Goal: Information Seeking & Learning: Check status

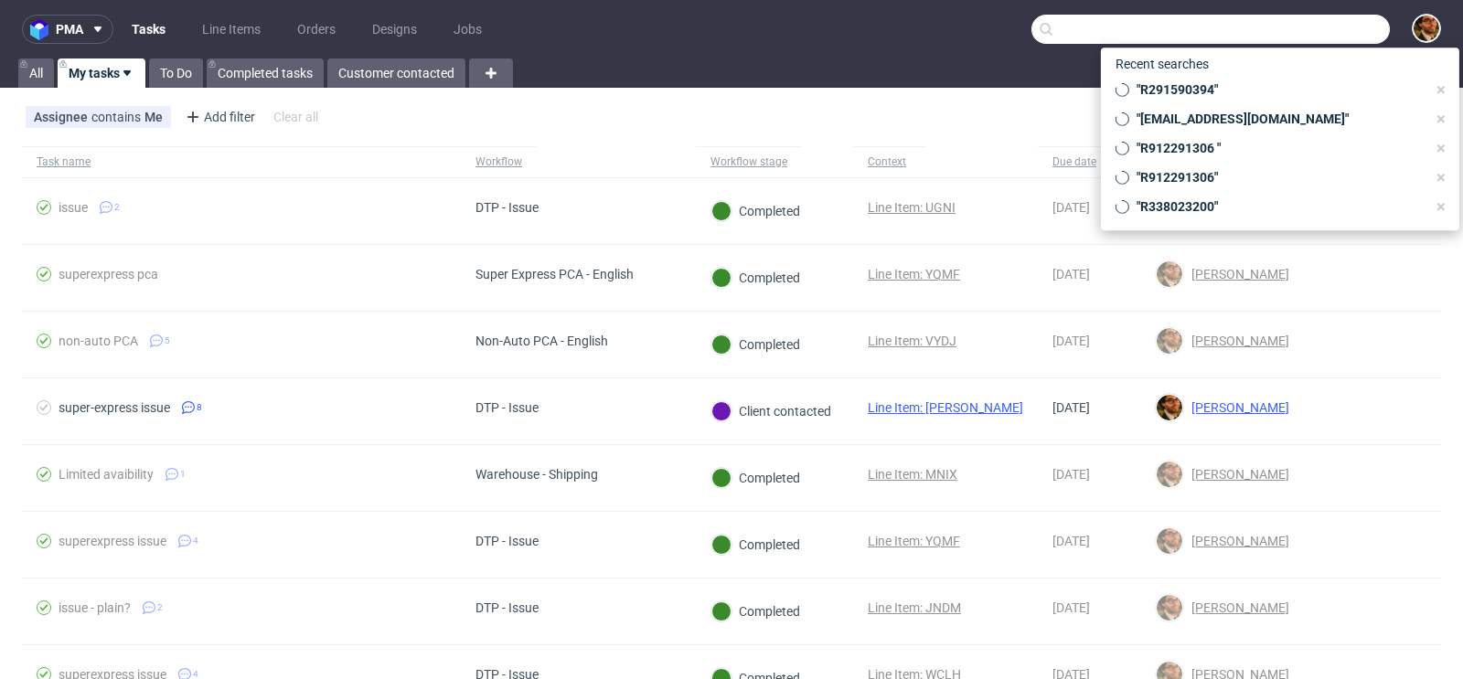
click at [1279, 37] on input "text" at bounding box center [1210, 29] width 358 height 29
paste input "[EMAIL_ADDRESS][DOMAIN_NAME]"
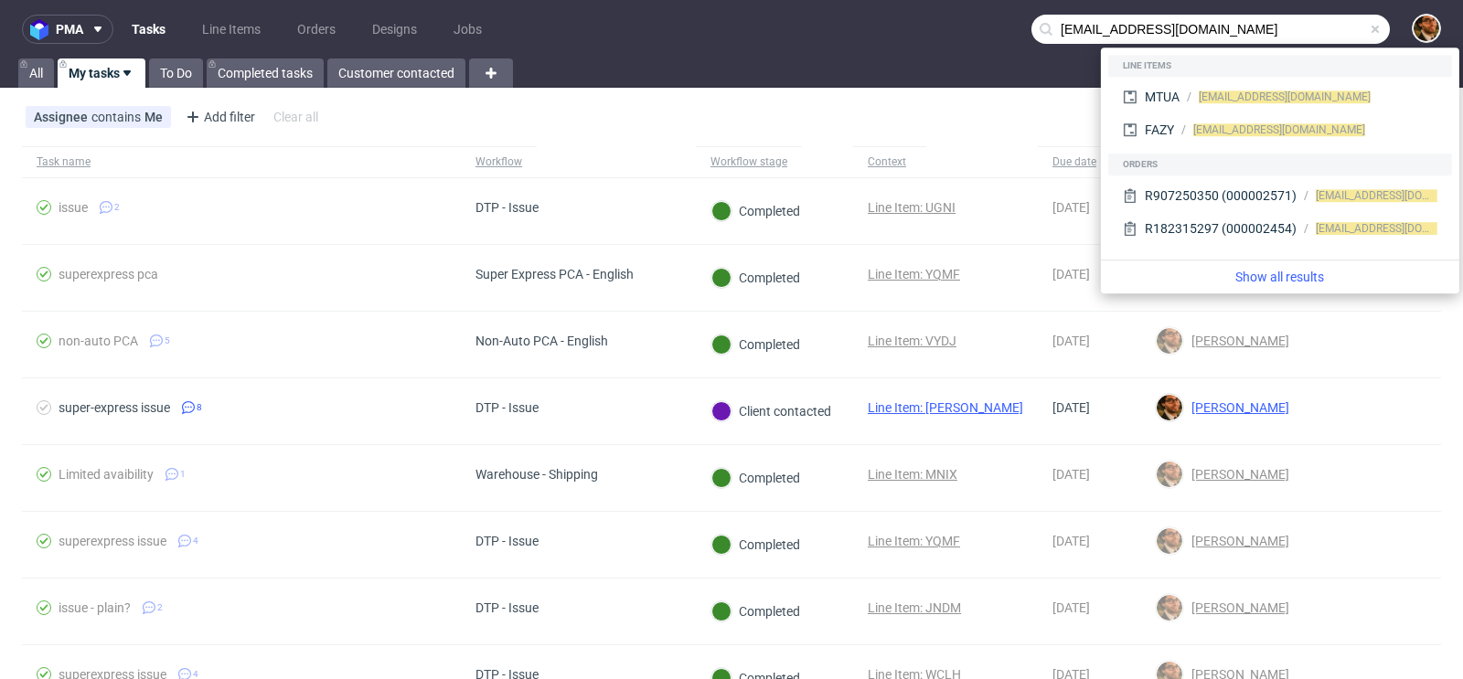
type input "[EMAIL_ADDRESS][DOMAIN_NAME]"
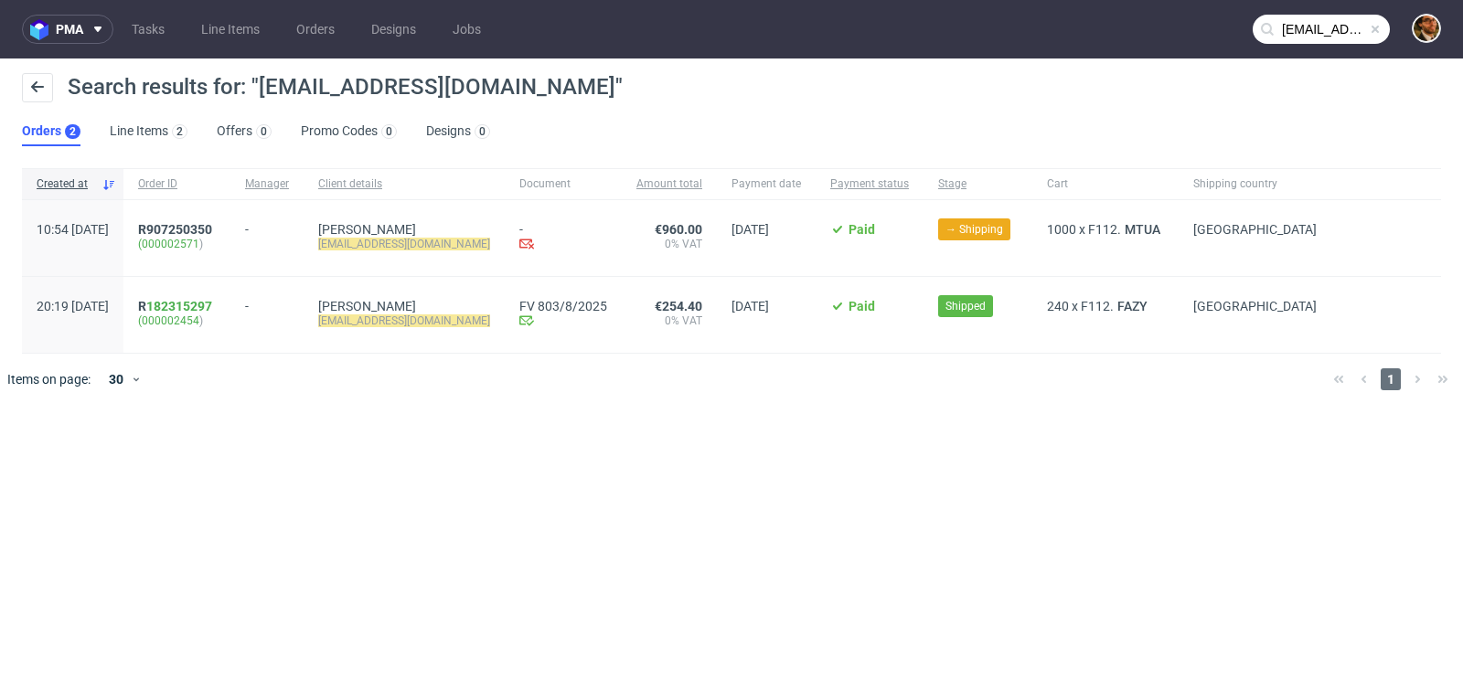
click at [1380, 27] on span at bounding box center [1375, 29] width 15 height 15
click at [1318, 36] on input "text" at bounding box center [1321, 29] width 137 height 29
paste input "R156161821"
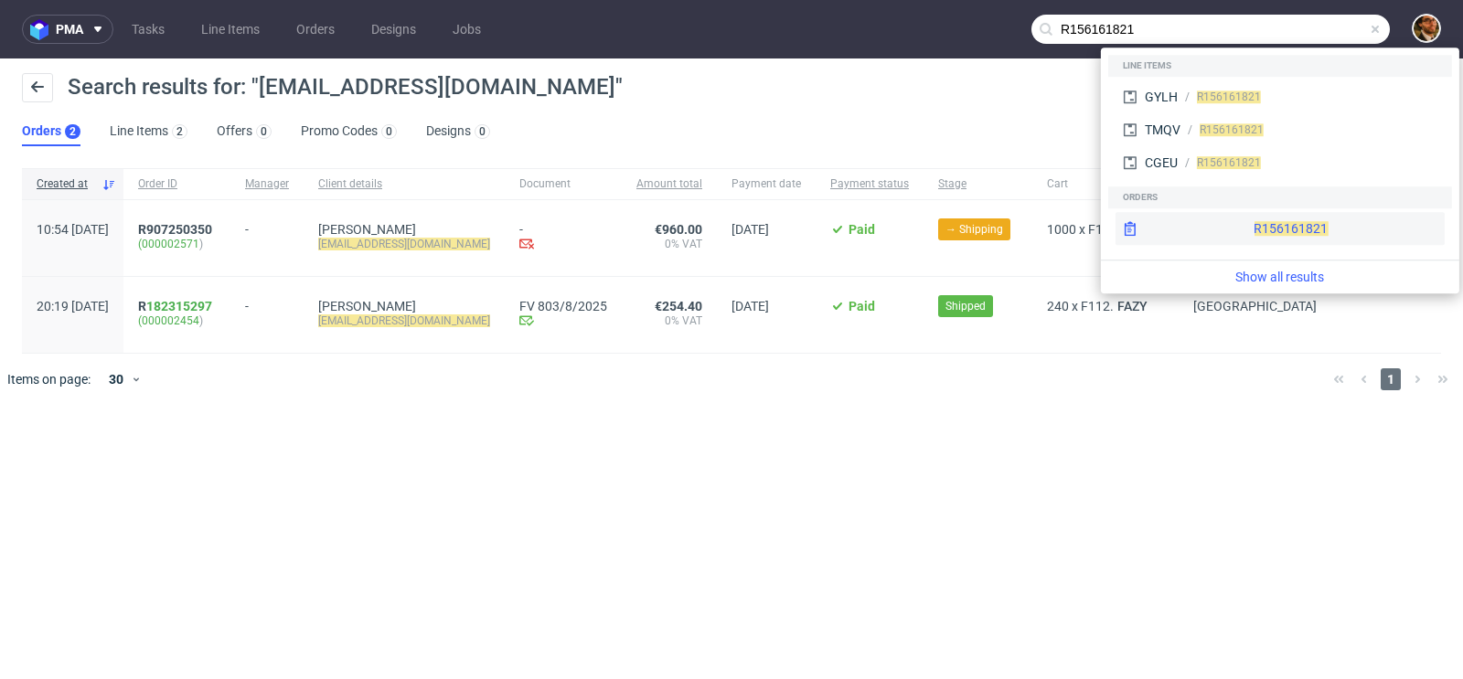
type input "R156161821"
click at [1254, 220] on div "R156161821" at bounding box center [1291, 228] width 74 height 18
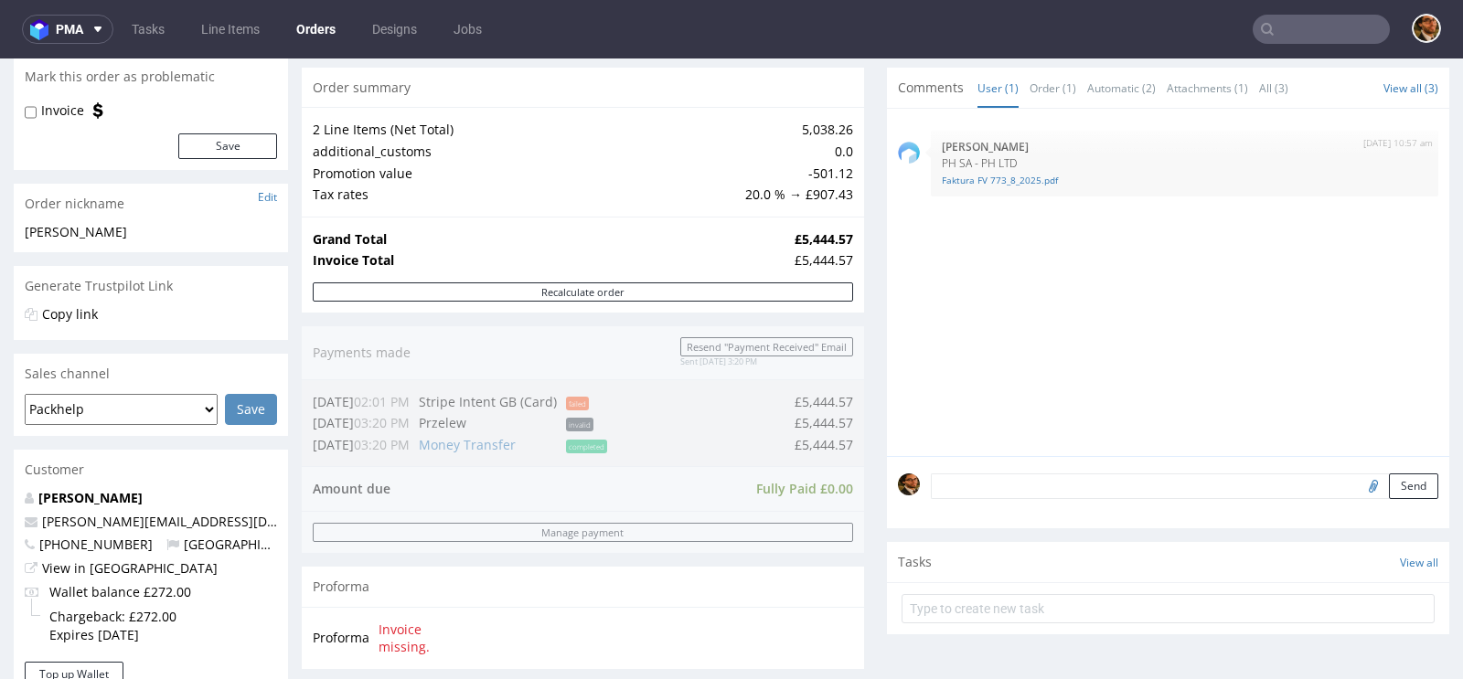
scroll to position [815, 0]
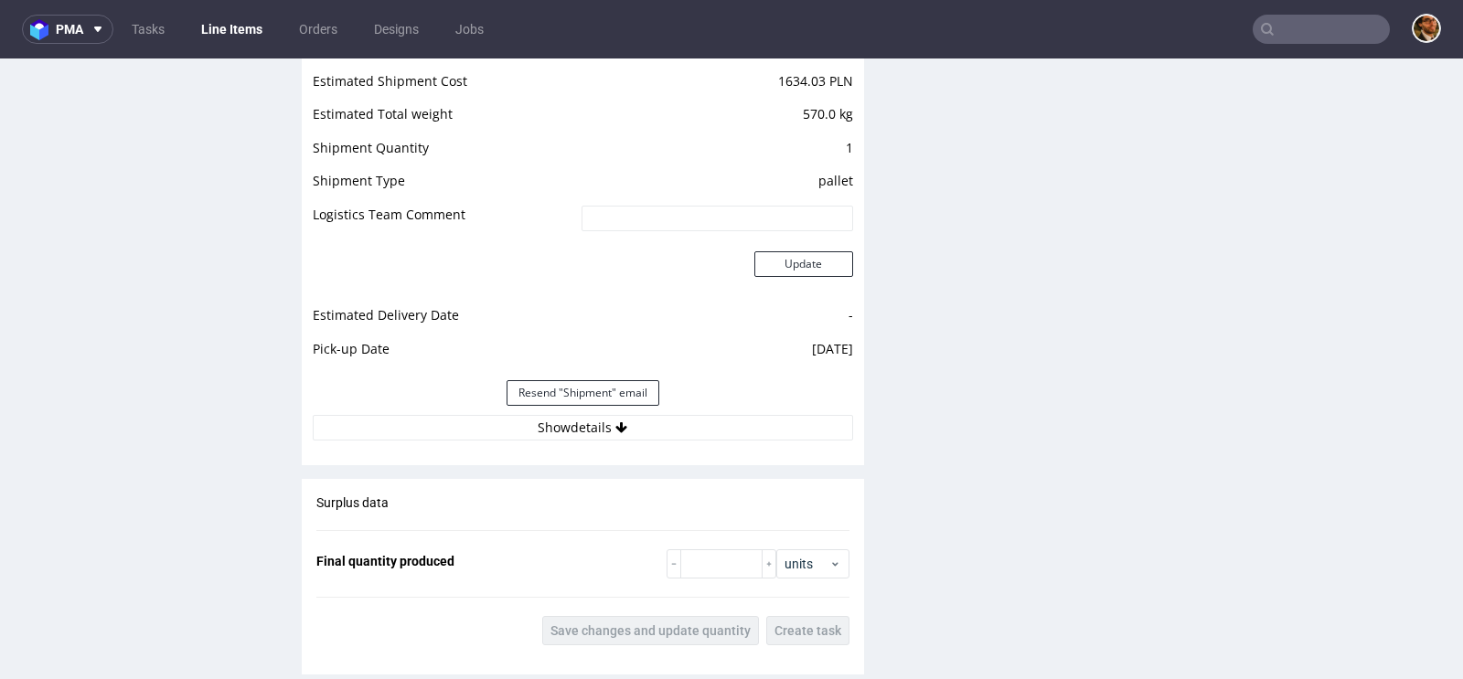
scroll to position [2097, 0]
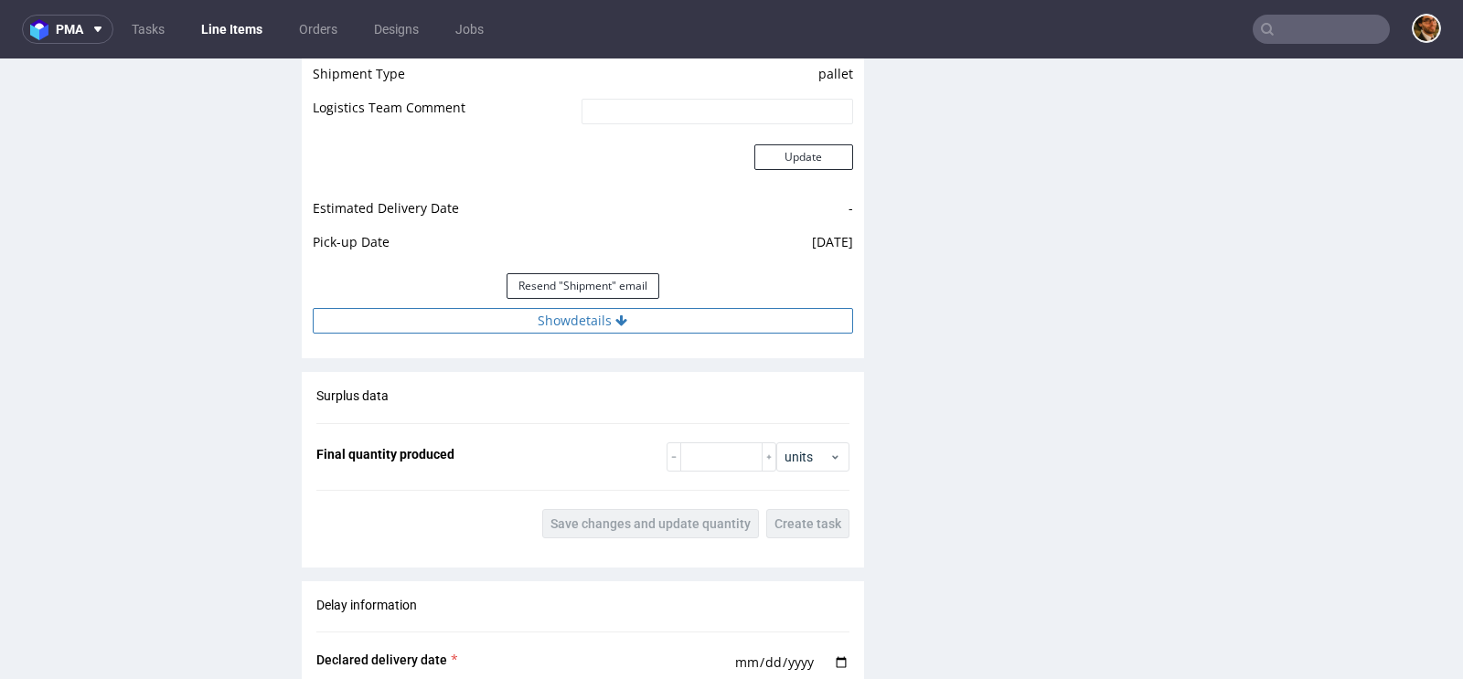
click at [589, 322] on button "Show details" at bounding box center [583, 321] width 540 height 26
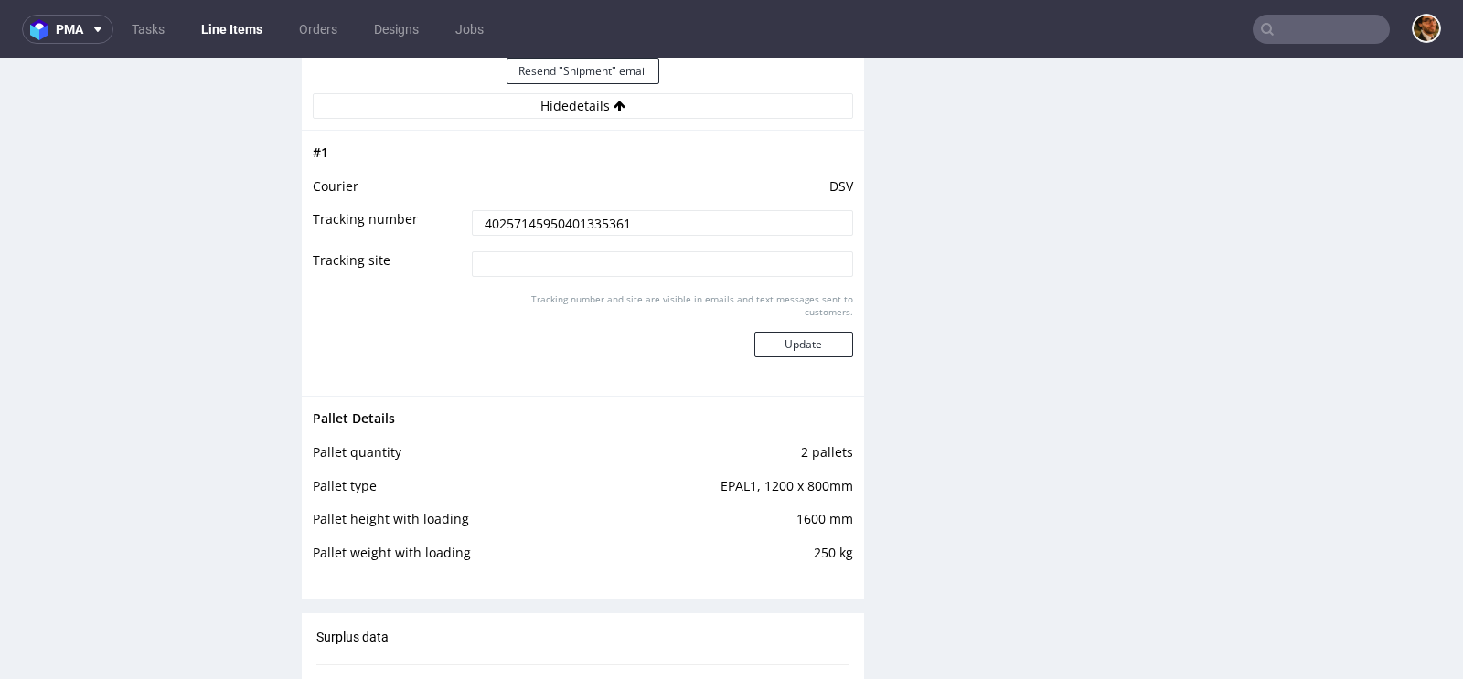
scroll to position [2382, 0]
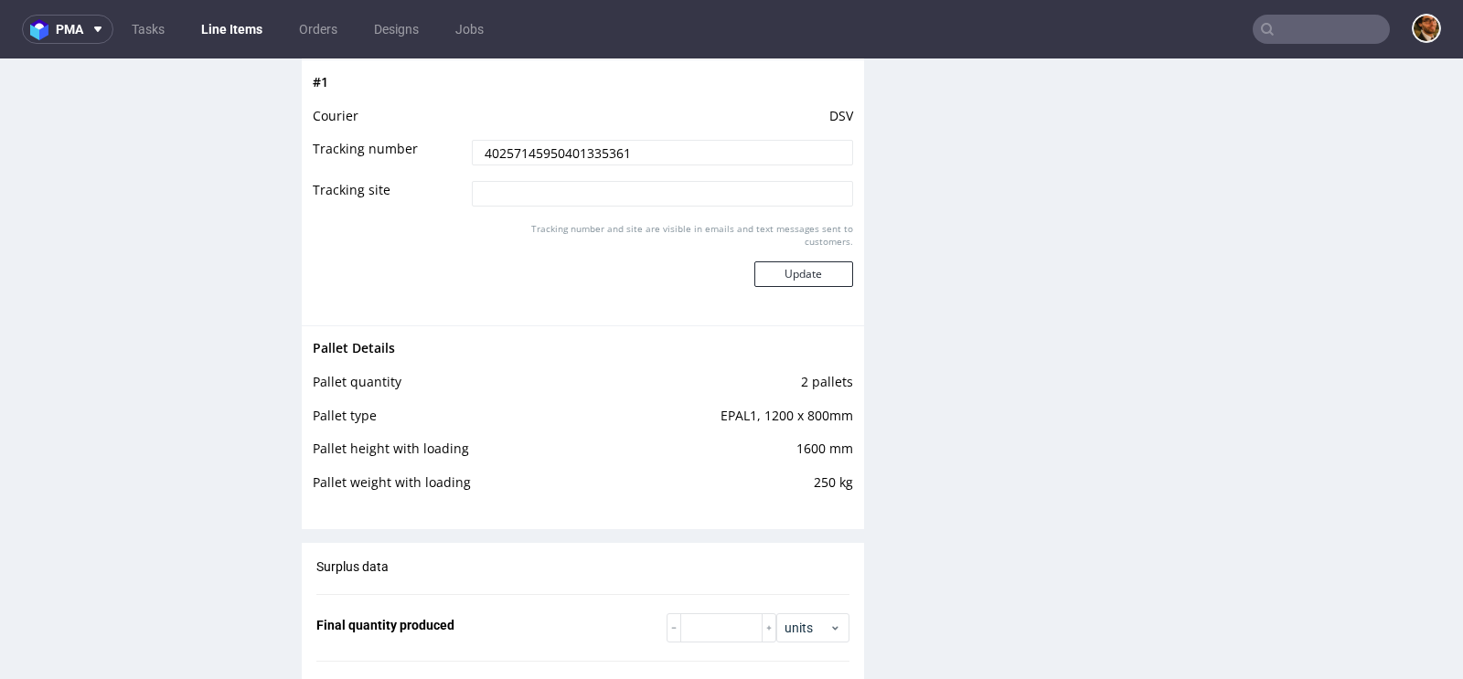
drag, startPoint x: 654, startPoint y: 151, endPoint x: 440, endPoint y: 143, distance: 214.1
click at [440, 143] on tr "Tracking number 40257145950401335361" at bounding box center [583, 158] width 540 height 41
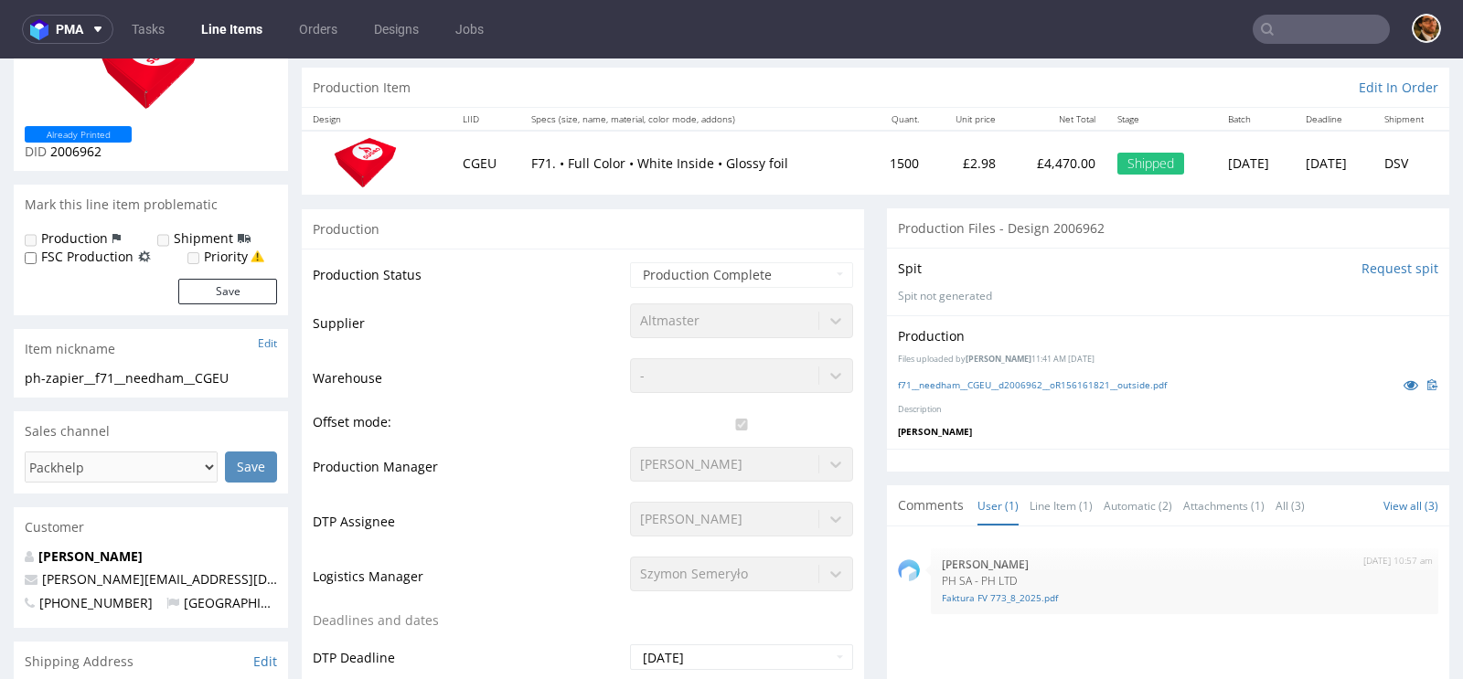
scroll to position [0, 0]
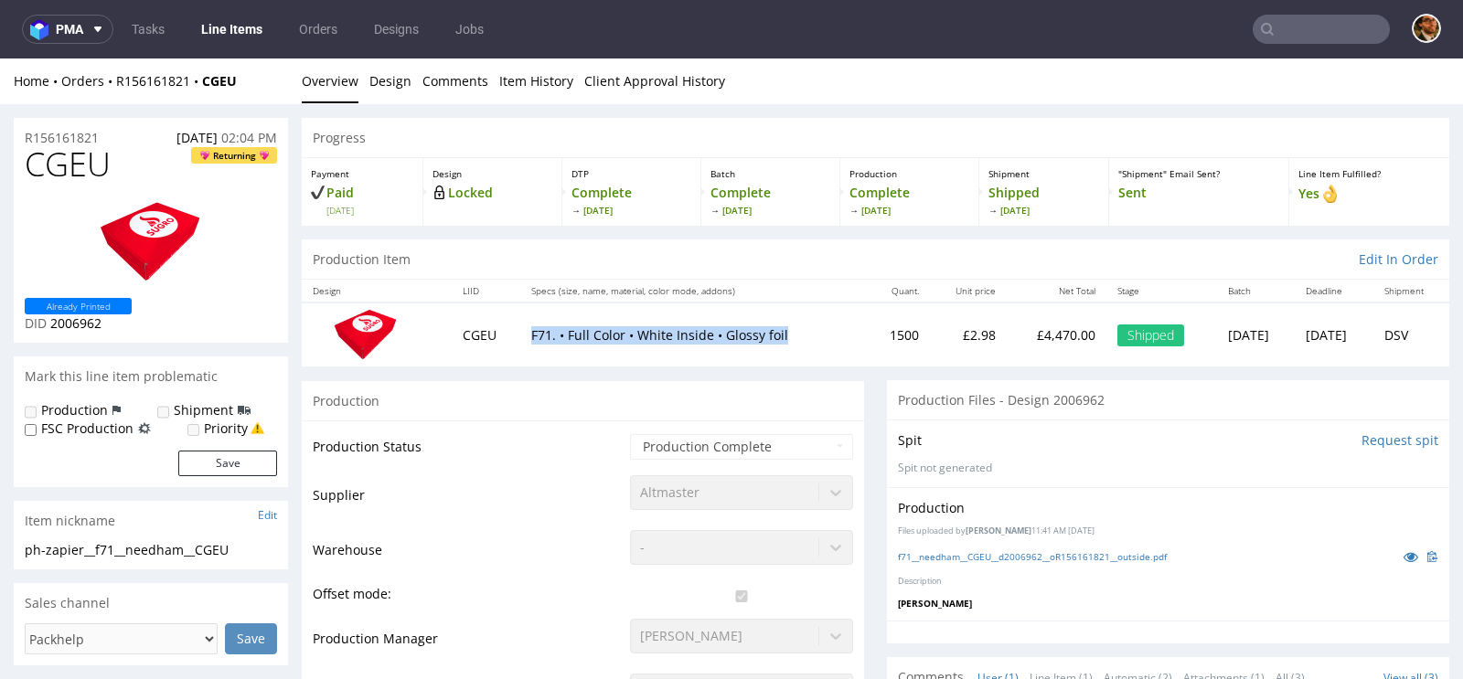
drag, startPoint x: 777, startPoint y: 330, endPoint x: 506, endPoint y: 332, distance: 271.6
click at [520, 332] on td "F71. • Full Color • White Inside • Glossy foil" at bounding box center [693, 334] width 346 height 63
copy p "F71. • Full Color • White Inside • Glossy foil"
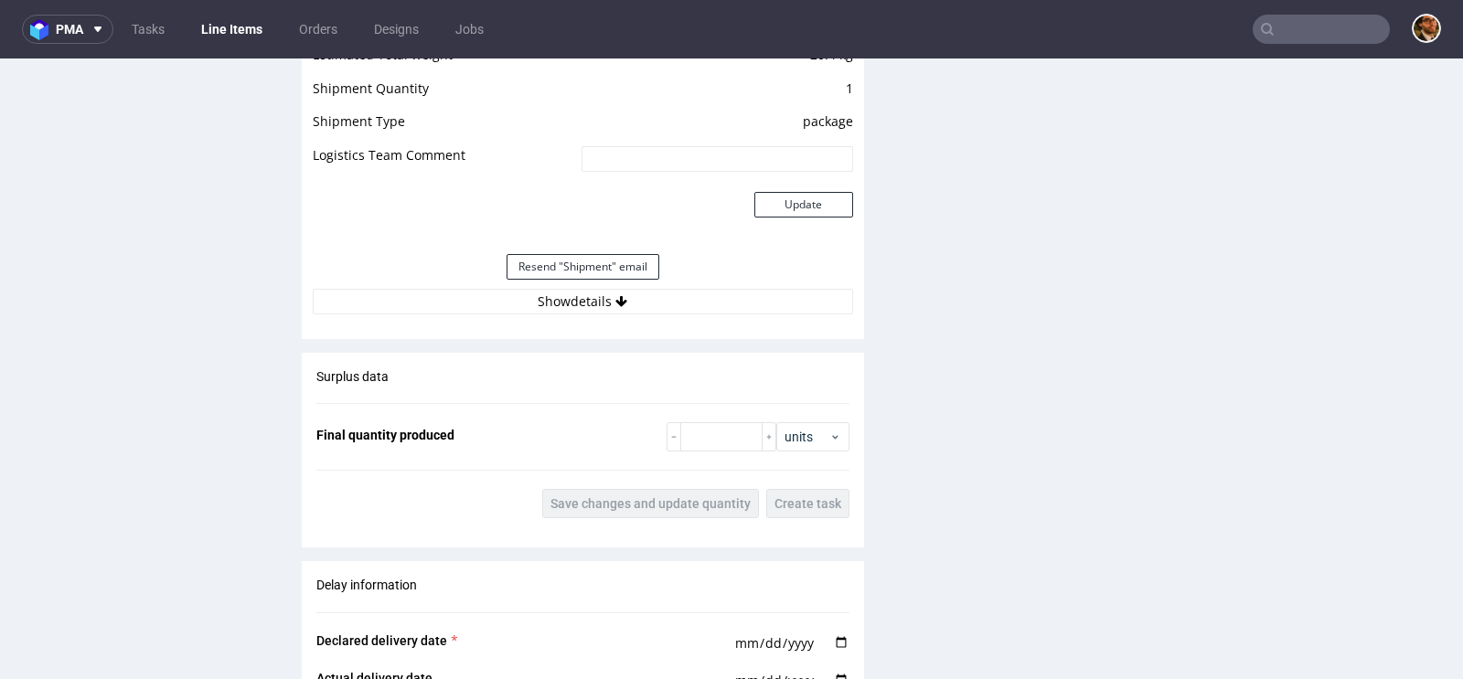
scroll to position [2125, 0]
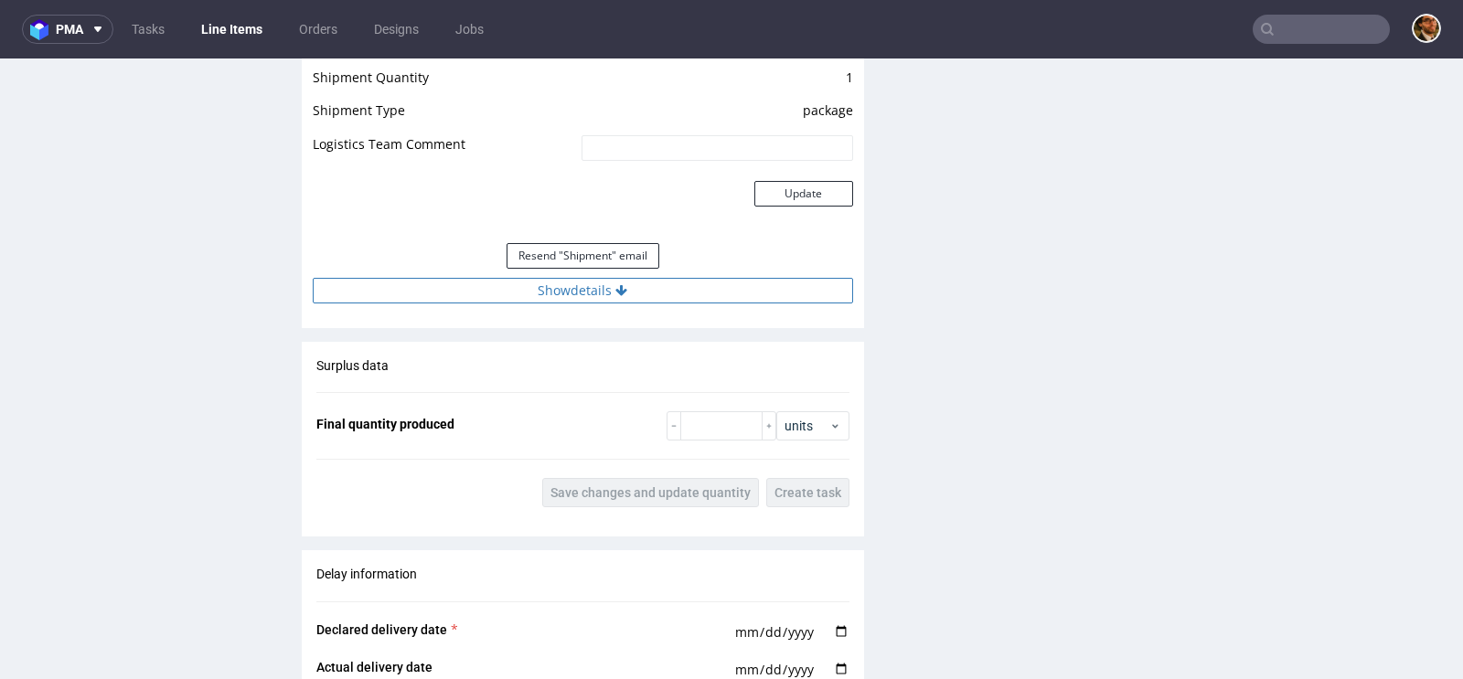
click at [577, 295] on button "Show details" at bounding box center [583, 291] width 540 height 26
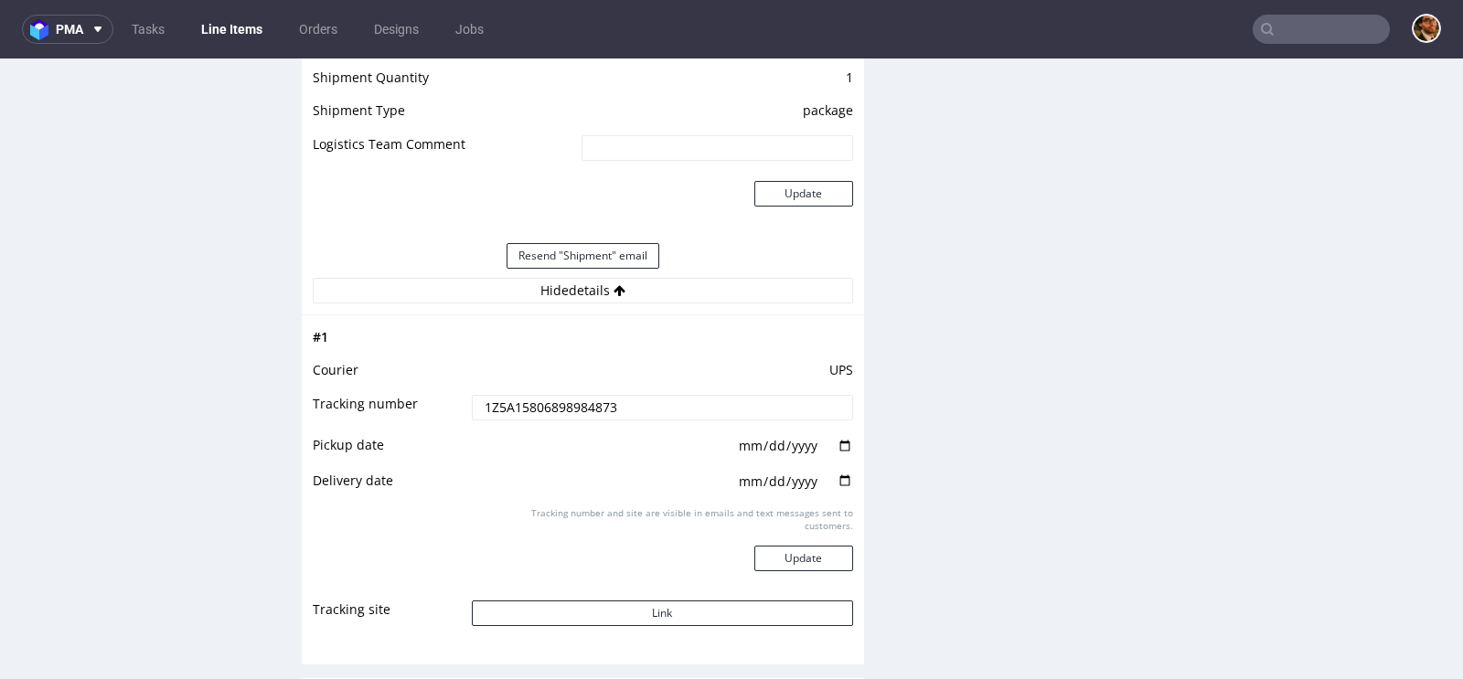
drag, startPoint x: 646, startPoint y: 401, endPoint x: 414, endPoint y: 402, distance: 232.3
click at [414, 402] on tr "Tracking number 1Z5A15806898984873" at bounding box center [583, 413] width 540 height 41
click at [697, 630] on td "Link" at bounding box center [660, 619] width 386 height 41
click at [667, 608] on button "Link" at bounding box center [662, 614] width 381 height 26
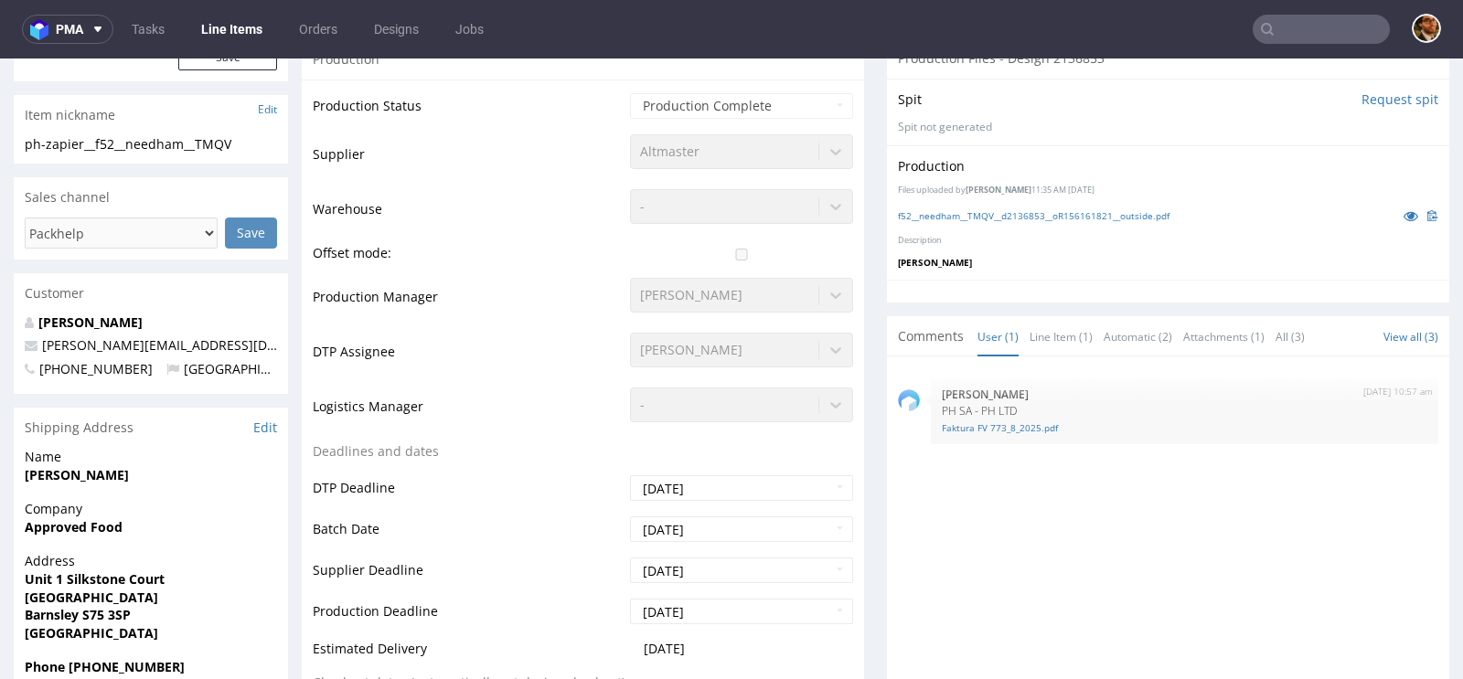
scroll to position [0, 0]
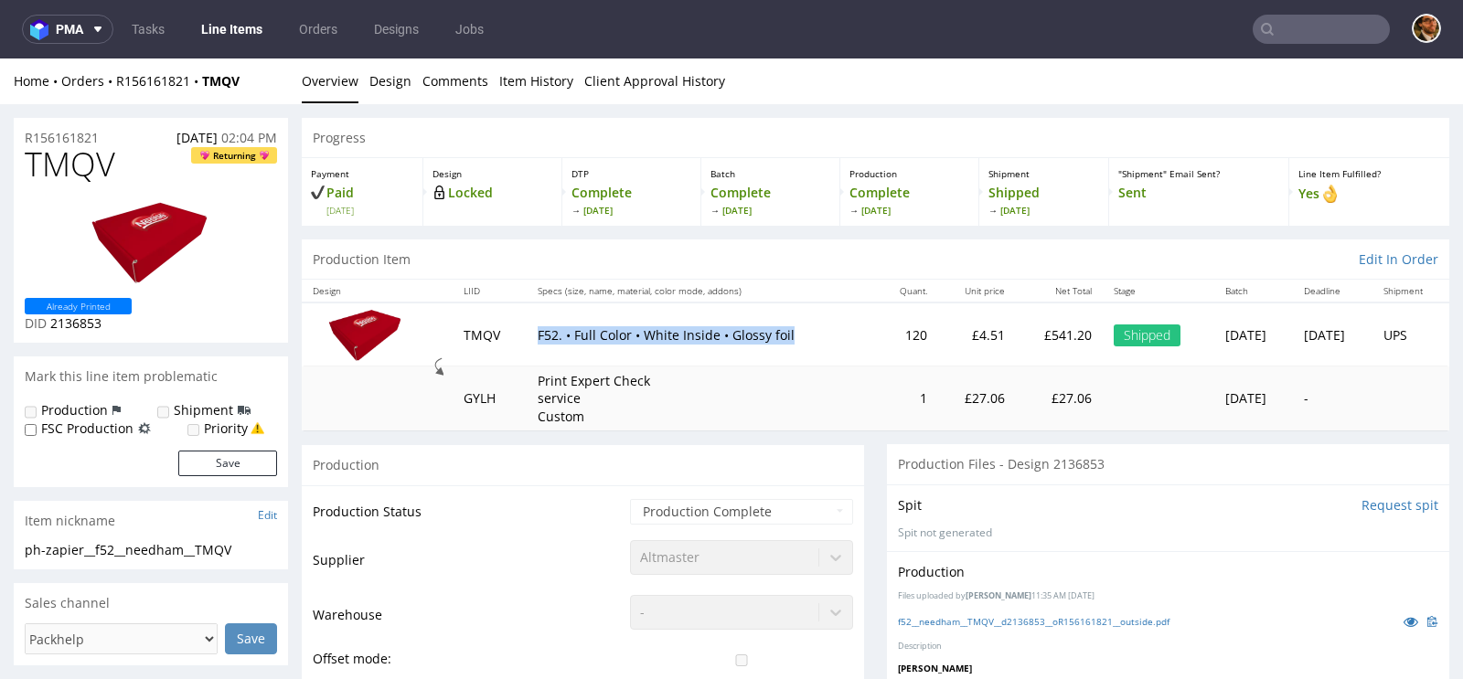
drag, startPoint x: 774, startPoint y: 333, endPoint x: 518, endPoint y: 336, distance: 257.0
click at [527, 336] on td "F52. • Full Color • White Inside • Glossy foil" at bounding box center [701, 334] width 349 height 63
copy p "F52. • Full Color • White Inside • Glossy foil"
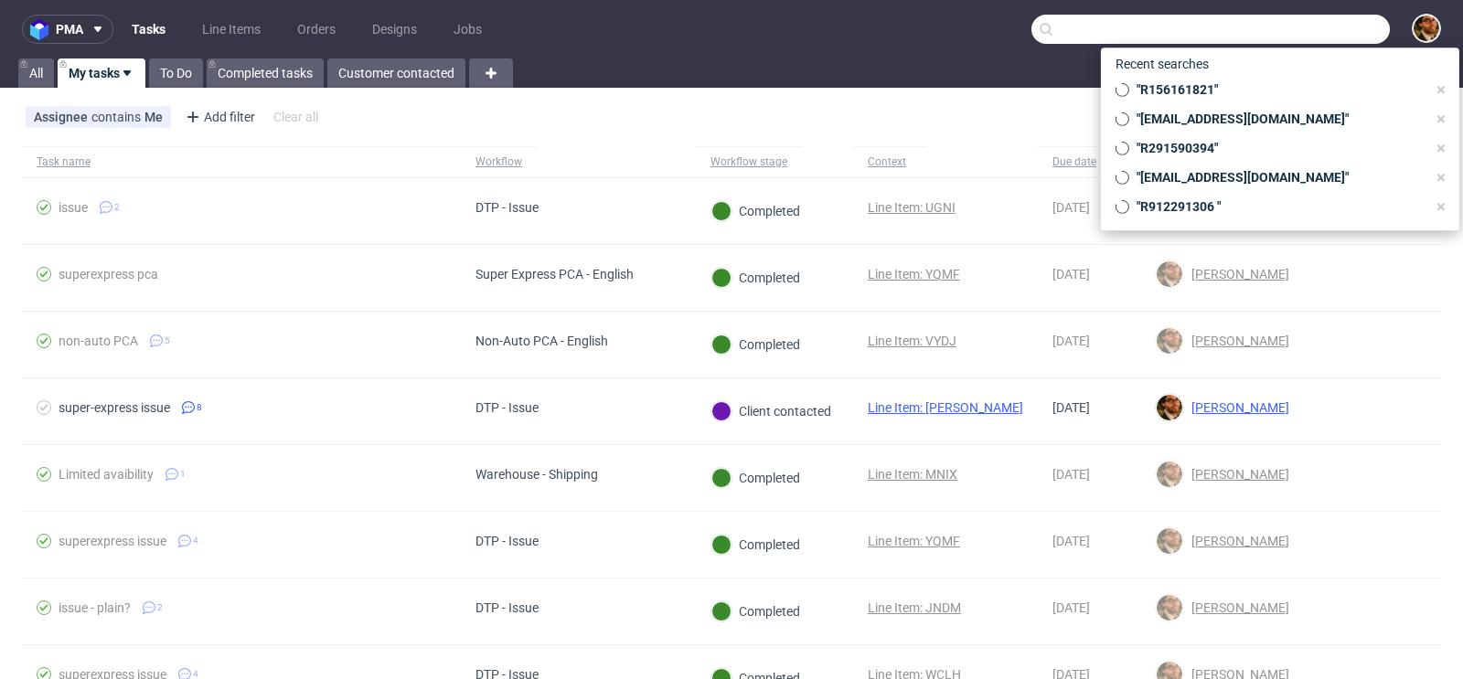
click at [1297, 29] on input "text" at bounding box center [1210, 29] width 358 height 29
paste input "R608925572"
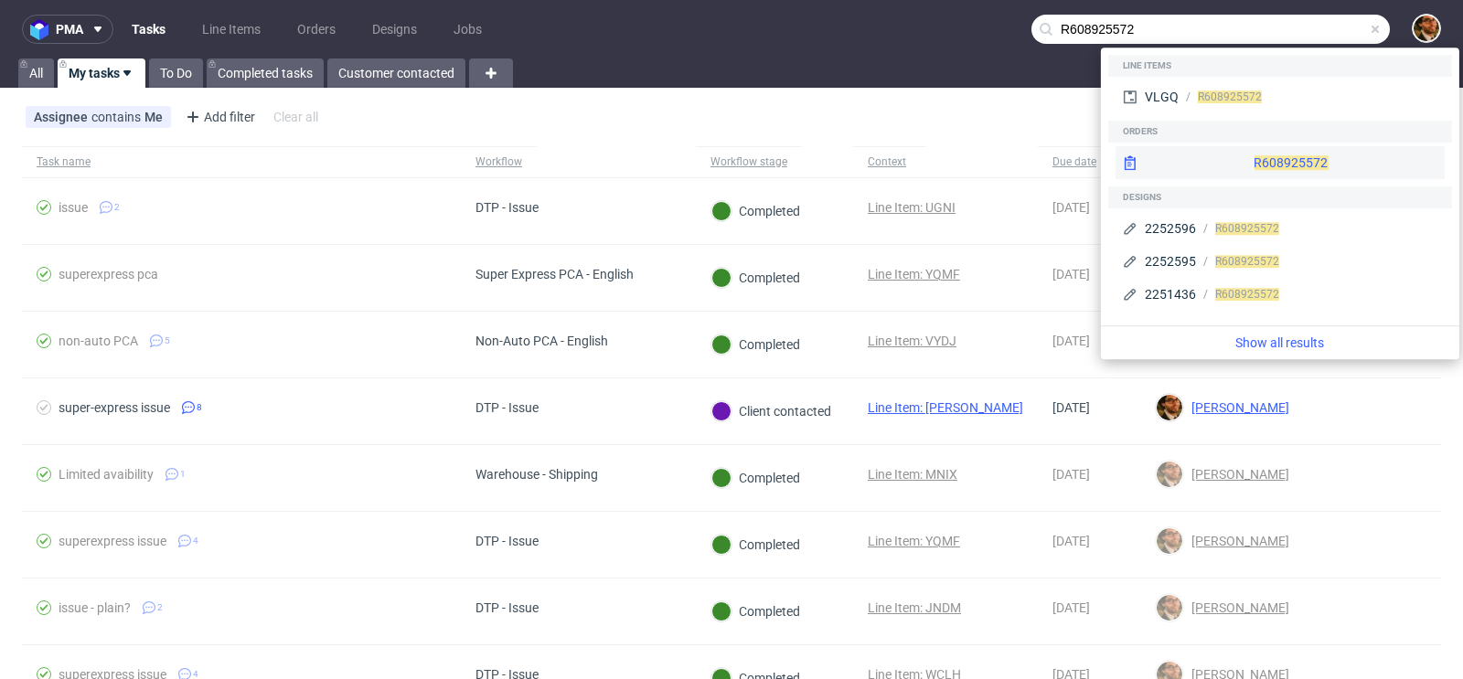
type input "R608925572"
click at [1244, 164] on div "R608925572" at bounding box center [1280, 162] width 329 height 33
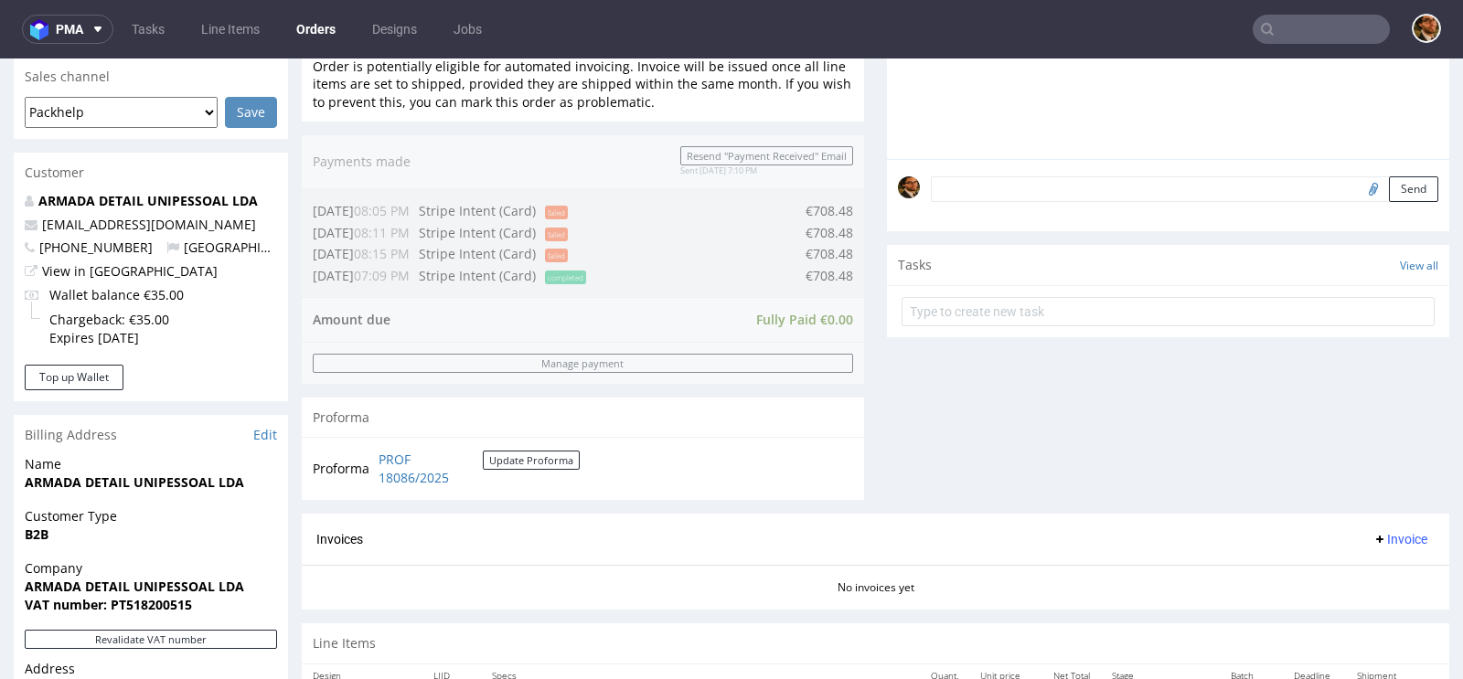
scroll to position [828, 0]
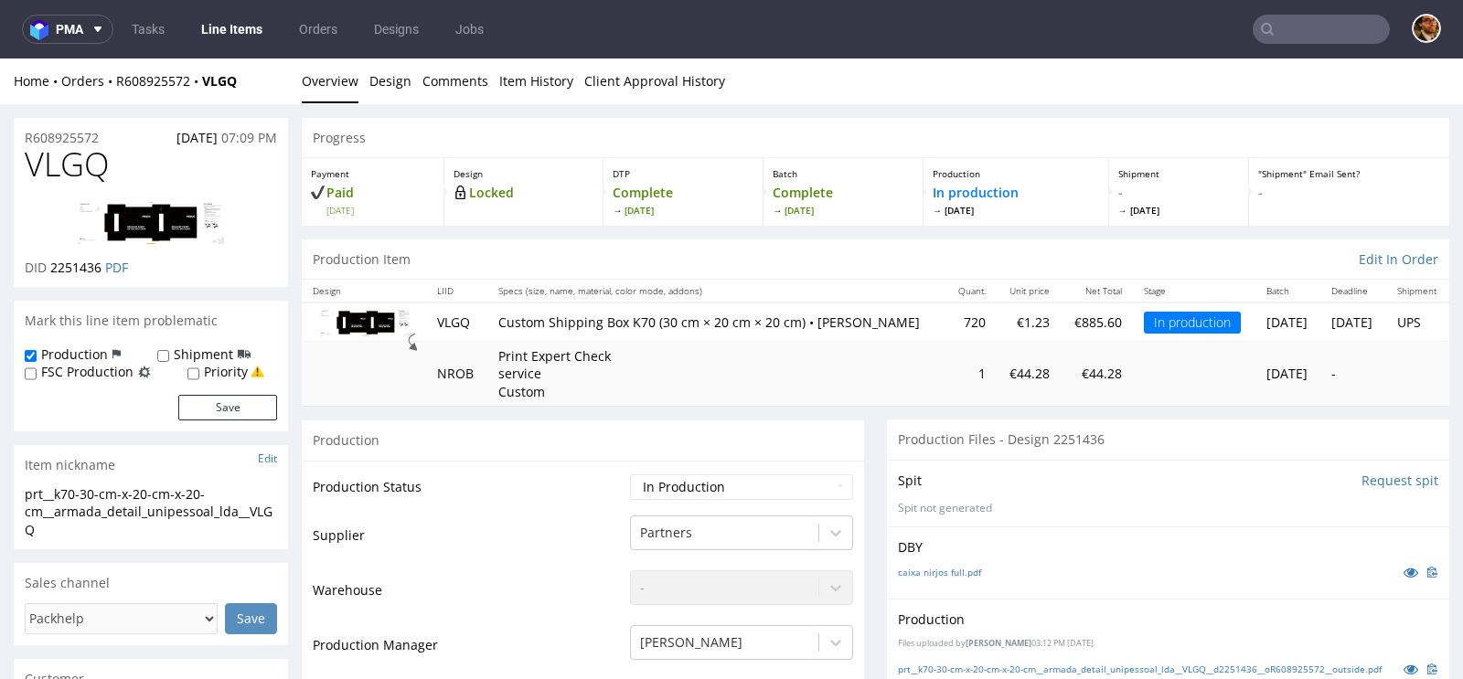
click at [1273, 25] on input "text" at bounding box center [1321, 29] width 137 height 29
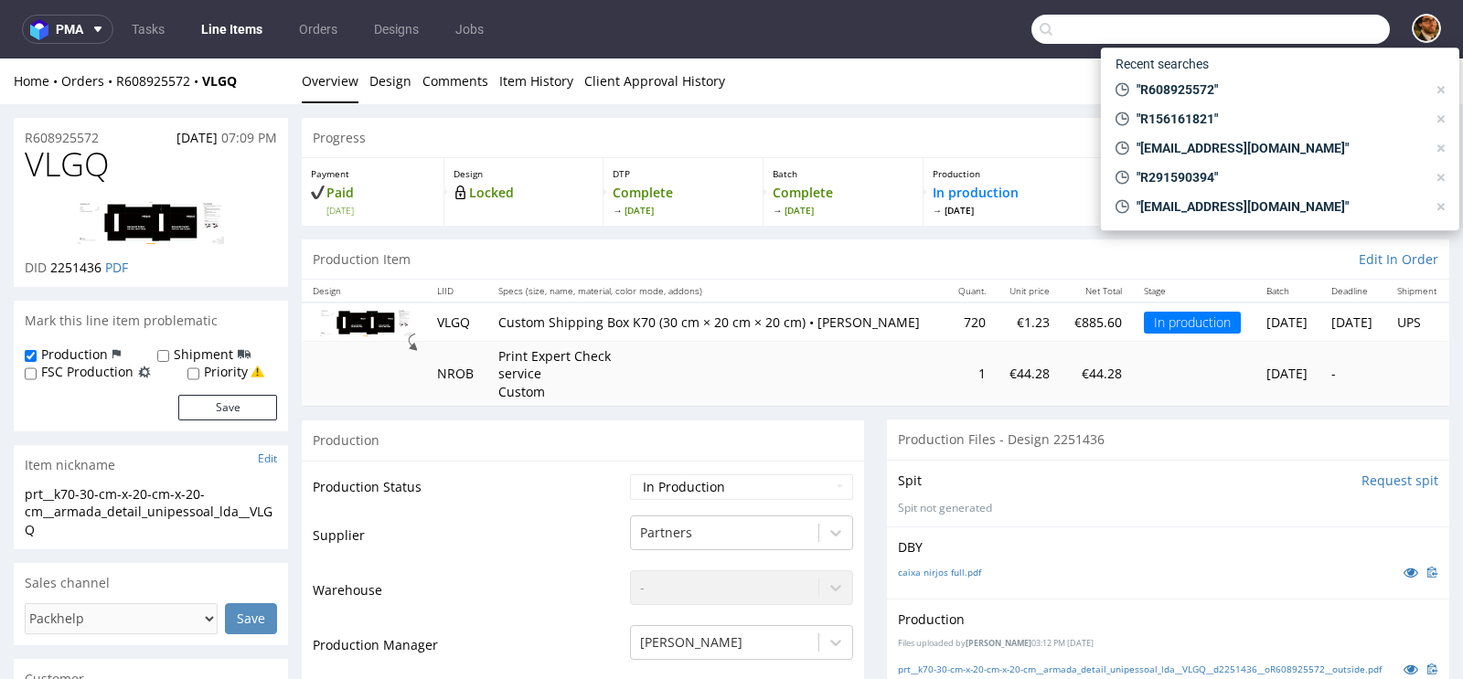
paste input "claudiam091196@gmail.com"
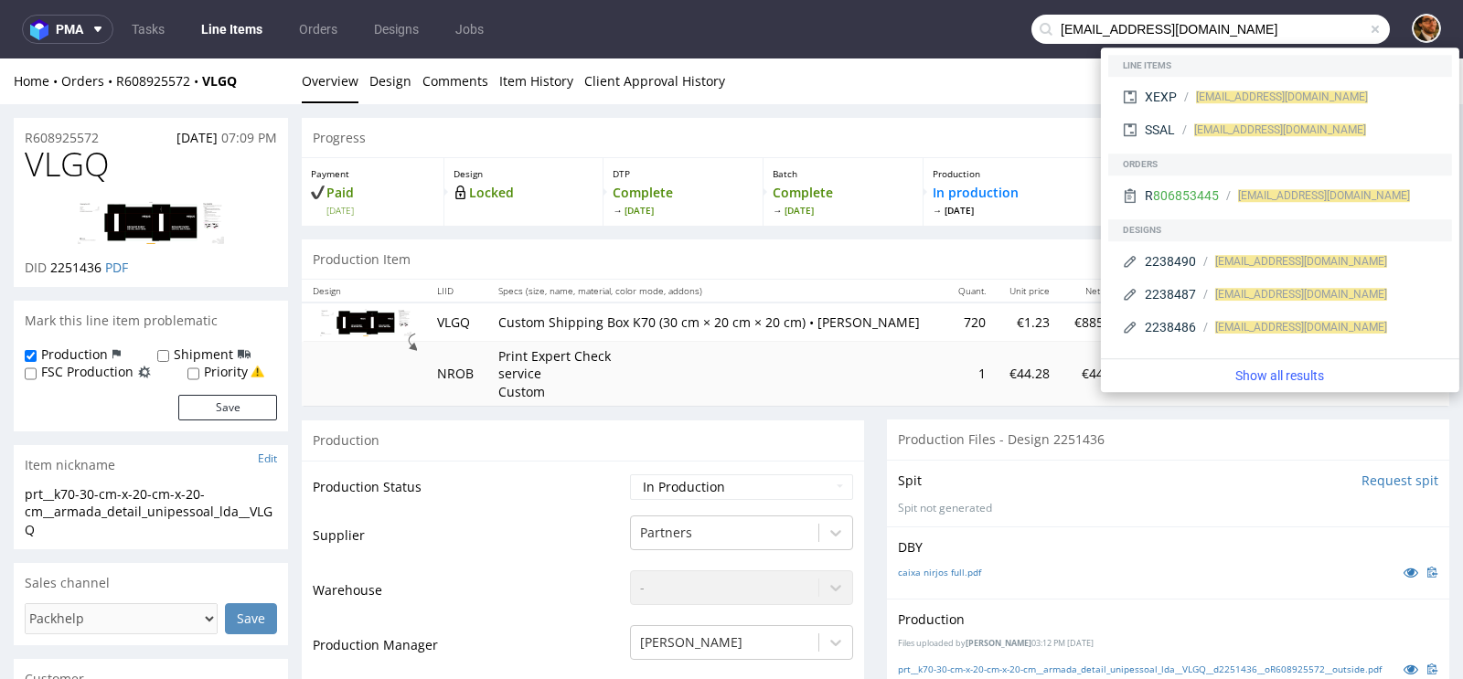
type input "claudiam091196@gmail.com"
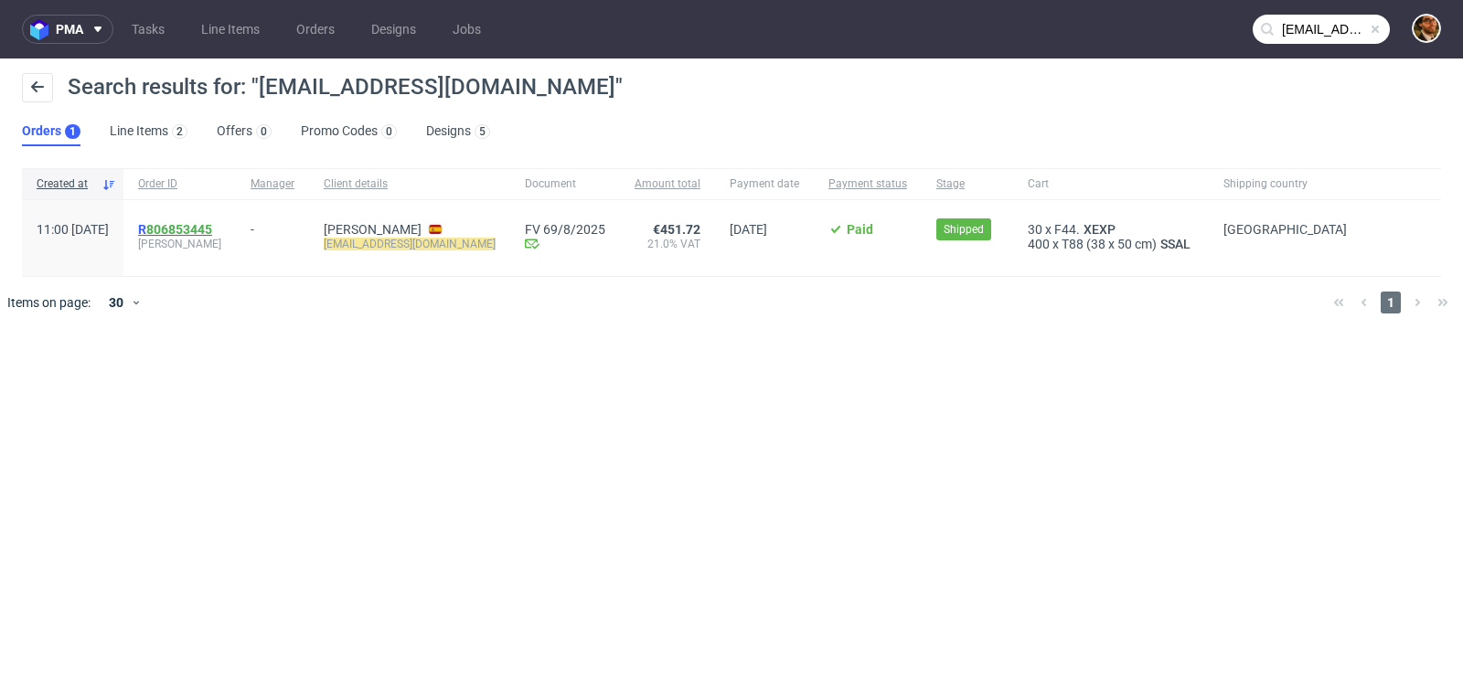
click at [205, 230] on link "806853445" at bounding box center [179, 229] width 66 height 15
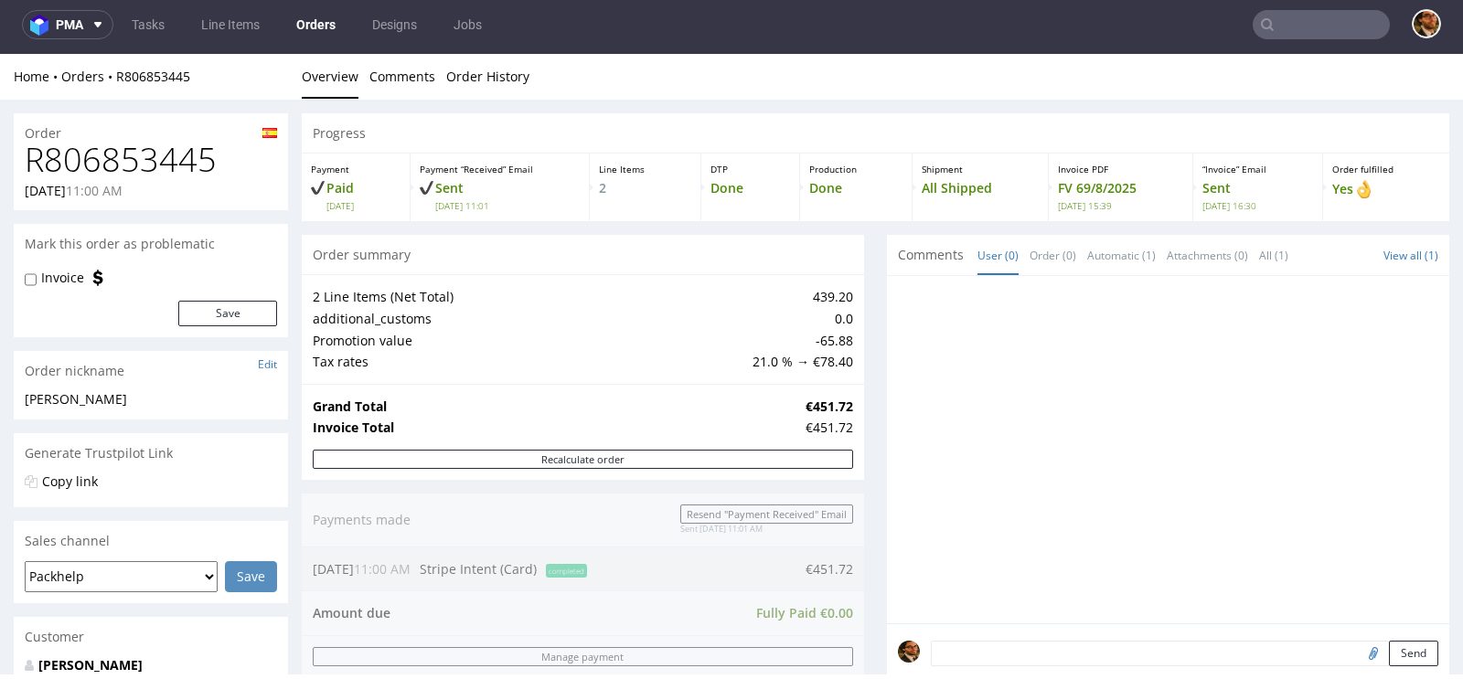
scroll to position [779, 0]
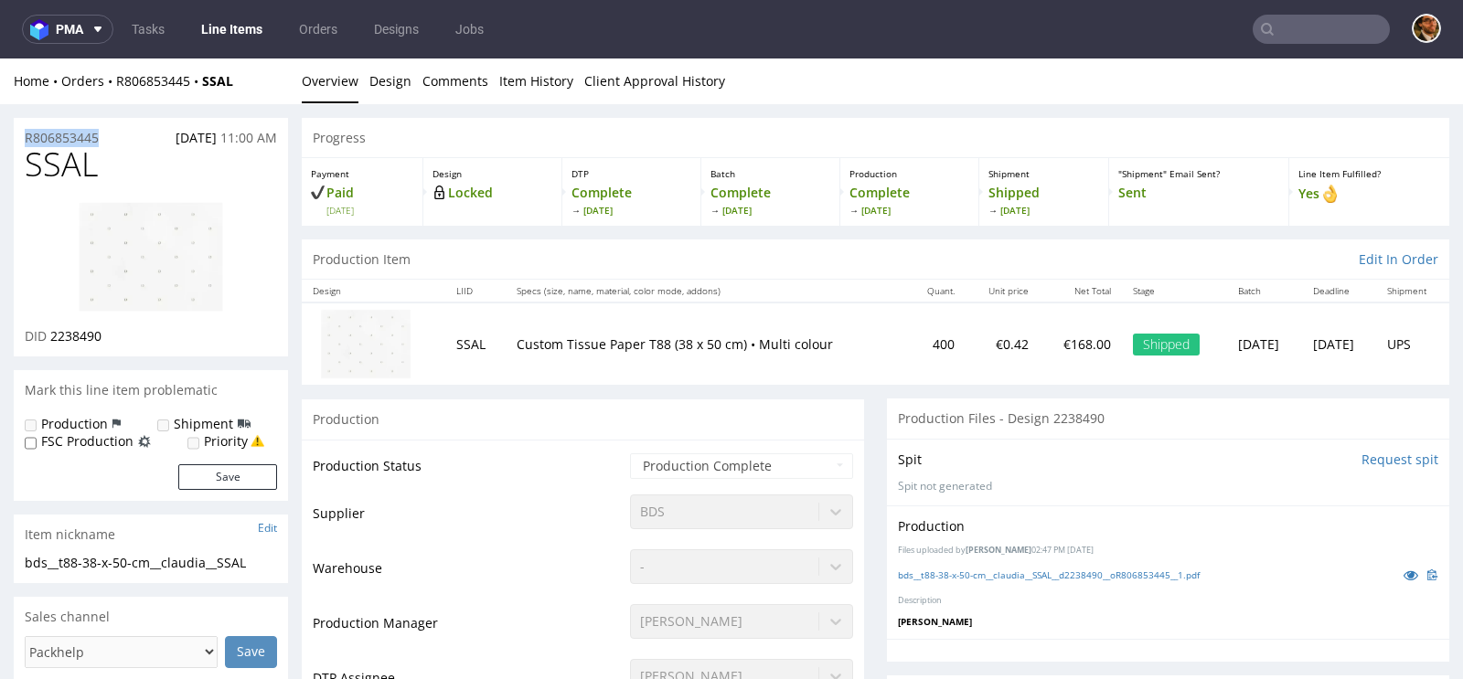
drag, startPoint x: 119, startPoint y: 133, endPoint x: 0, endPoint y: 141, distance: 119.2
copy p "R806853445"
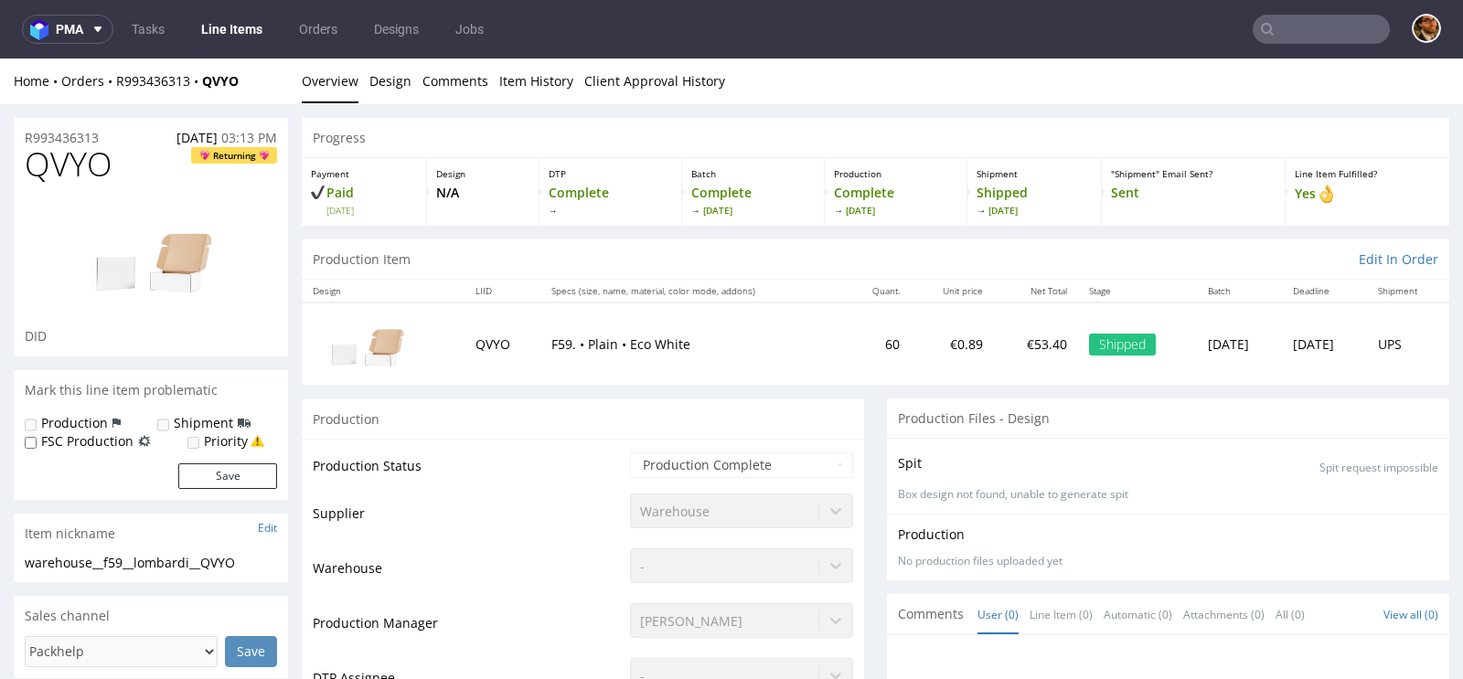
paste input "R111224250"
click at [1280, 31] on input "R111224250" at bounding box center [1321, 29] width 137 height 29
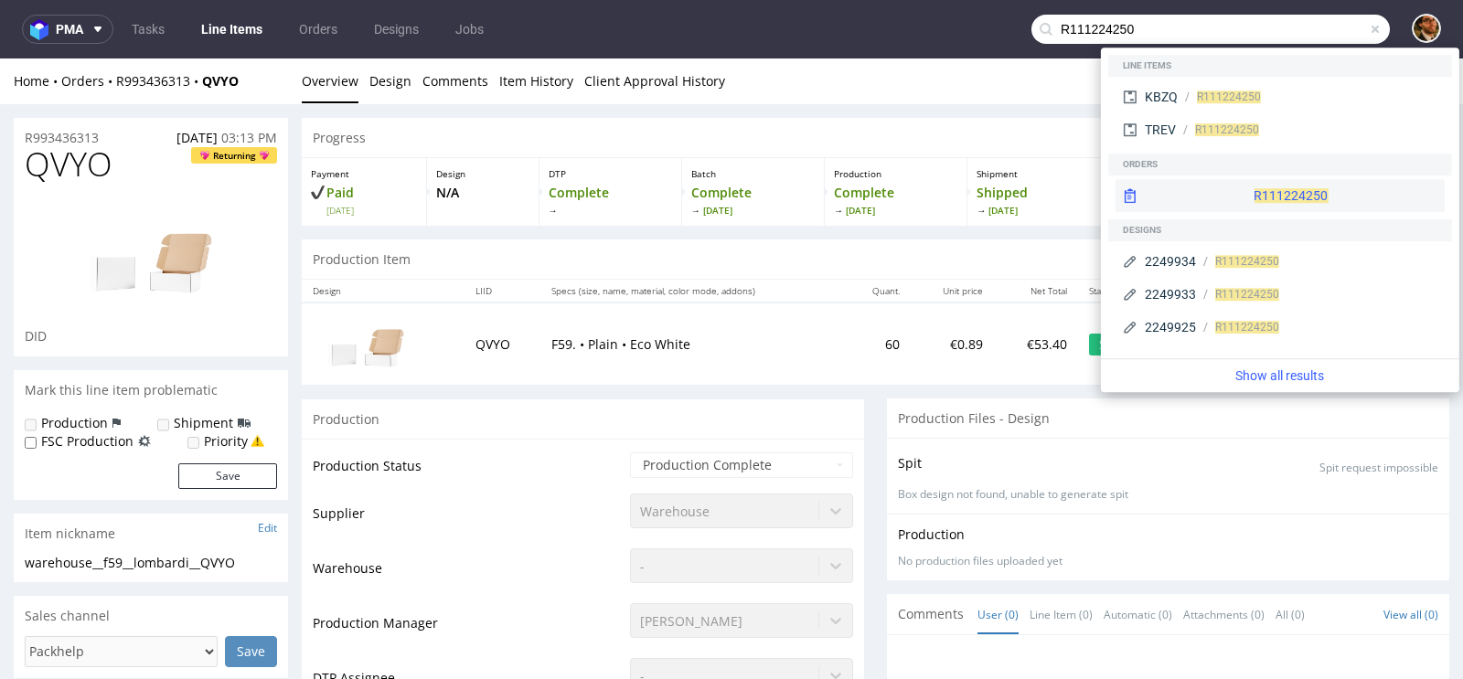
type input "R111224250"
click at [1234, 187] on div "R111224250" at bounding box center [1280, 195] width 329 height 33
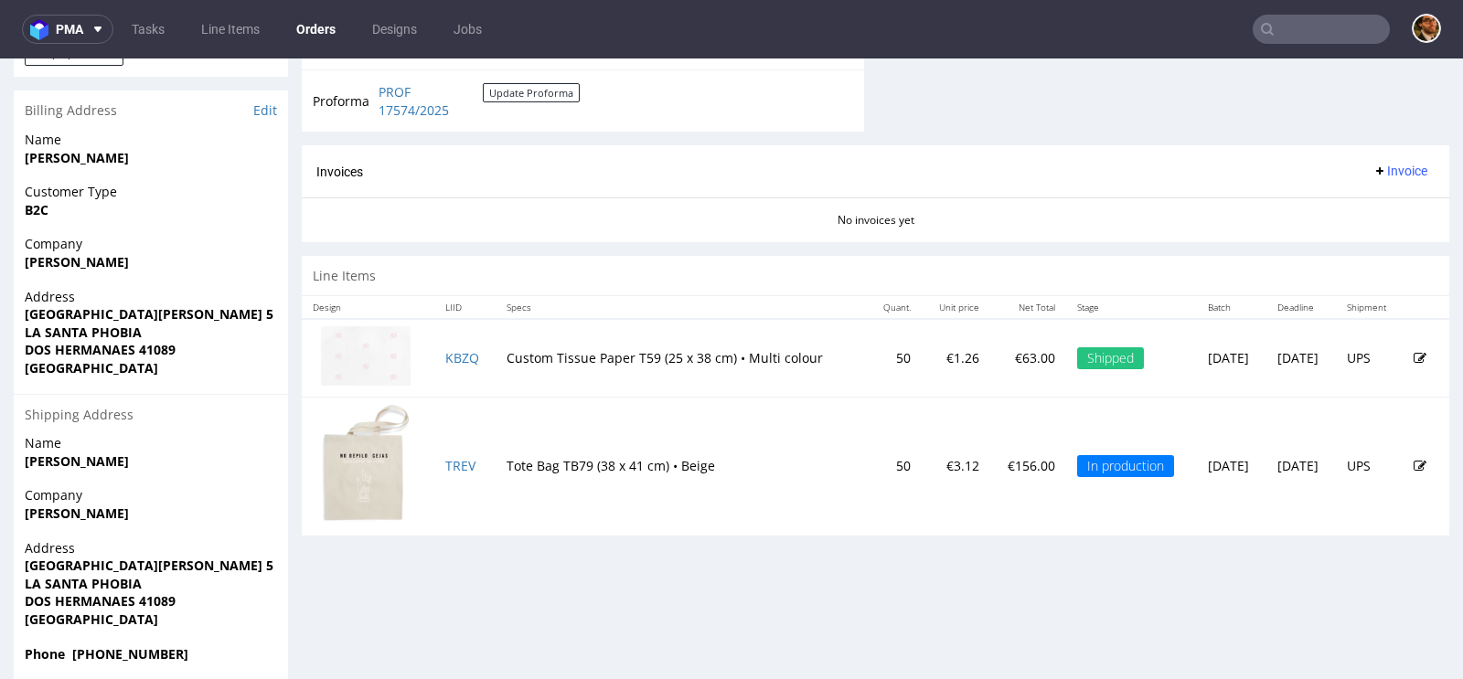
scroll to position [815, 0]
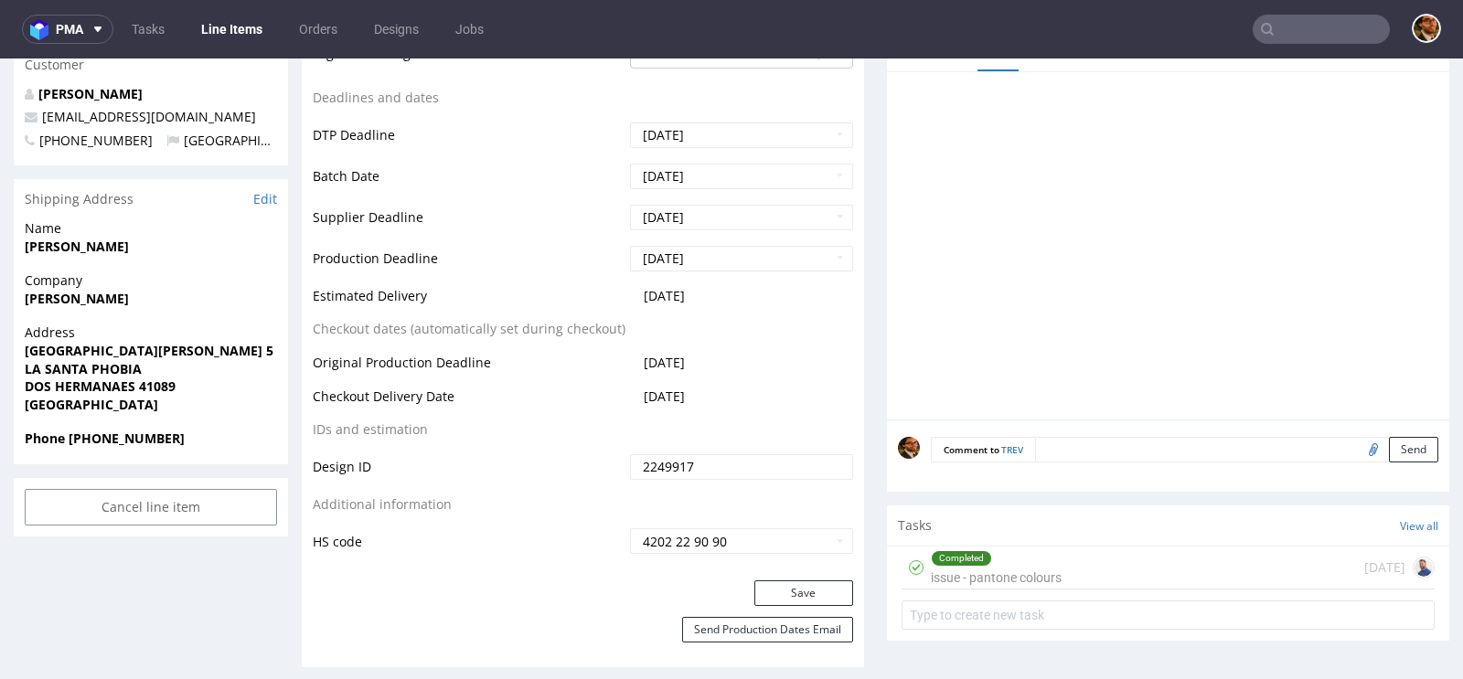
scroll to position [781, 0]
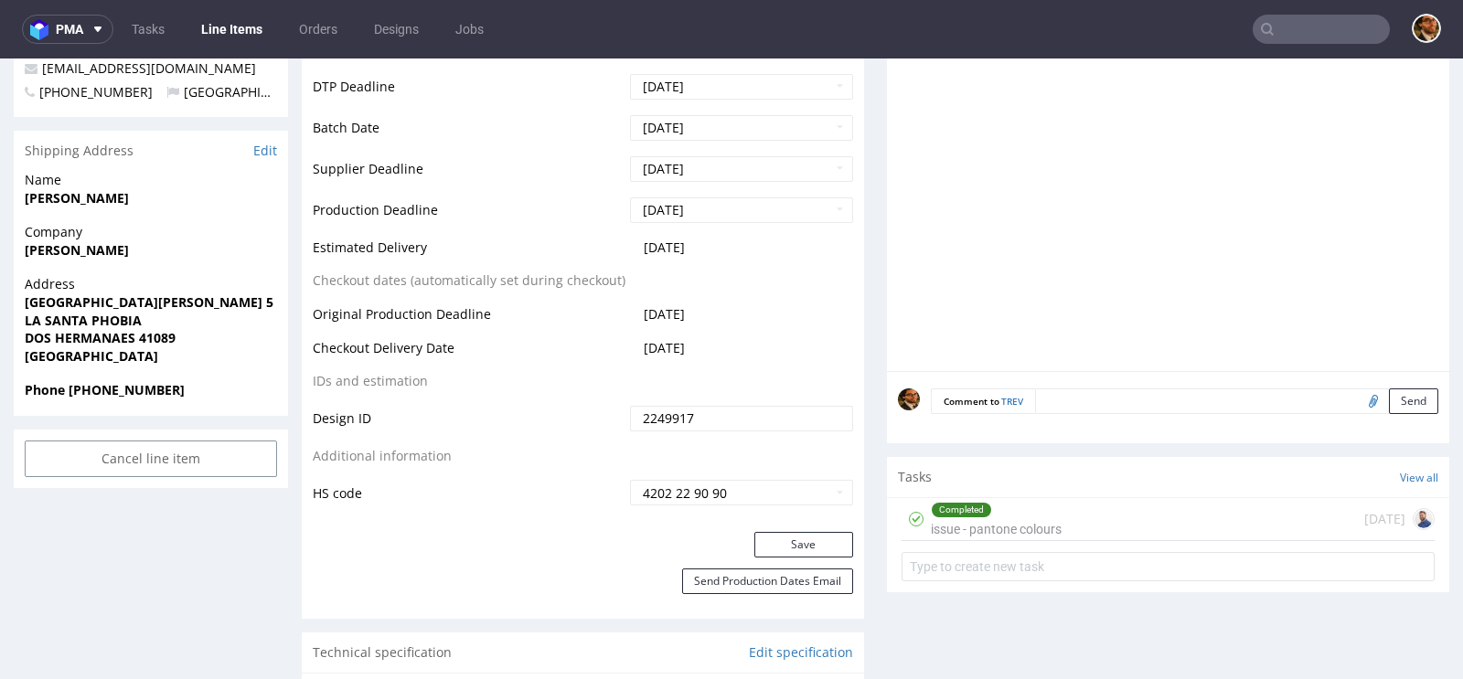
click at [1306, 20] on input "text" at bounding box center [1321, 29] width 137 height 29
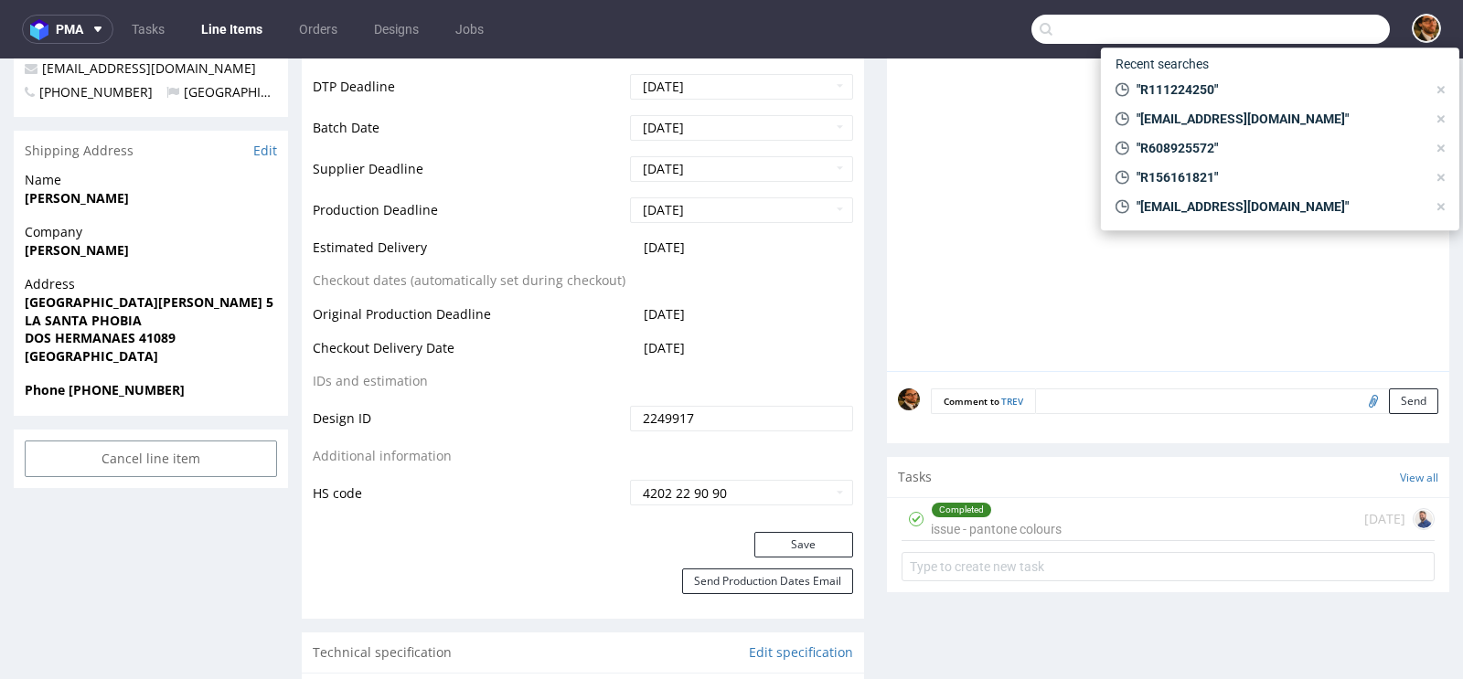
paste input "R762019880"
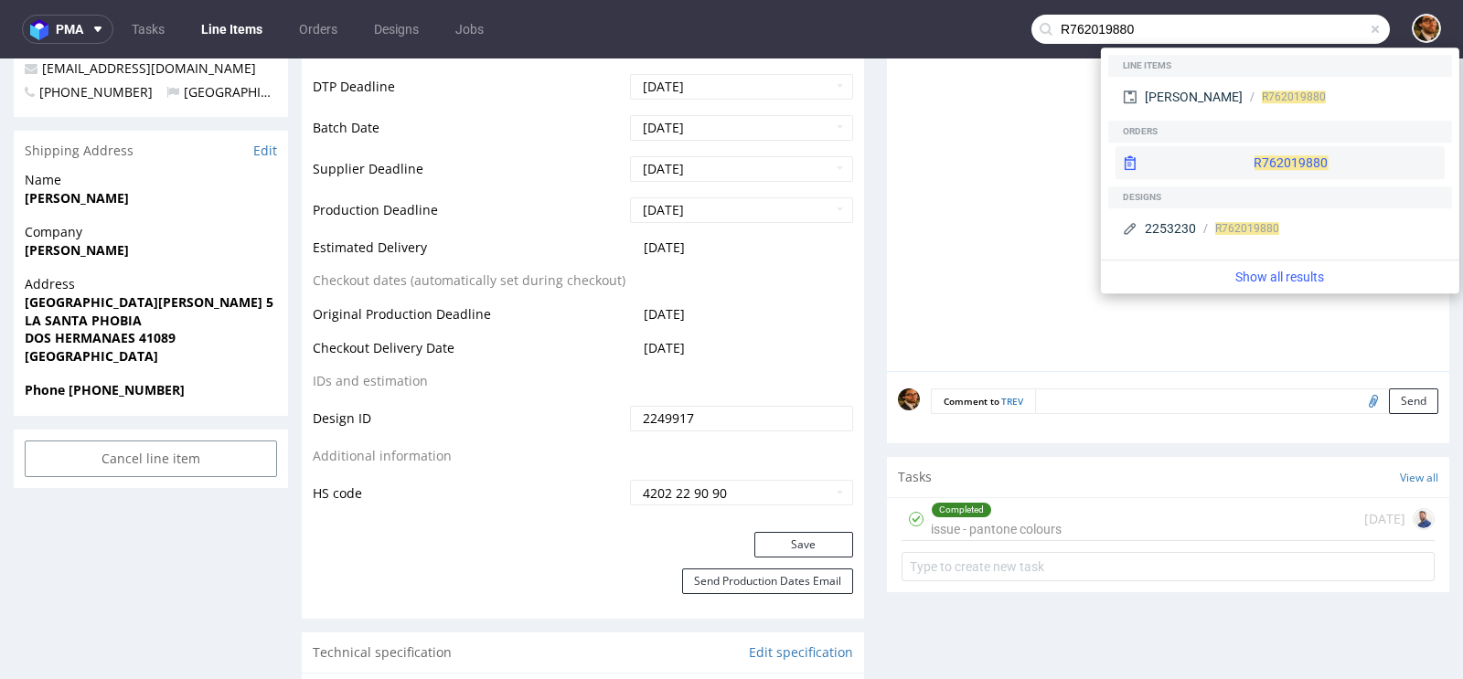
type input "R762019880"
click at [1244, 154] on div "R762019880" at bounding box center [1280, 162] width 329 height 33
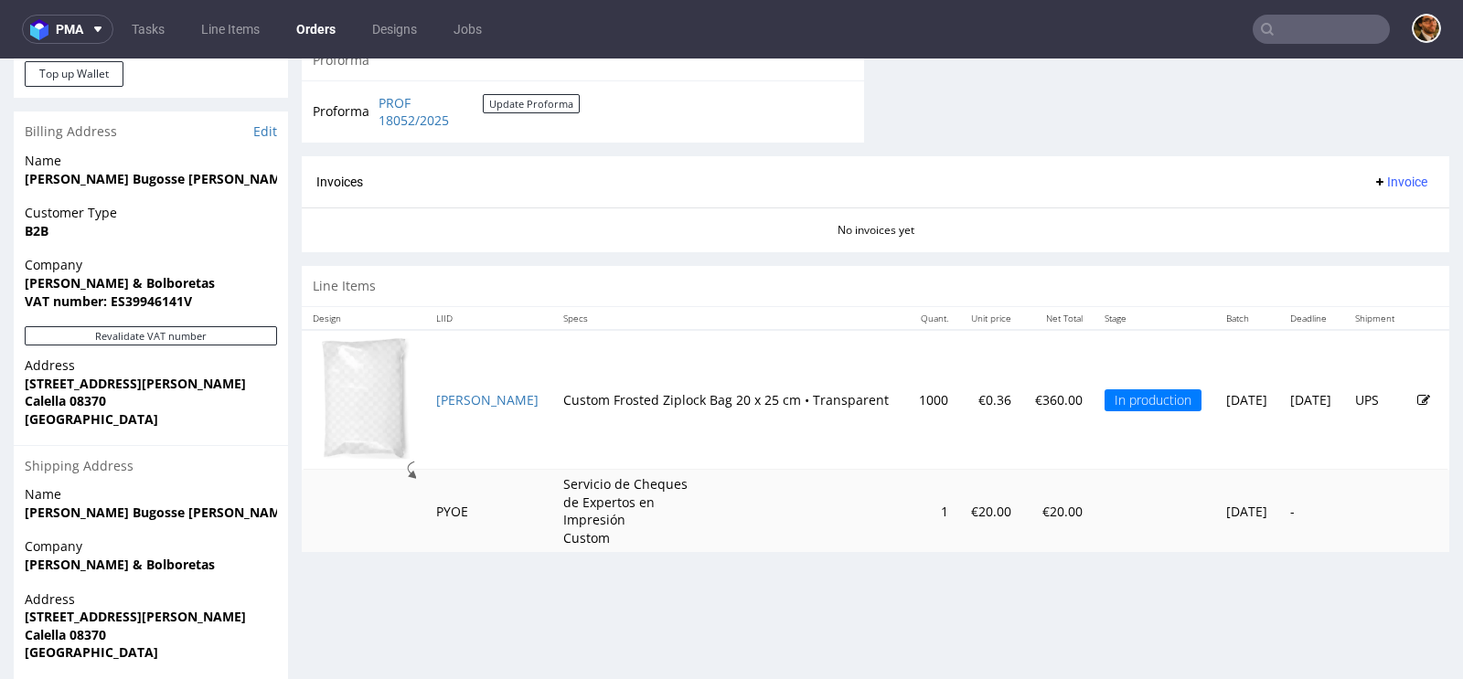
scroll to position [828, 0]
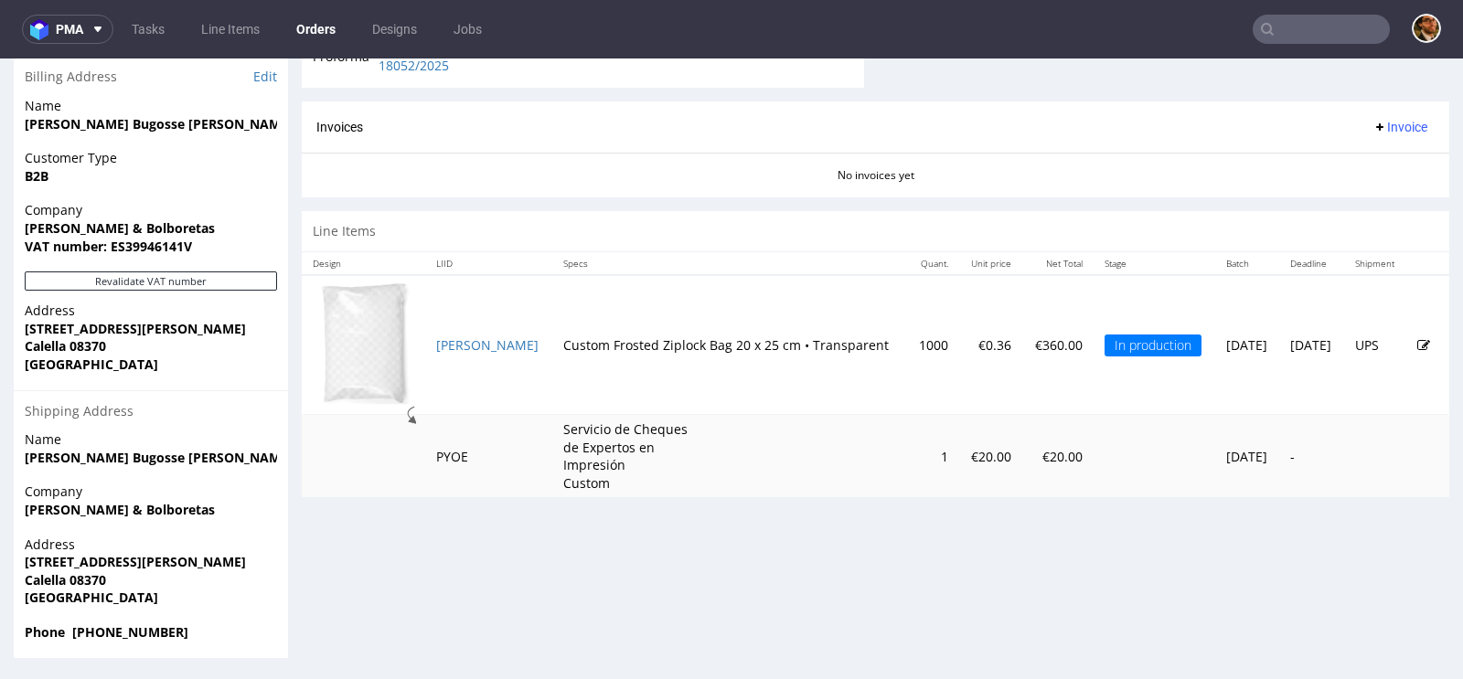
click at [1293, 30] on input "text" at bounding box center [1321, 29] width 137 height 29
paste input "R111224250"
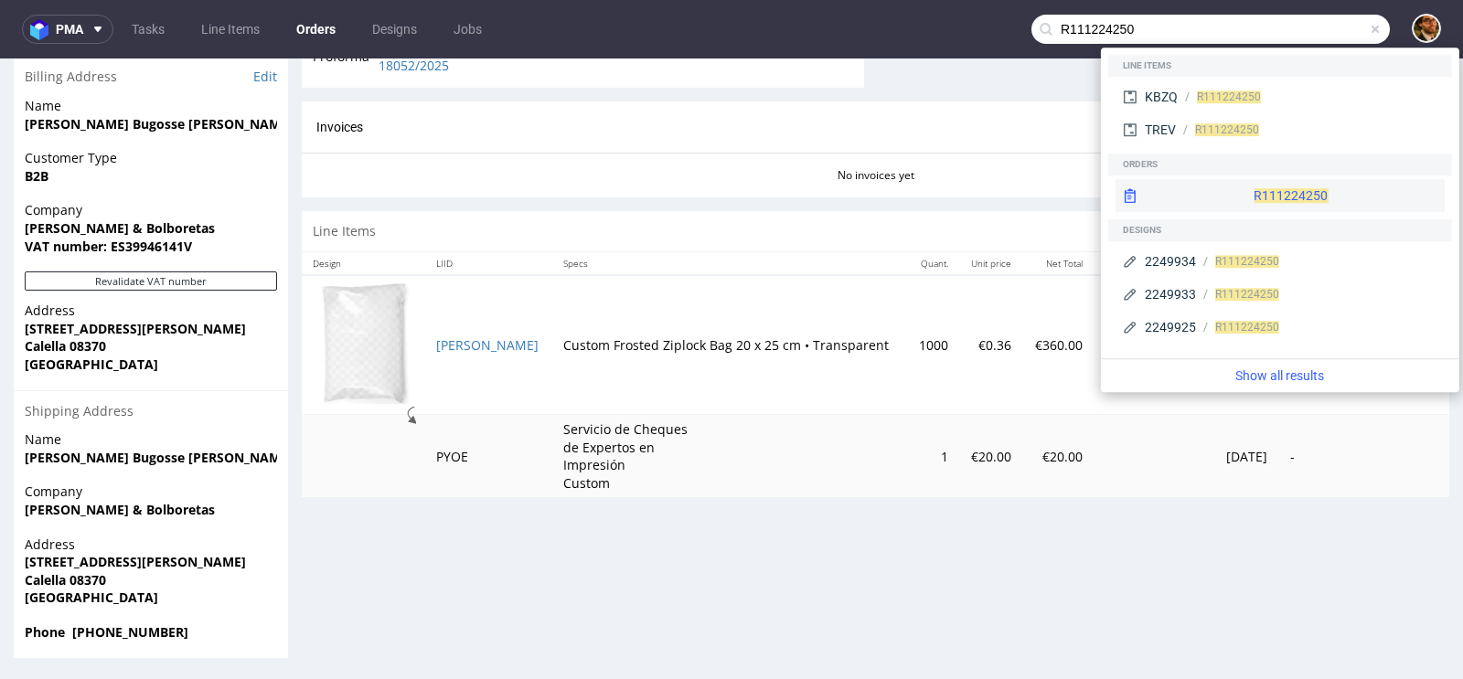
type input "R111224250"
click at [1265, 194] on div "R111224250" at bounding box center [1280, 195] width 329 height 33
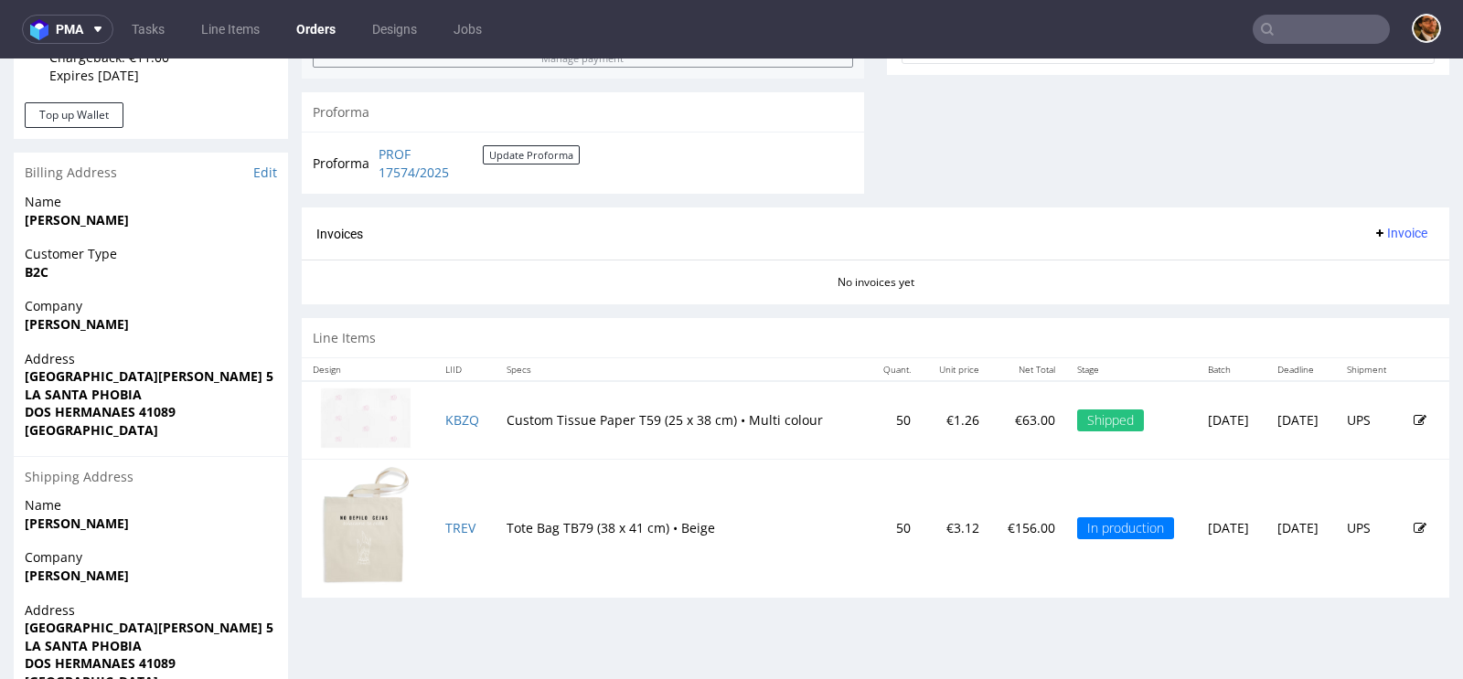
scroll to position [785, 0]
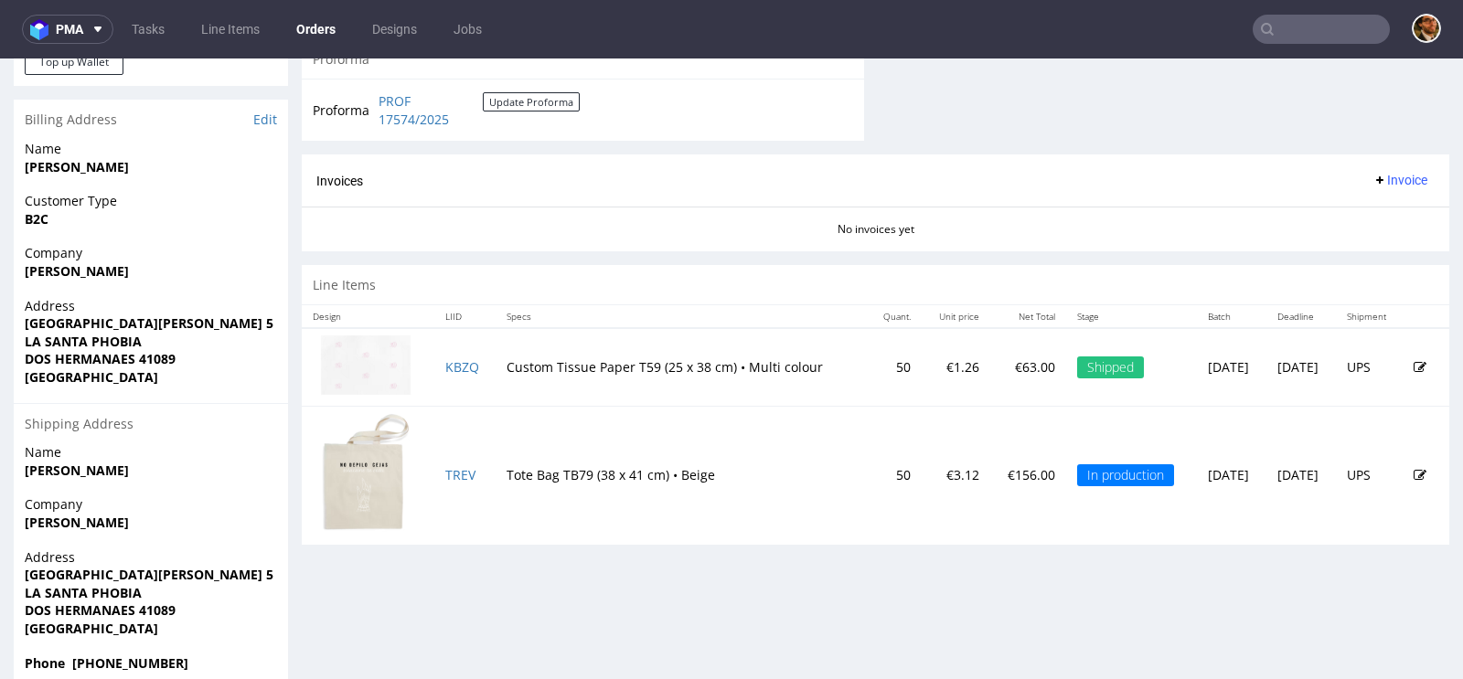
click at [1287, 22] on input "text" at bounding box center [1321, 29] width 137 height 29
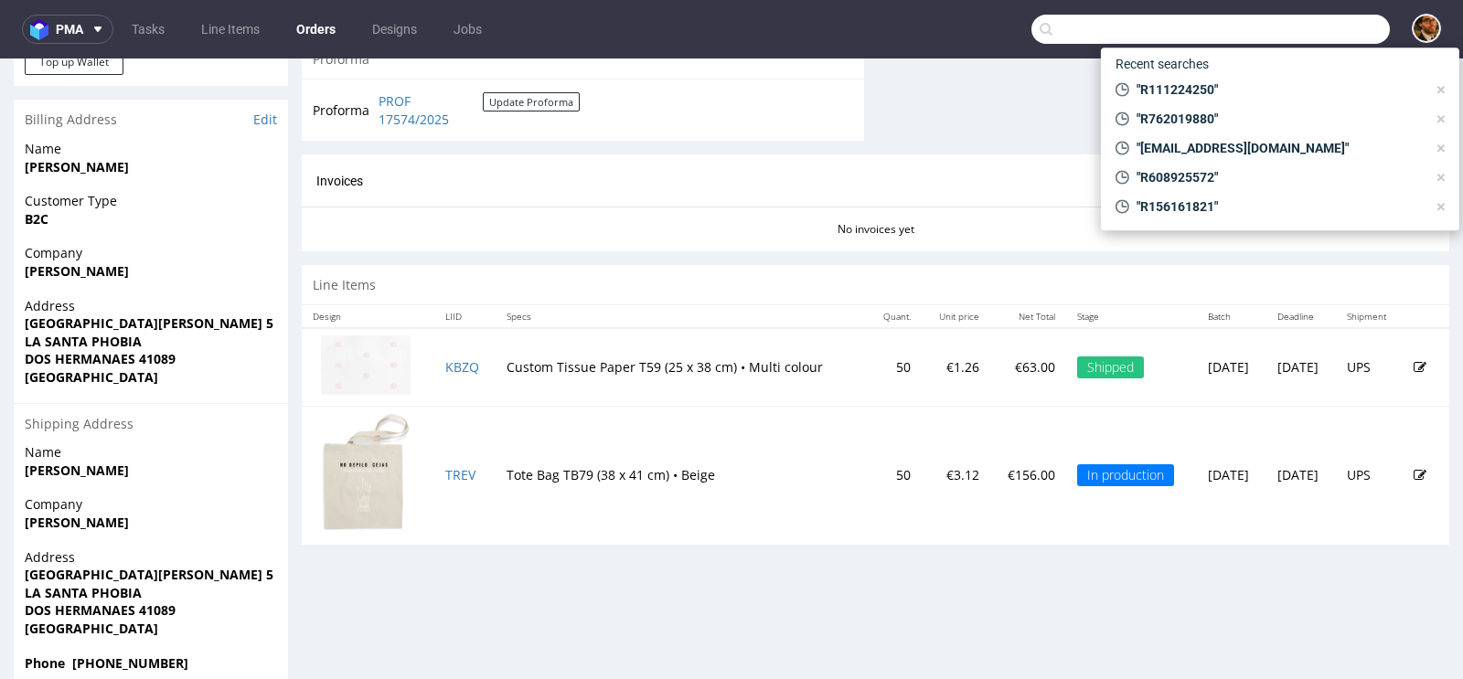
paste input "R401396268"
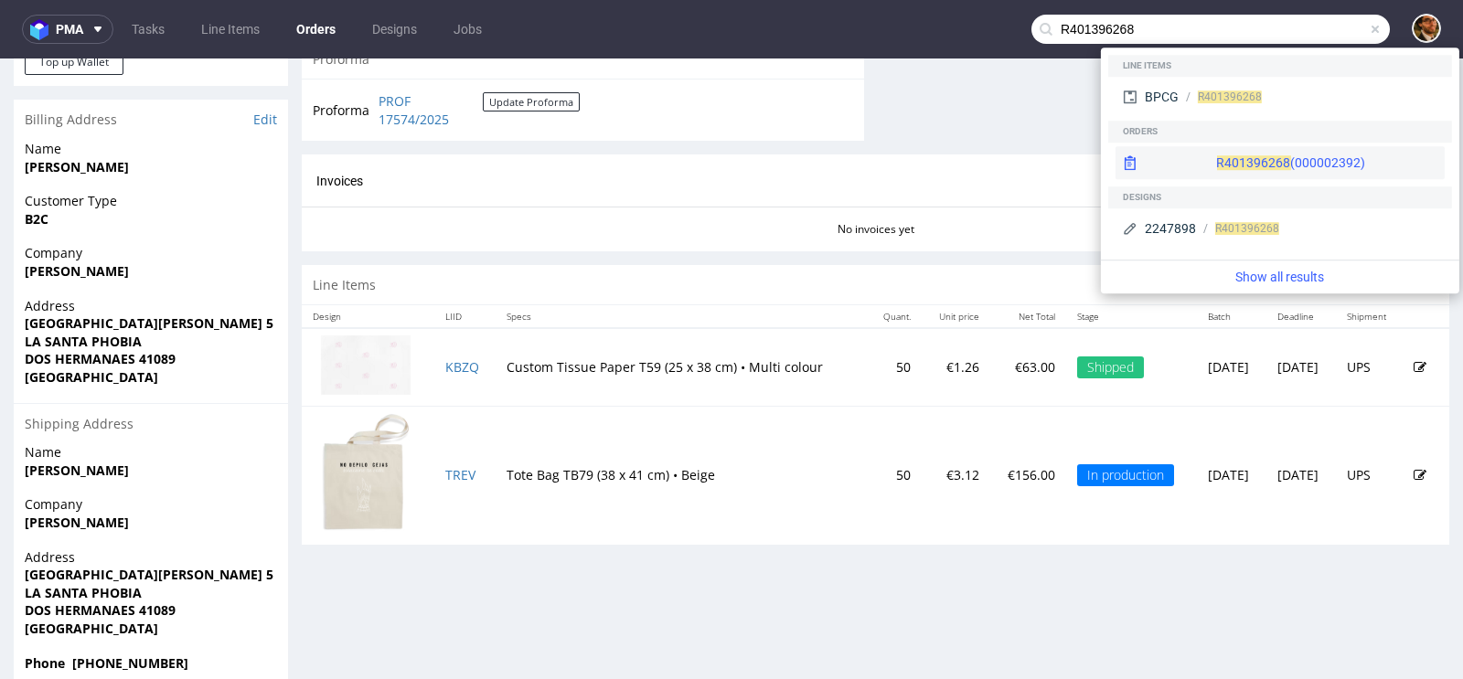
type input "R401396268"
click at [1255, 162] on div "R401396268 (000002392)" at bounding box center [1290, 163] width 149 height 18
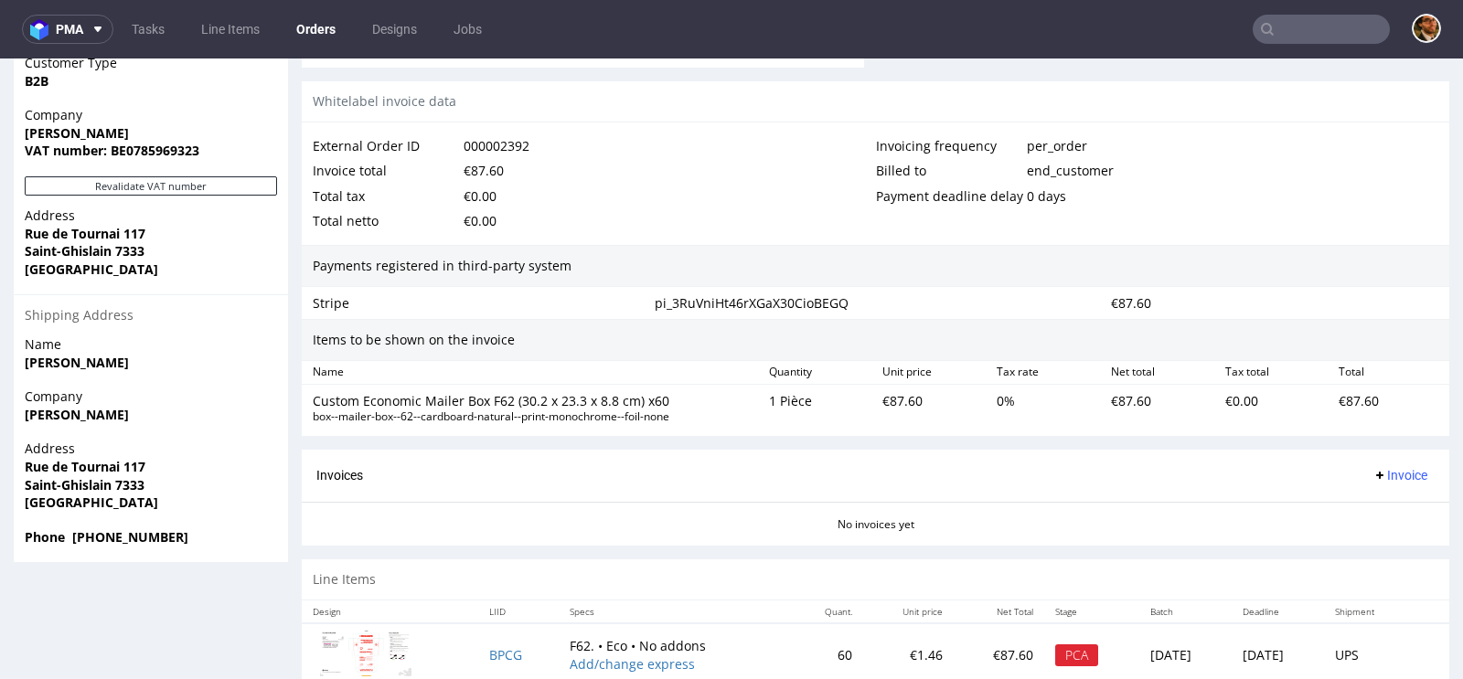
scroll to position [913, 0]
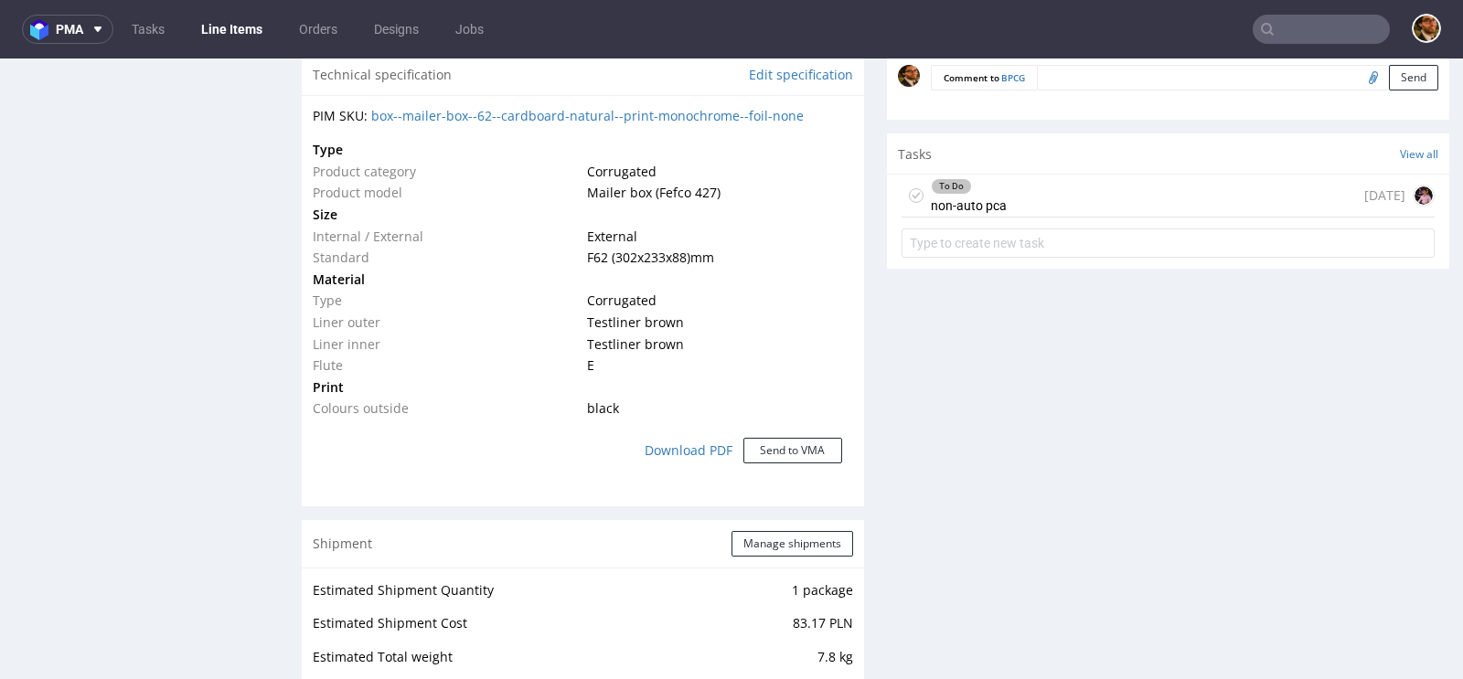
scroll to position [1214, 0]
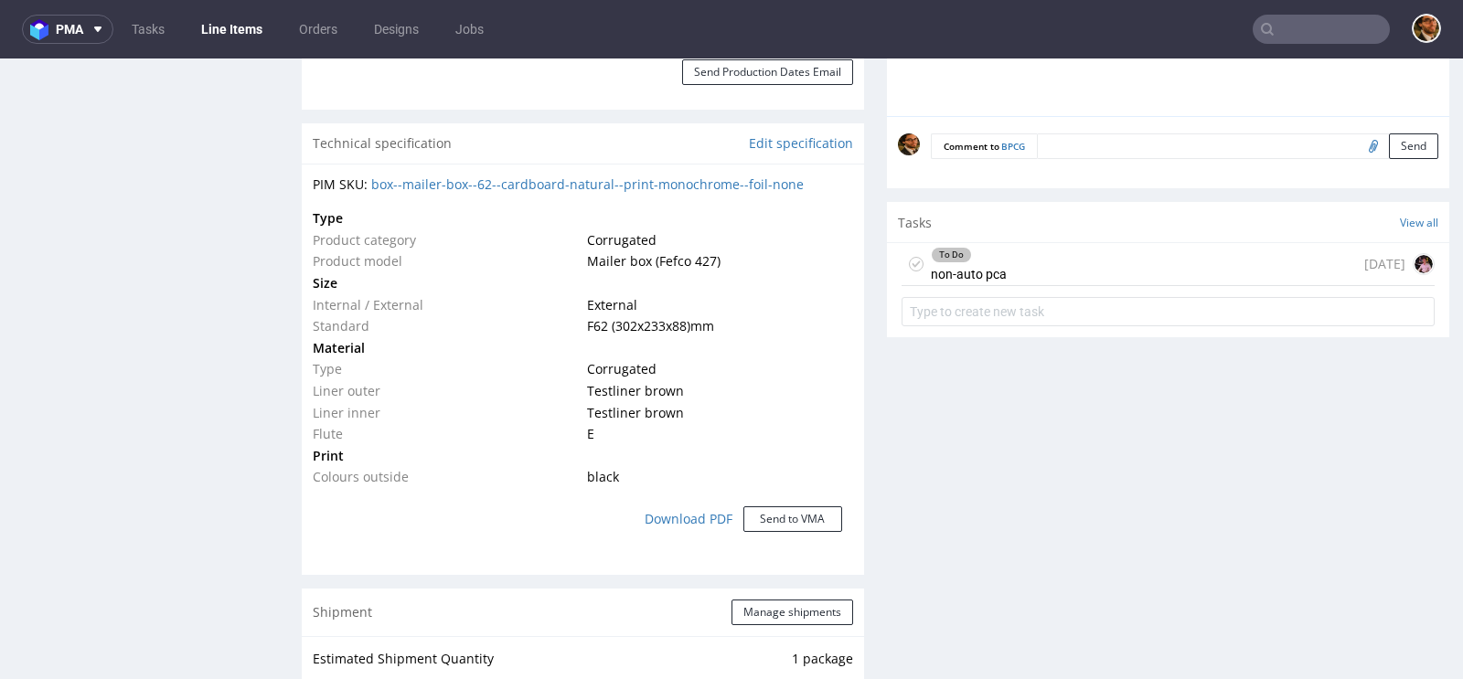
click at [1052, 269] on div "To Do non-auto pca 20 days ago" at bounding box center [1168, 264] width 533 height 43
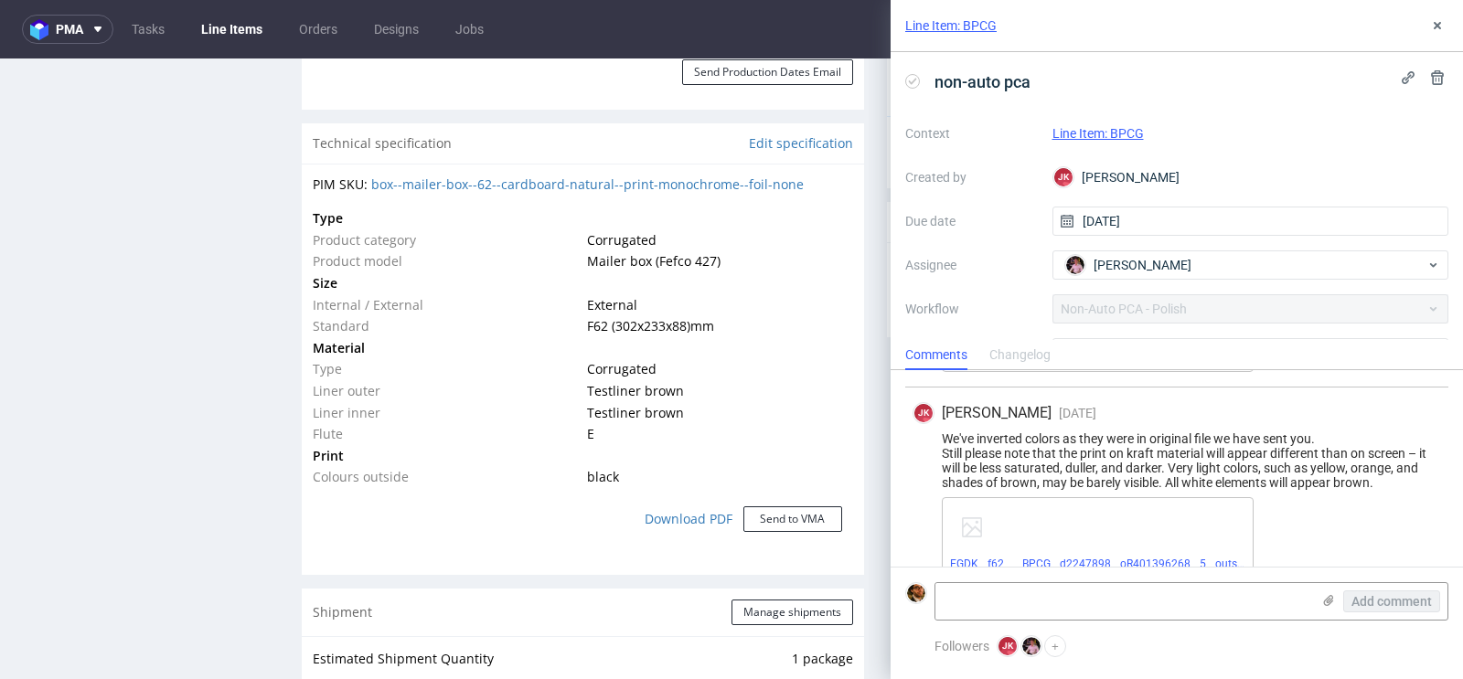
scroll to position [1928, 0]
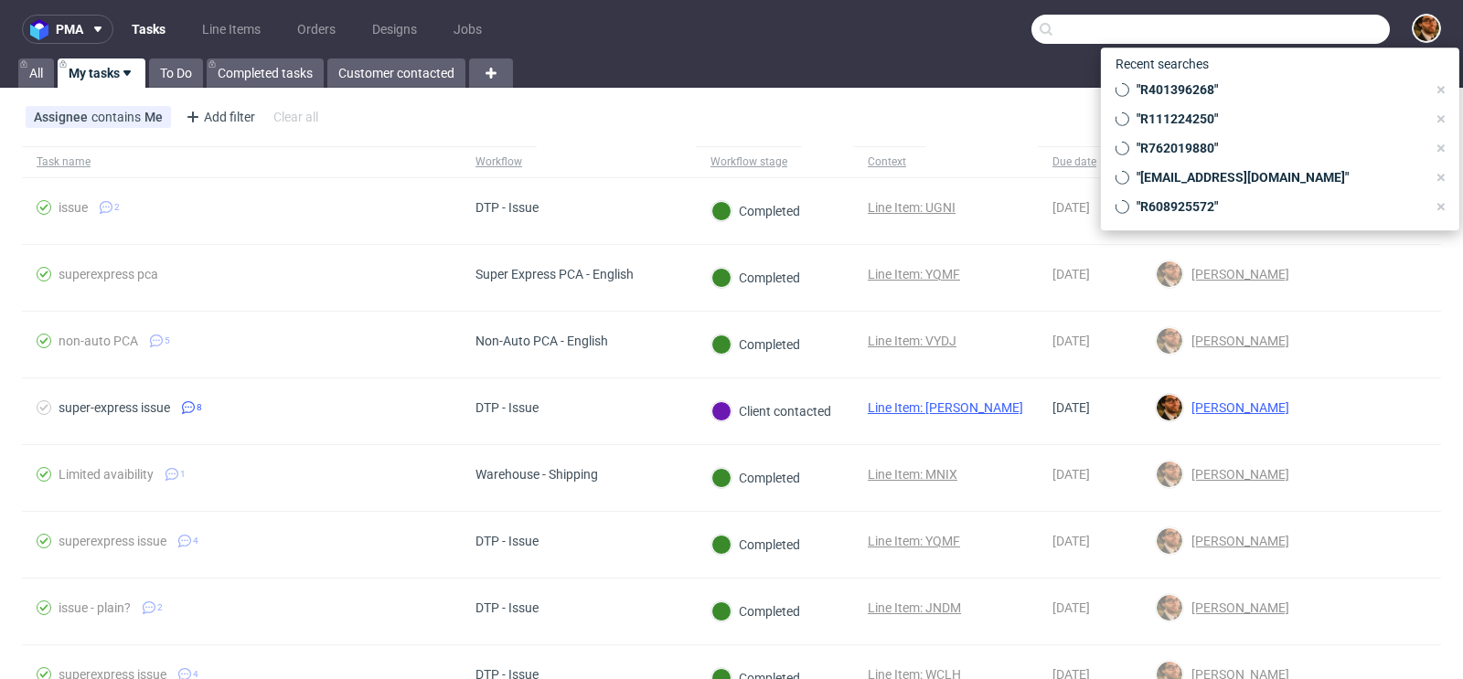
paste input "lilicandelss@gmail.com"
click at [1282, 22] on input "text" at bounding box center [1210, 29] width 358 height 29
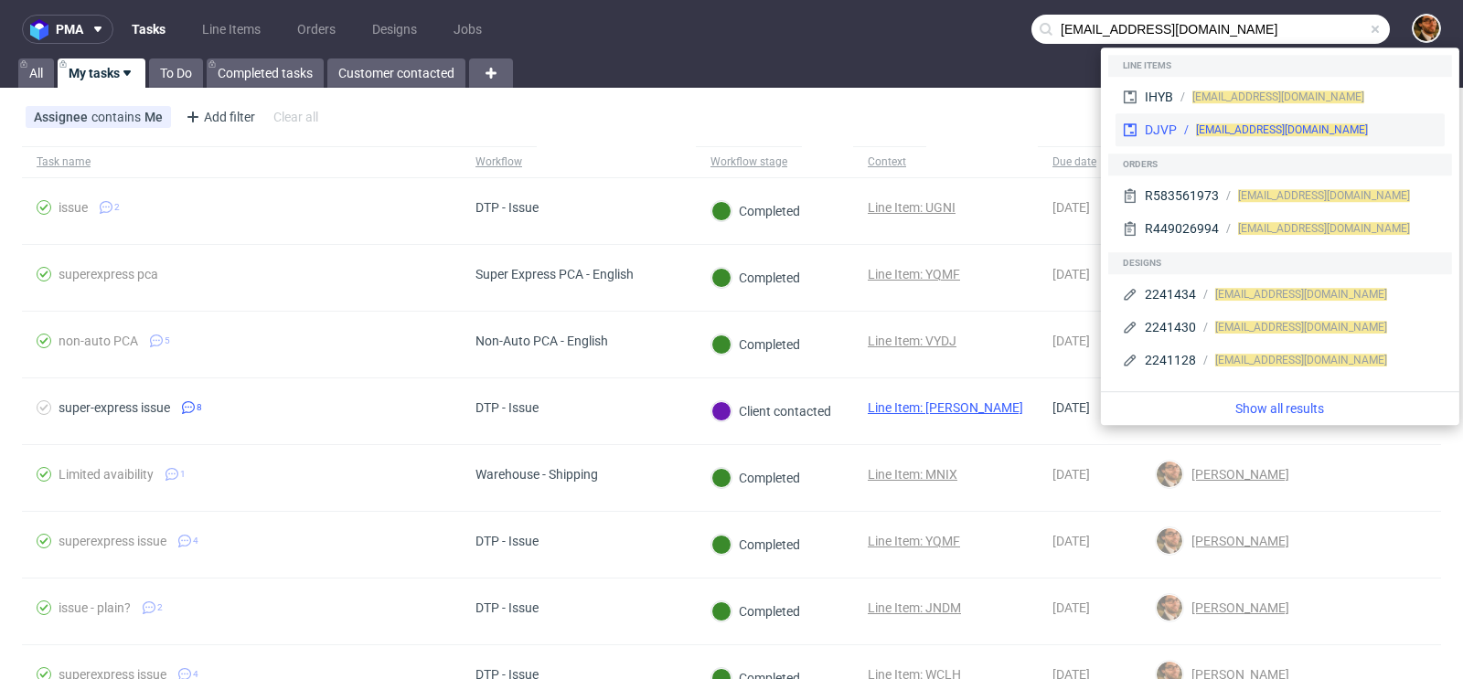
type input "lilicandelss@gmail.com"
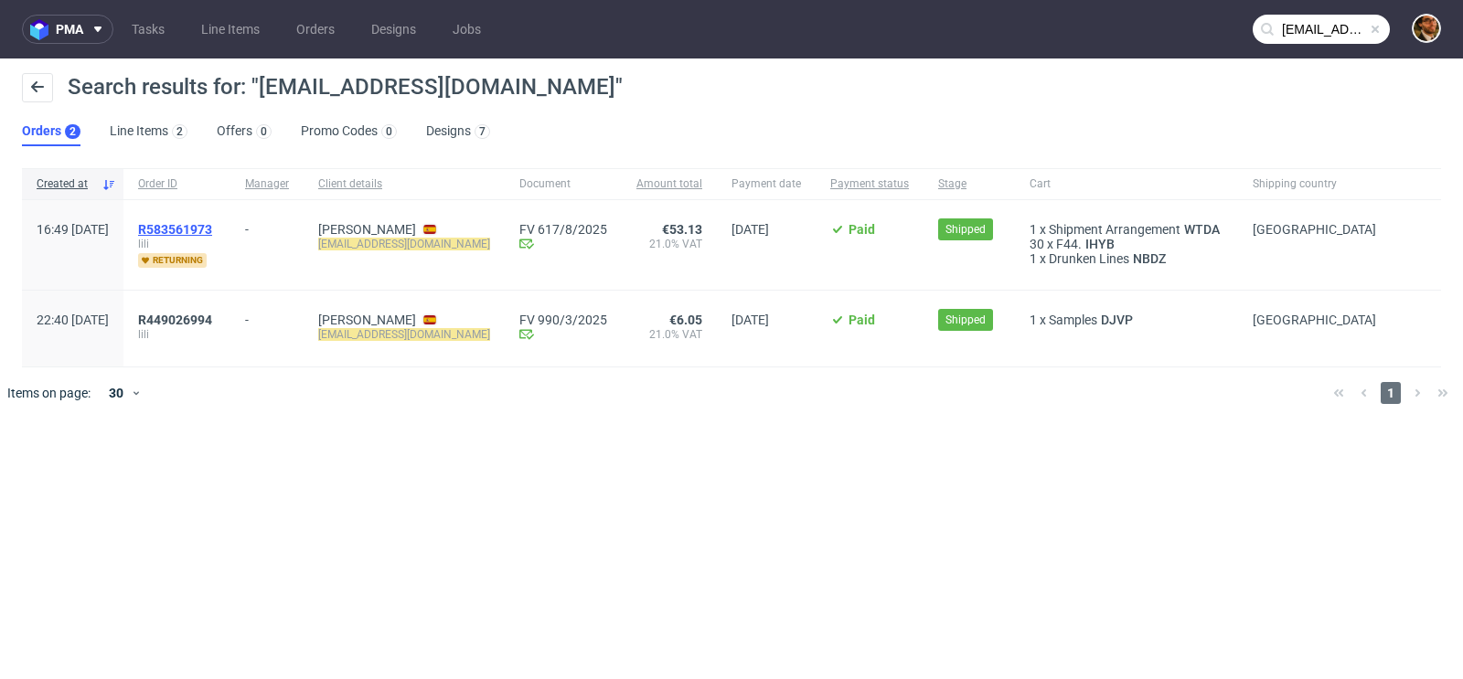
click at [212, 230] on span "R583561973" at bounding box center [175, 229] width 74 height 15
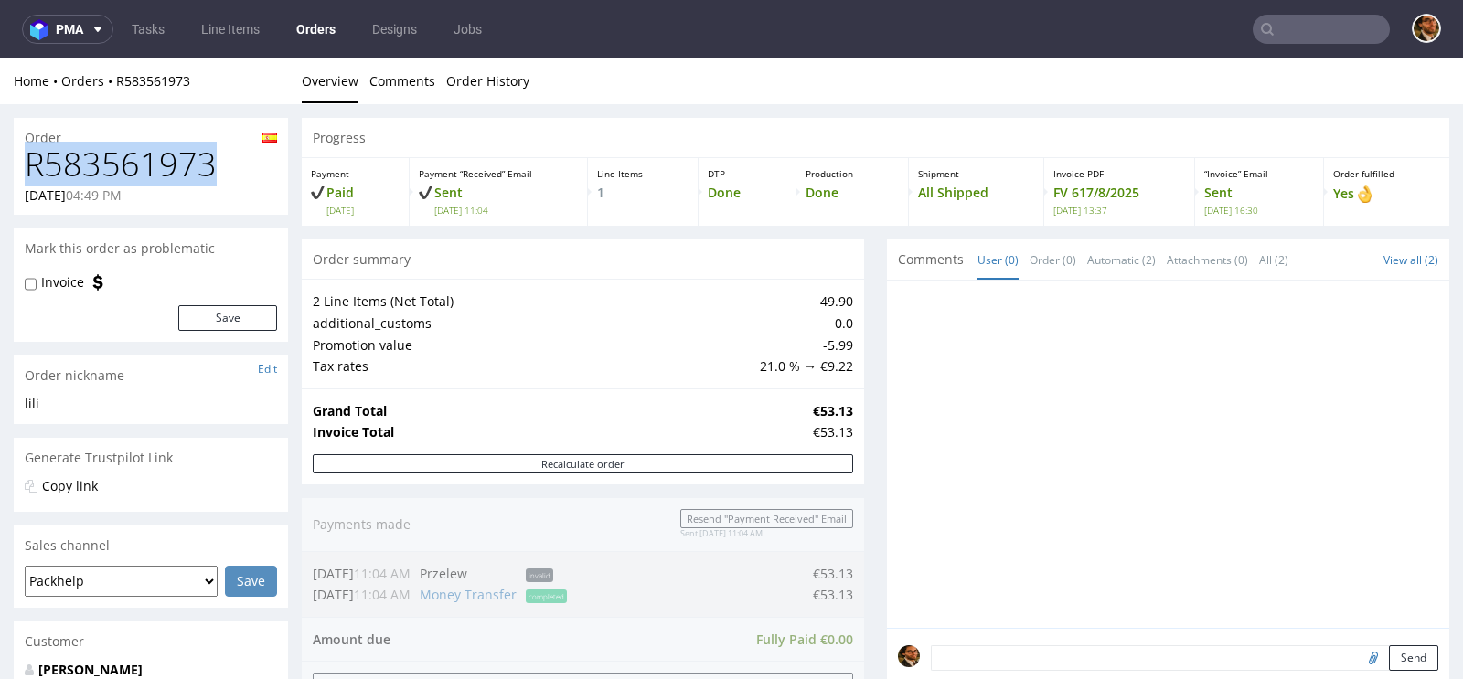
drag, startPoint x: 210, startPoint y: 164, endPoint x: 25, endPoint y: 164, distance: 185.6
click at [25, 164] on h1 "R583561973" at bounding box center [151, 164] width 252 height 37
copy h1 "R583561973"
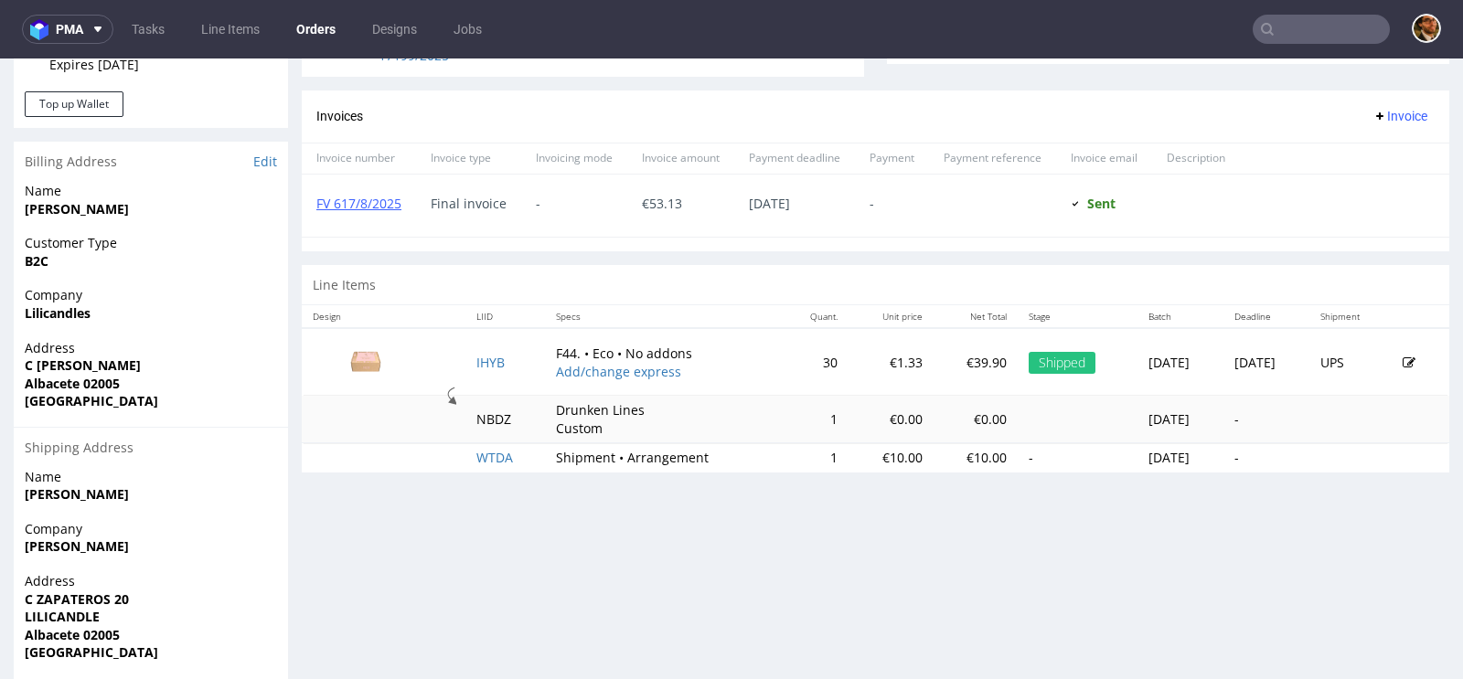
scroll to position [796, 0]
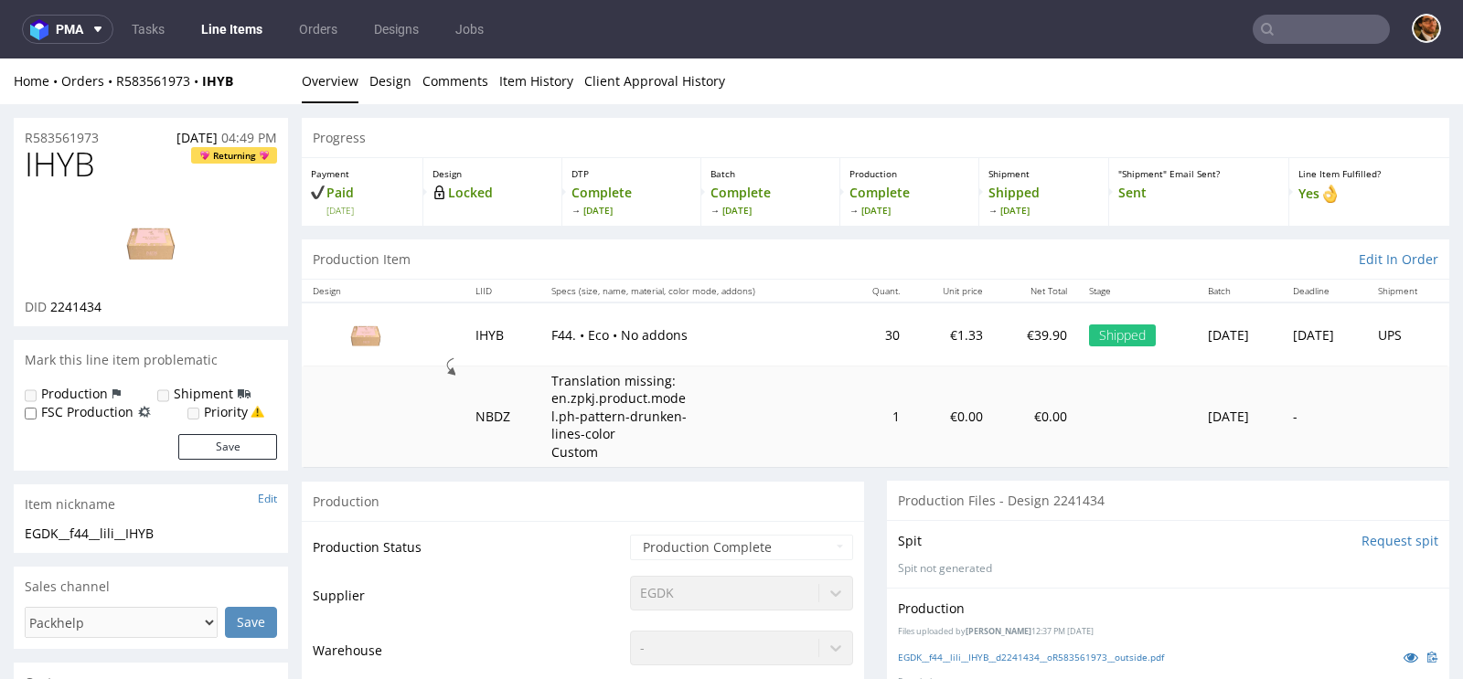
scroll to position [379, 0]
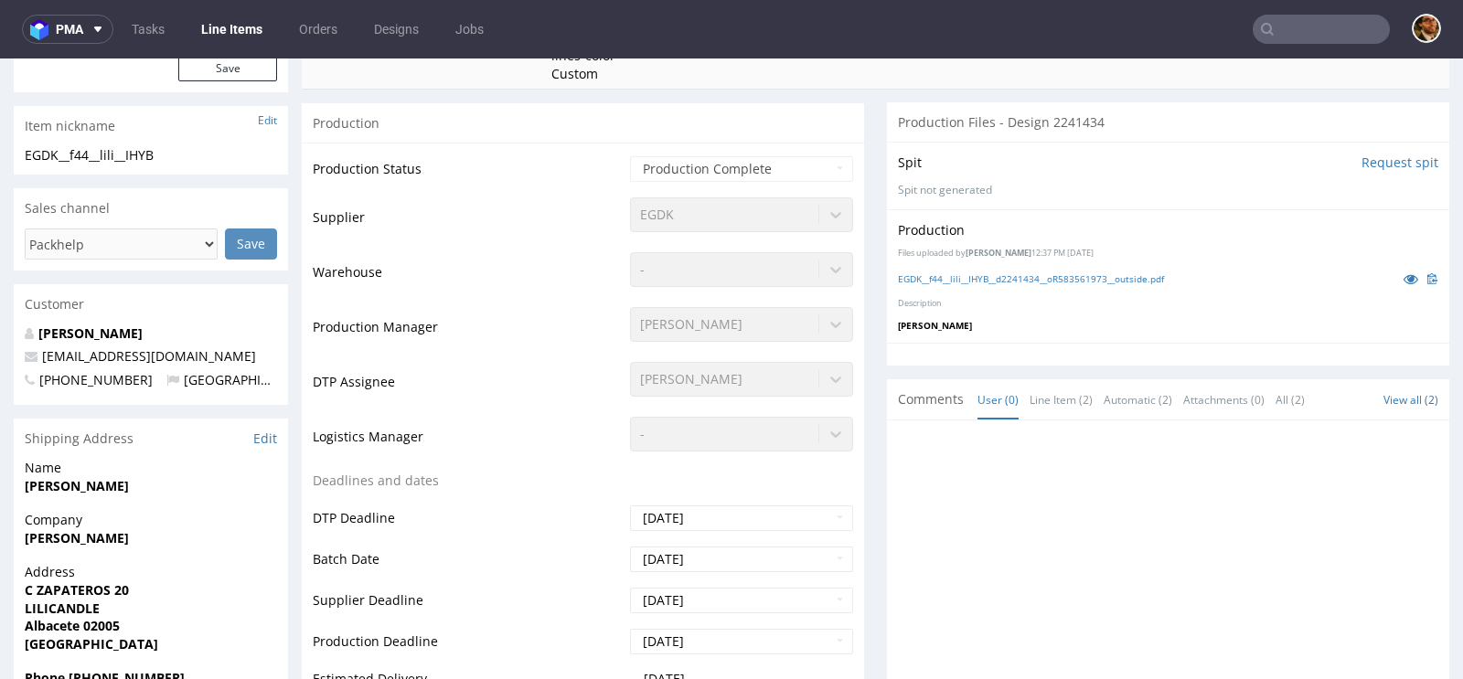
click at [1284, 35] on input "text" at bounding box center [1321, 29] width 137 height 29
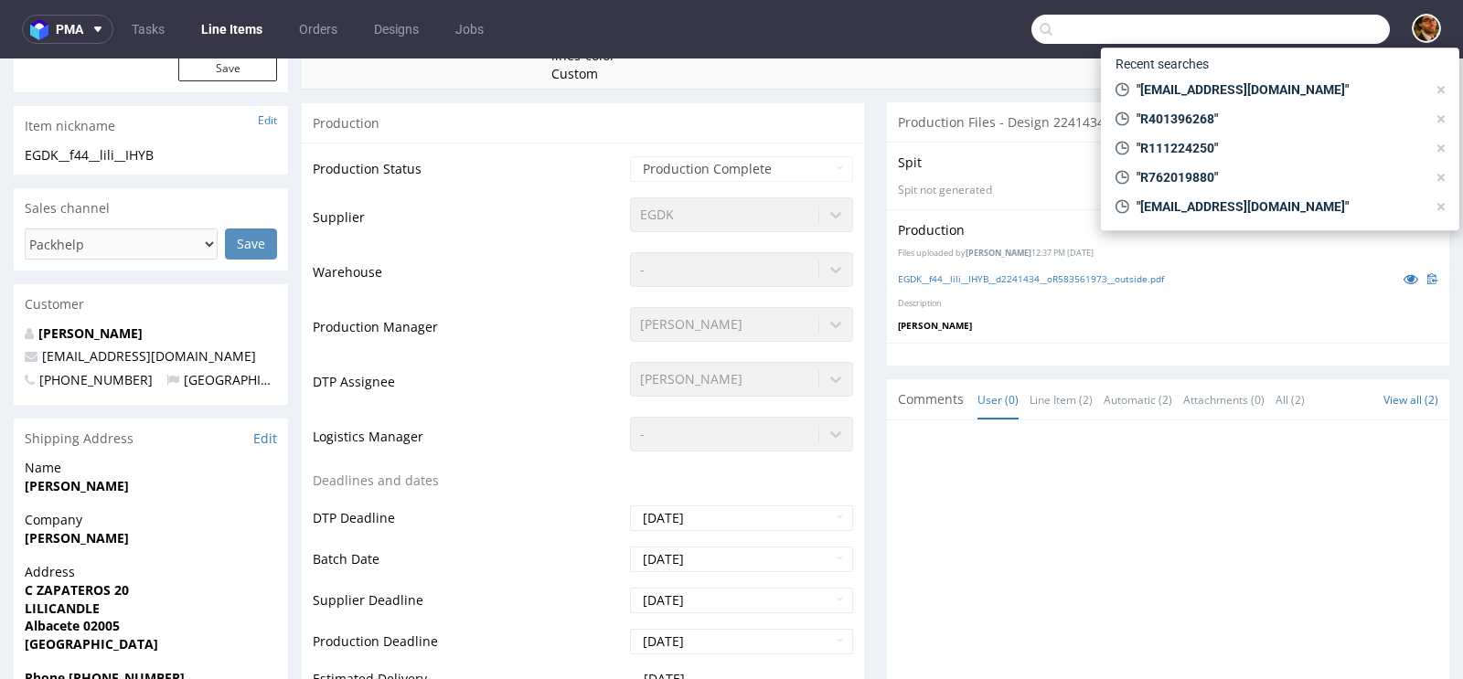
paste input "R269705049"
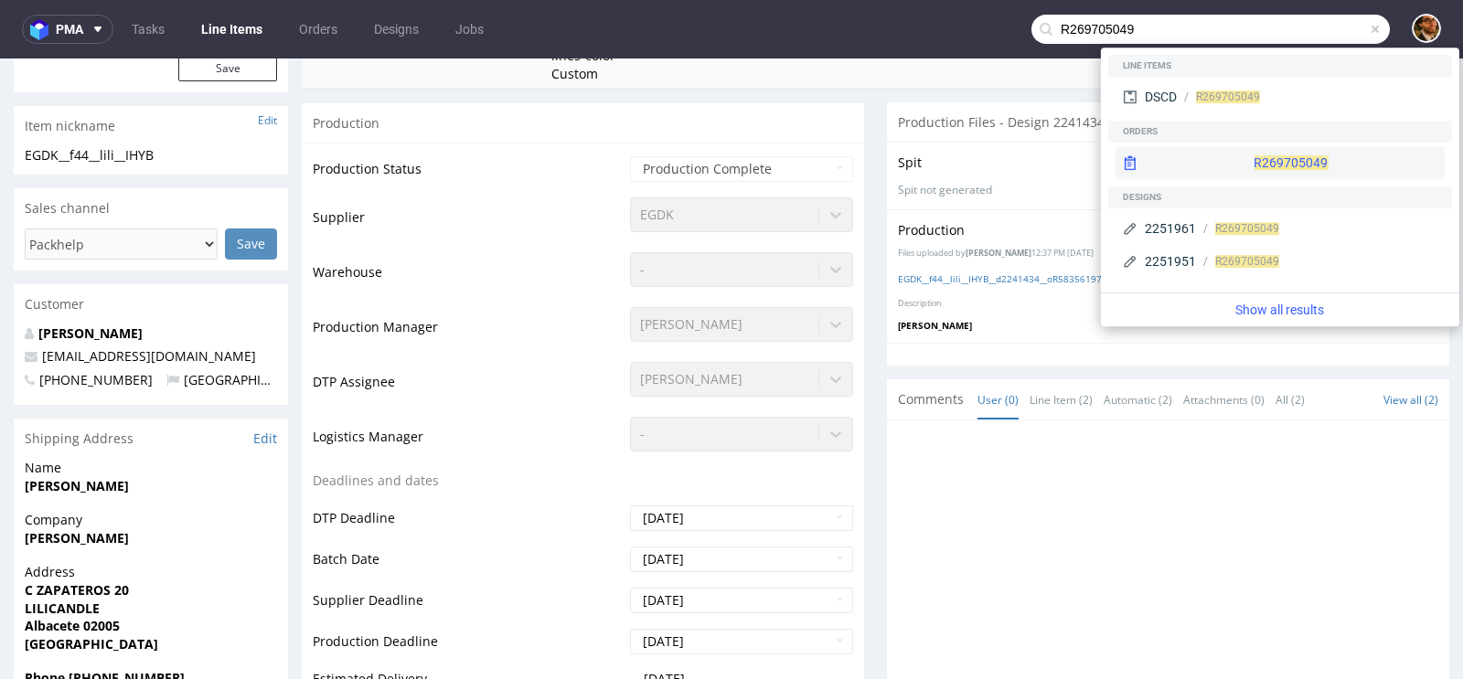
type input "R269705049"
click at [1266, 157] on div "R269705049" at bounding box center [1280, 162] width 329 height 33
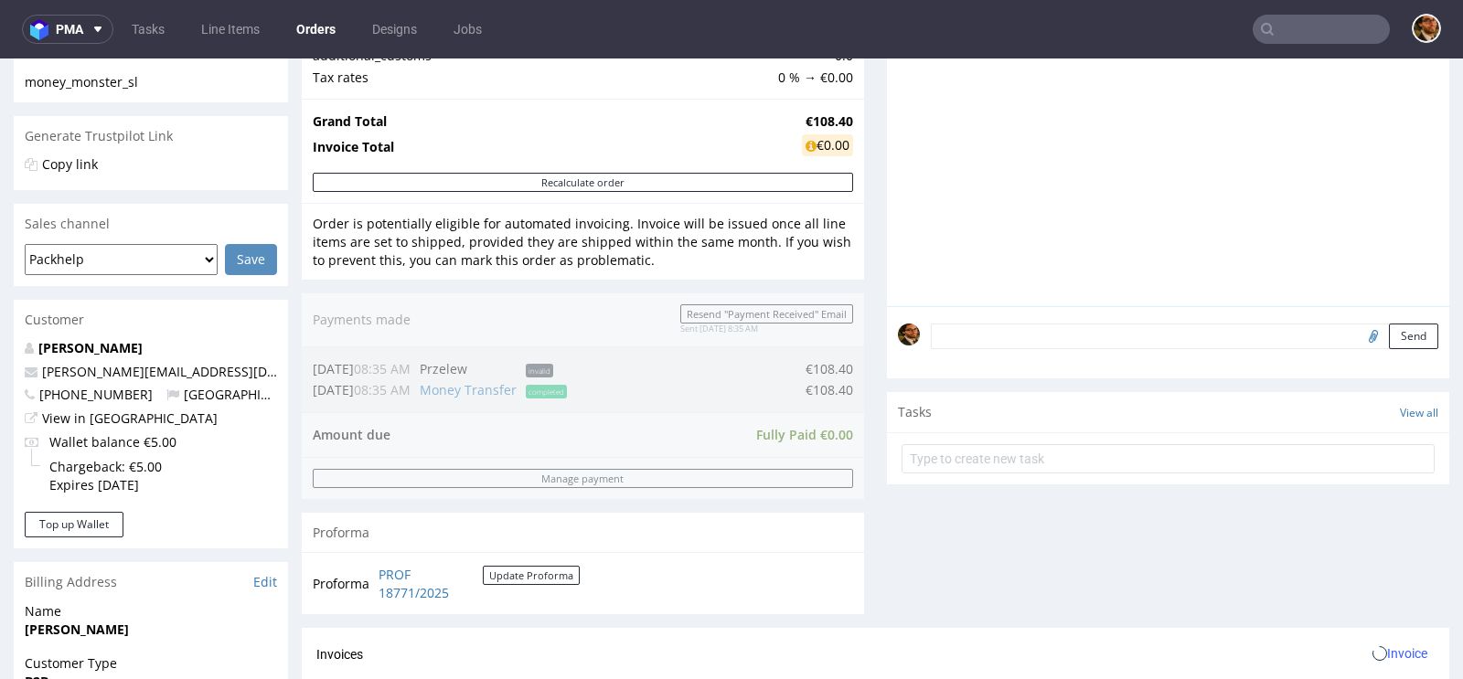
scroll to position [739, 0]
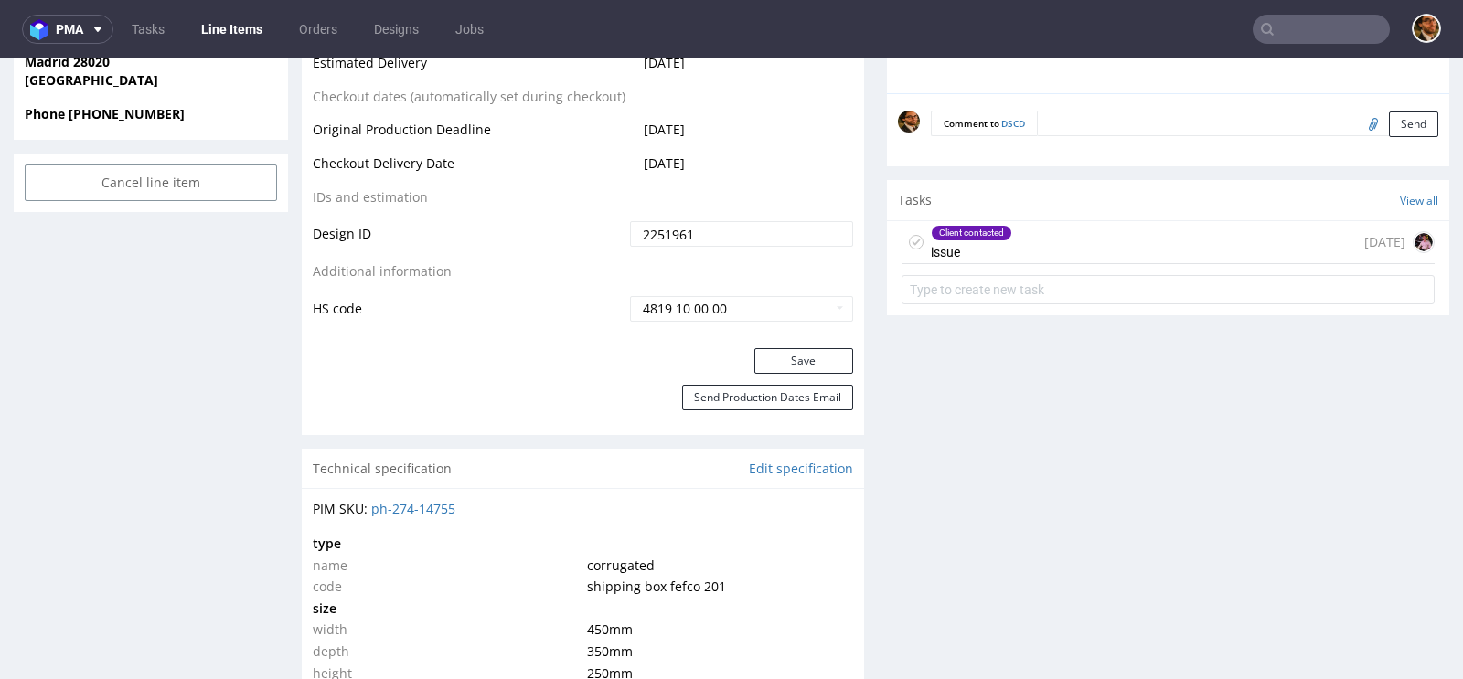
scroll to position [835, 0]
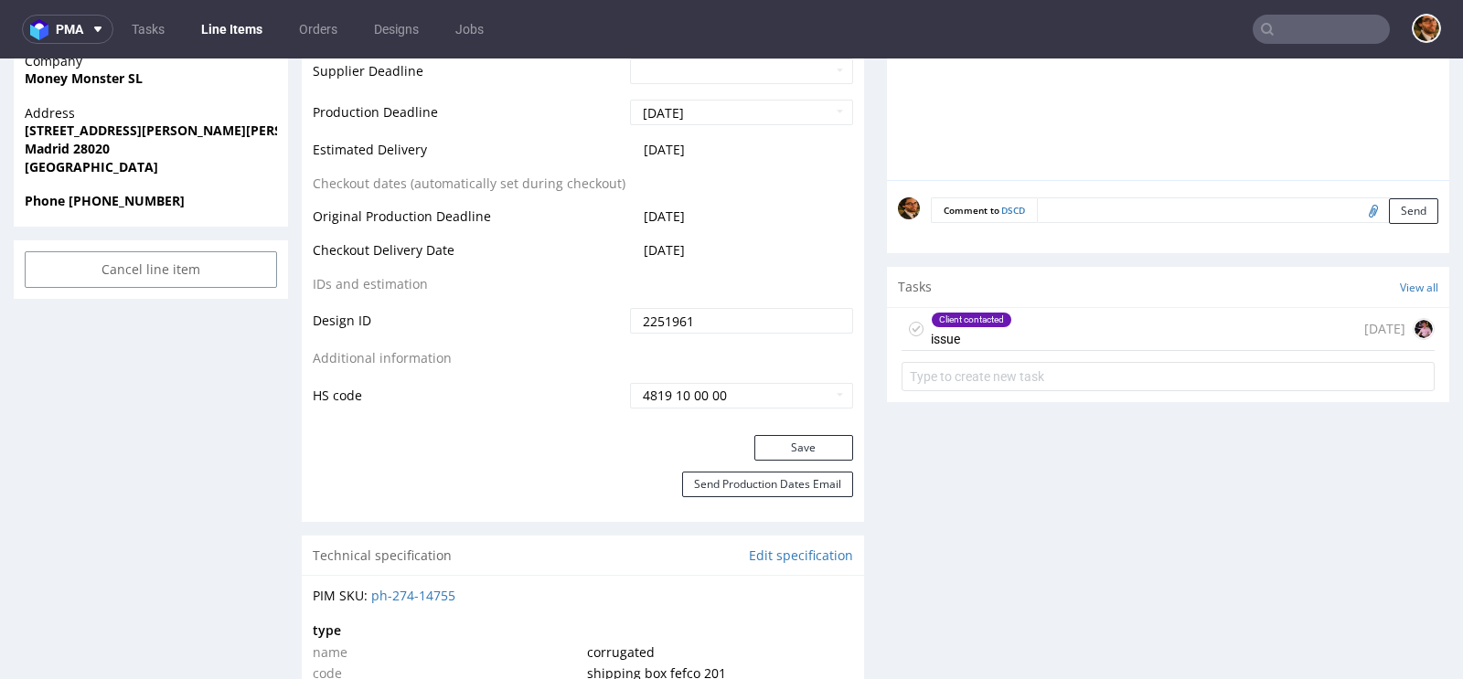
click at [1046, 334] on div "Client contacted issue 11 days ago" at bounding box center [1168, 329] width 533 height 43
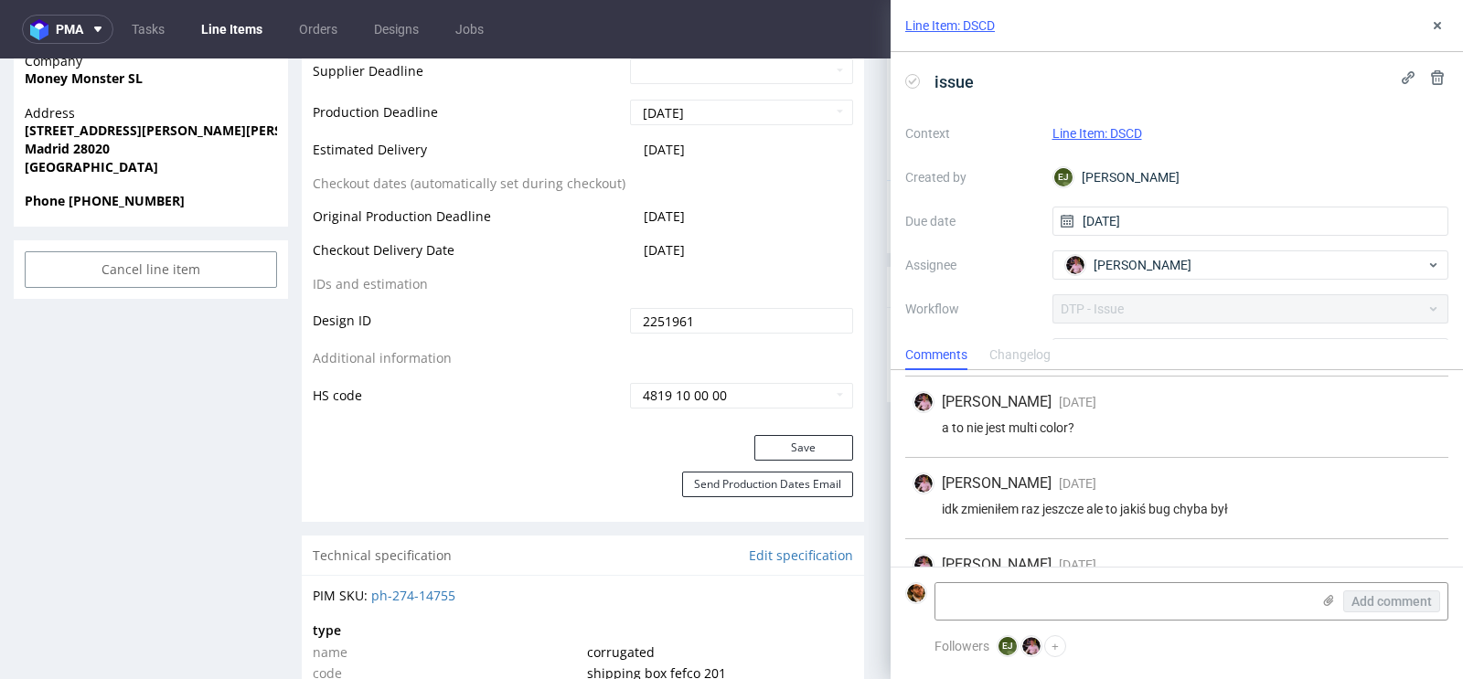
scroll to position [211, 0]
click at [1438, 33] on button at bounding box center [1437, 26] width 22 height 22
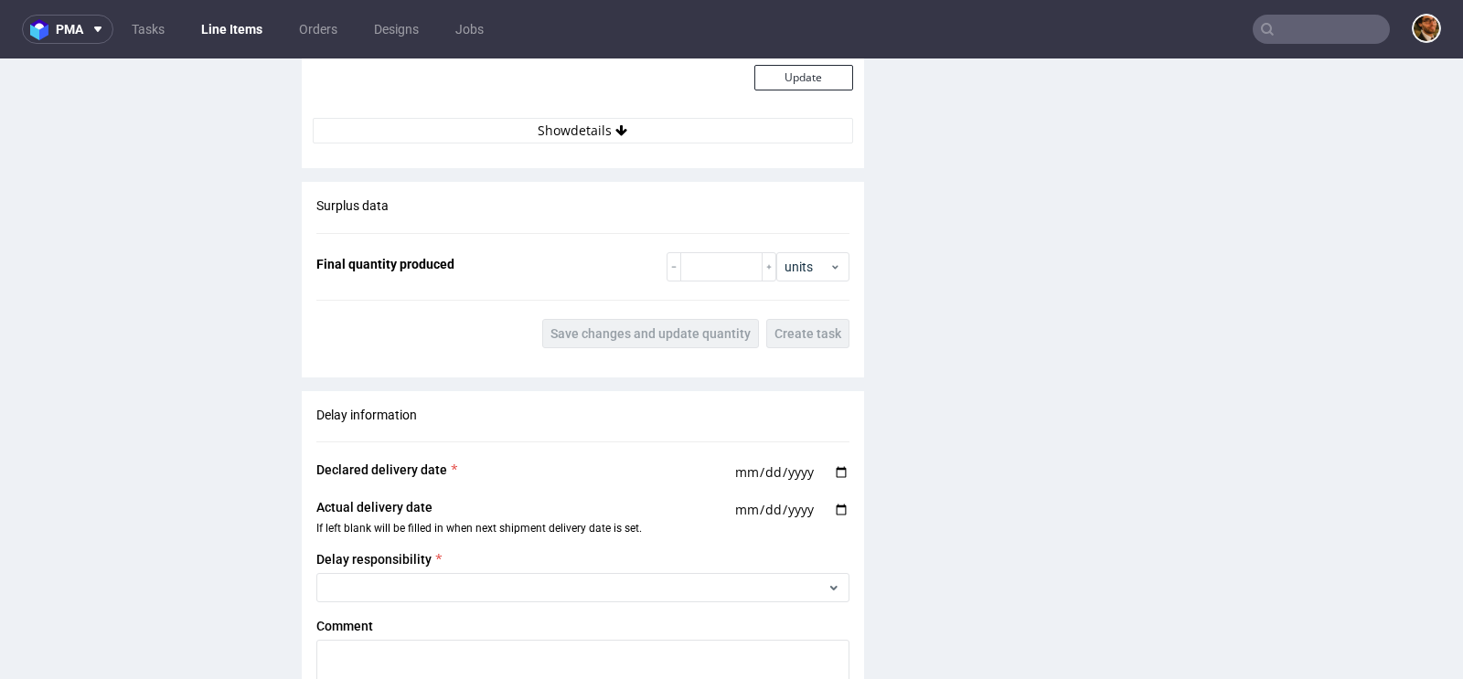
scroll to position [2718, 0]
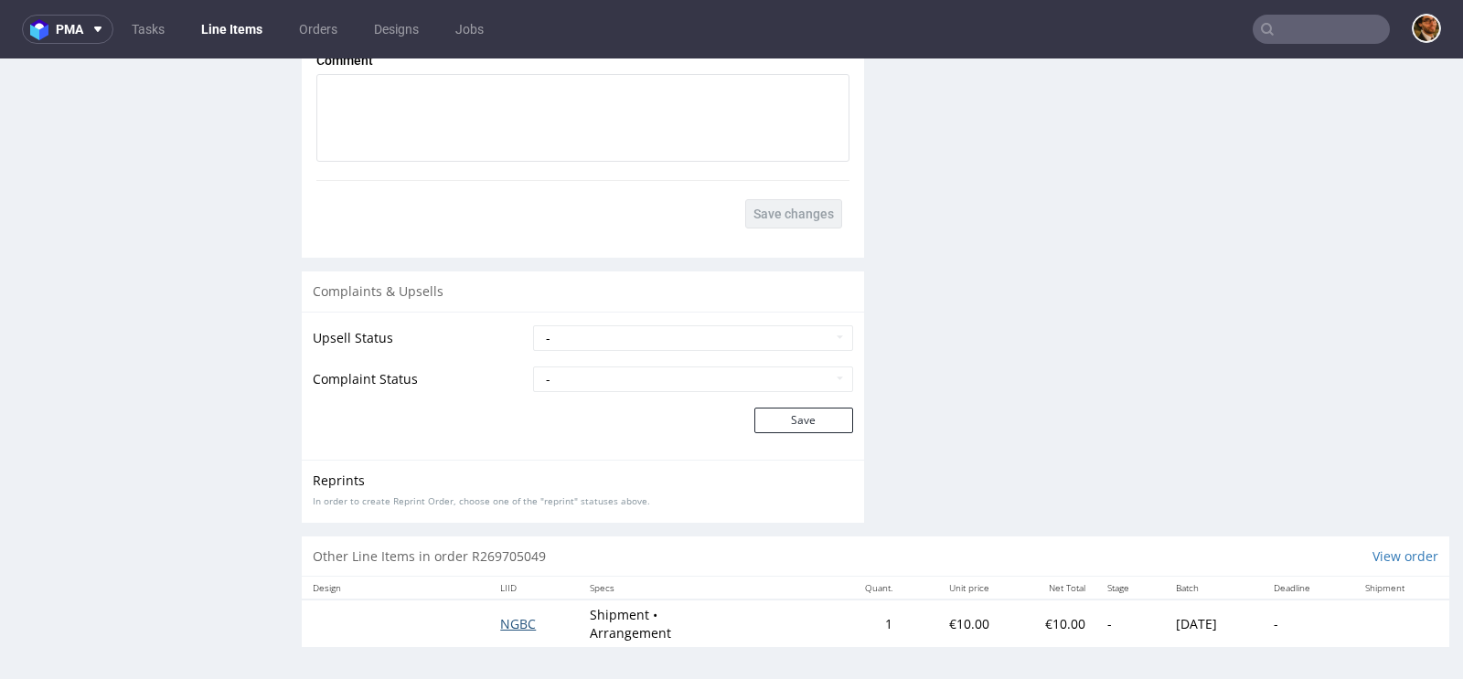
click at [500, 624] on span "NGBC" at bounding box center [518, 623] width 36 height 17
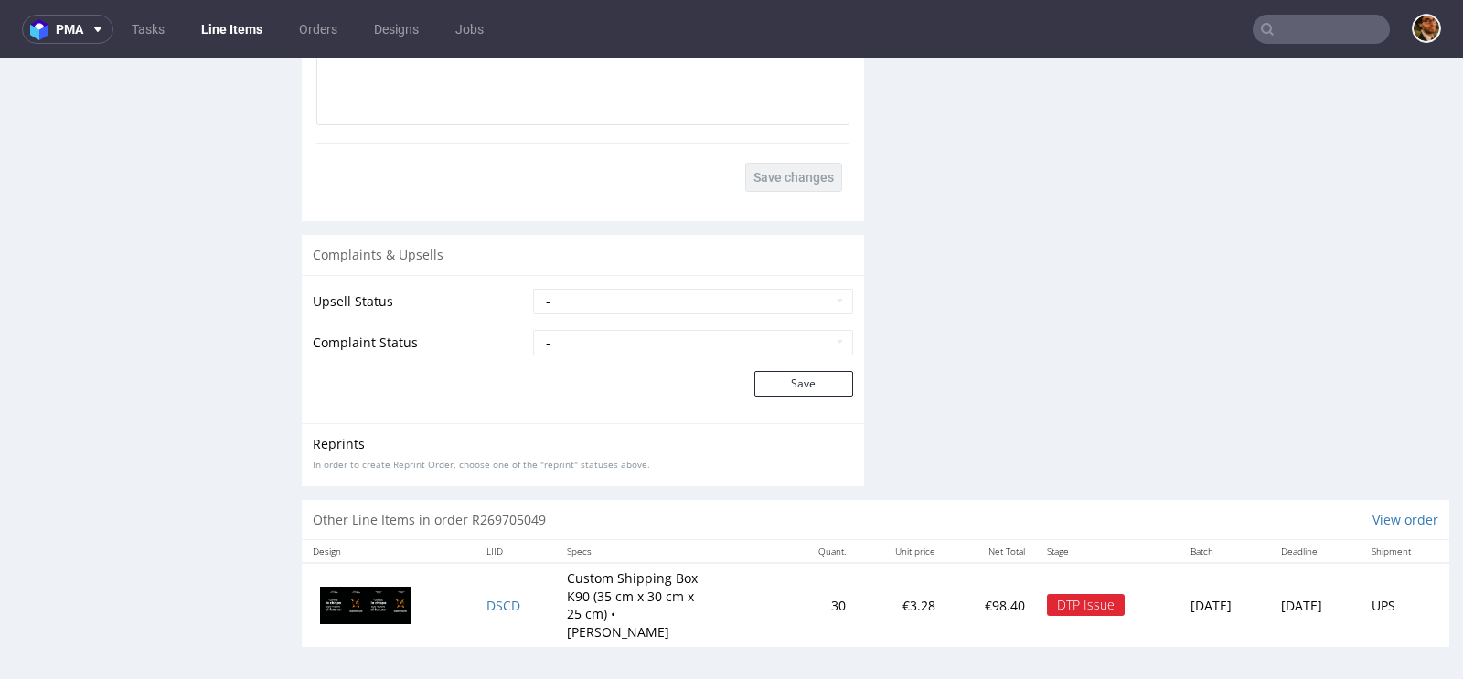
scroll to position [5, 0]
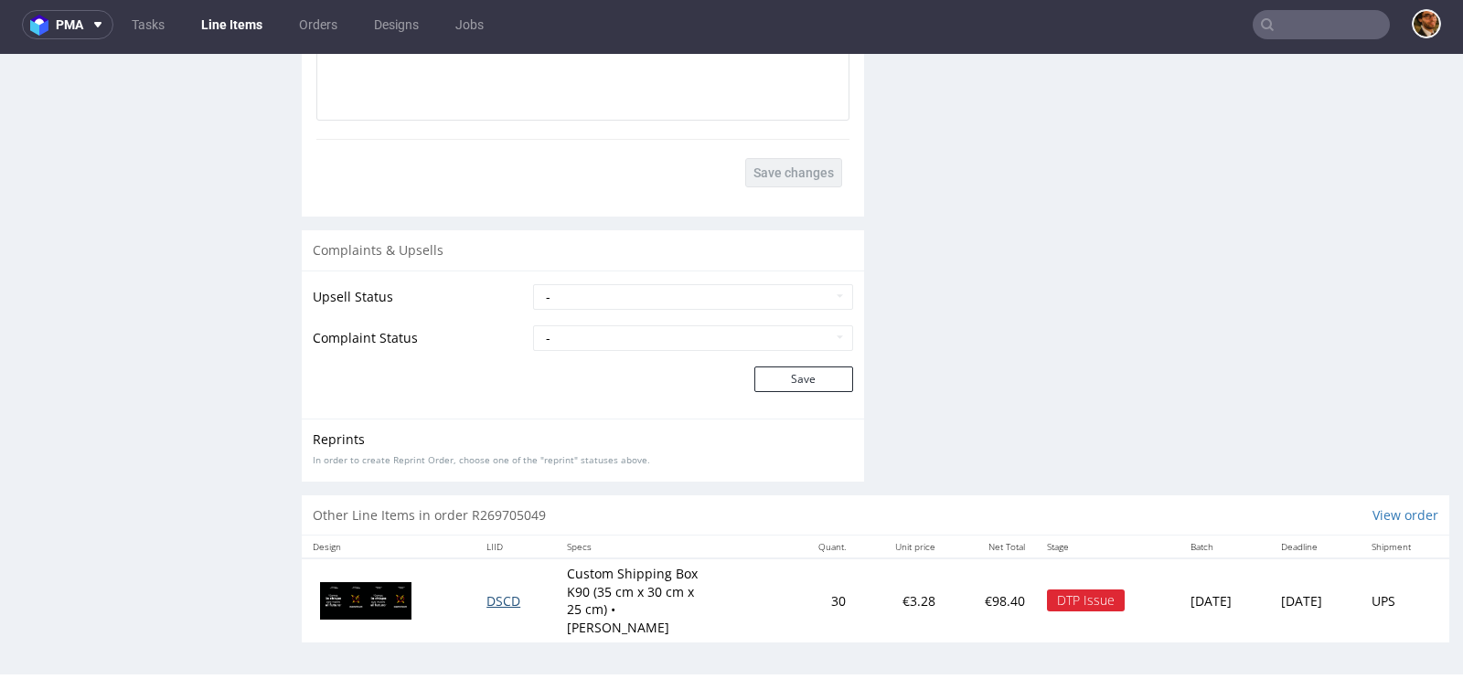
click at [488, 596] on span "DSCD" at bounding box center [503, 601] width 34 height 17
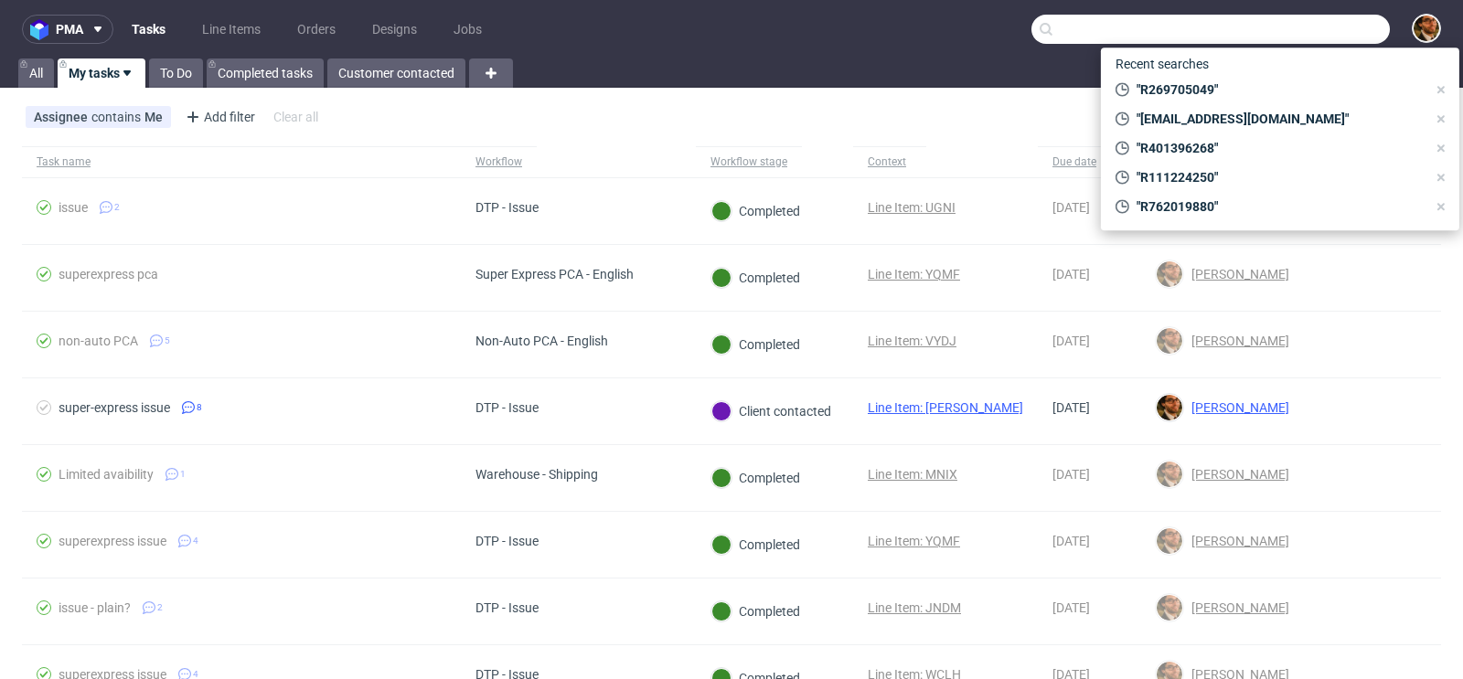
click at [1280, 40] on input "text" at bounding box center [1210, 29] width 358 height 29
paste input "R156841348"
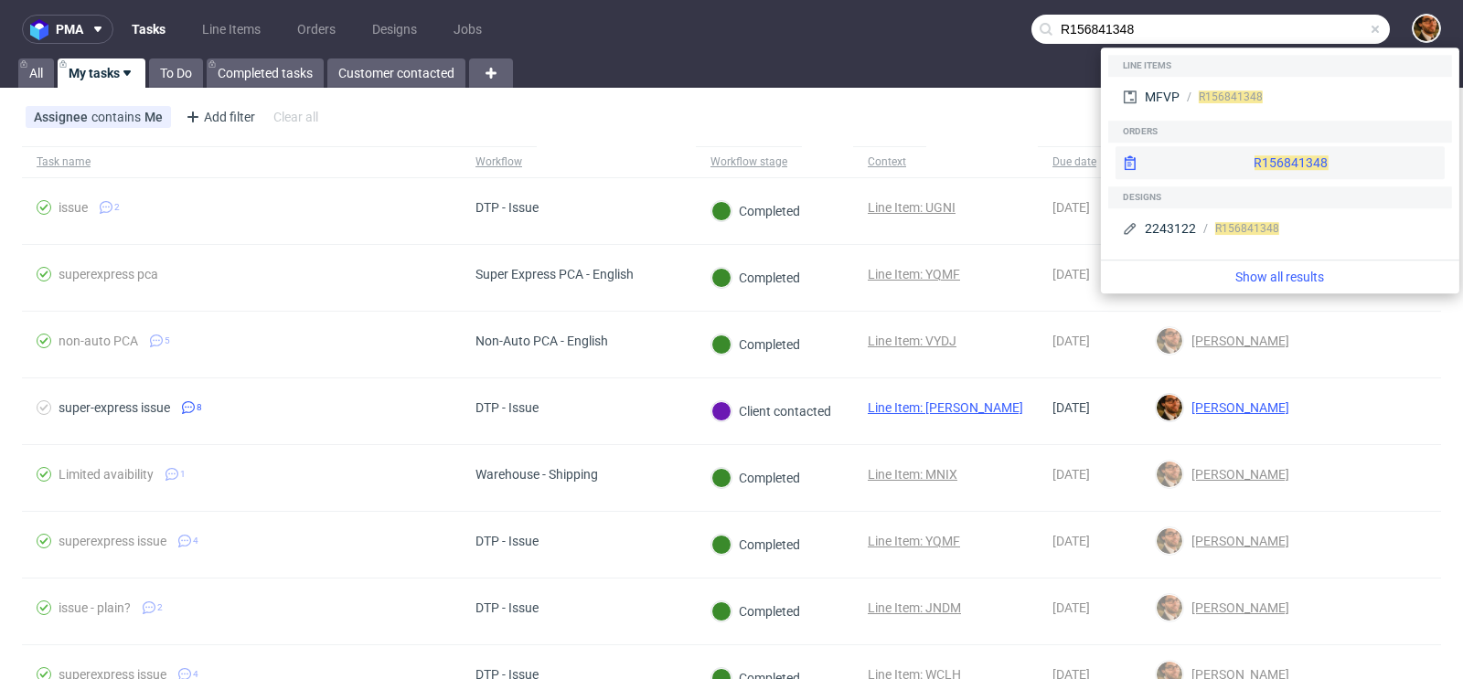
type input "R156841348"
click at [1232, 166] on div "R156841348" at bounding box center [1280, 162] width 329 height 33
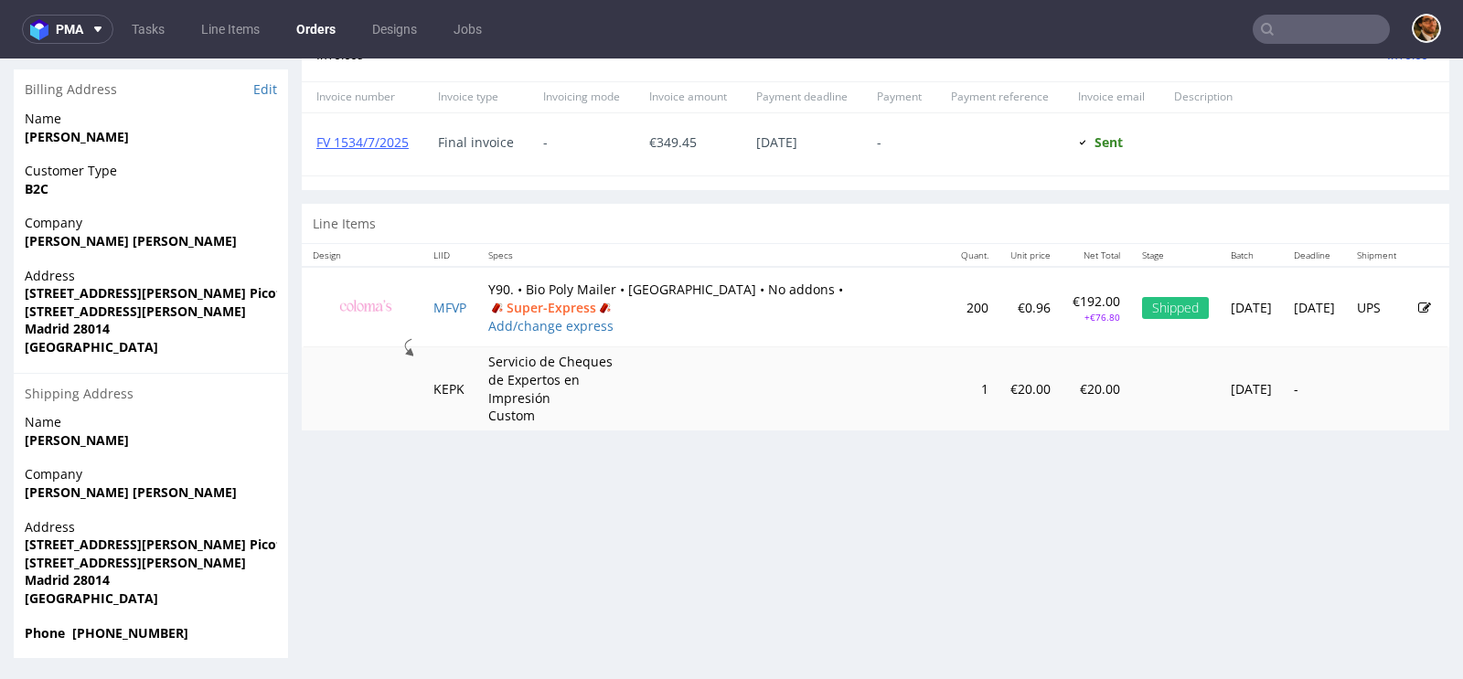
scroll to position [5, 0]
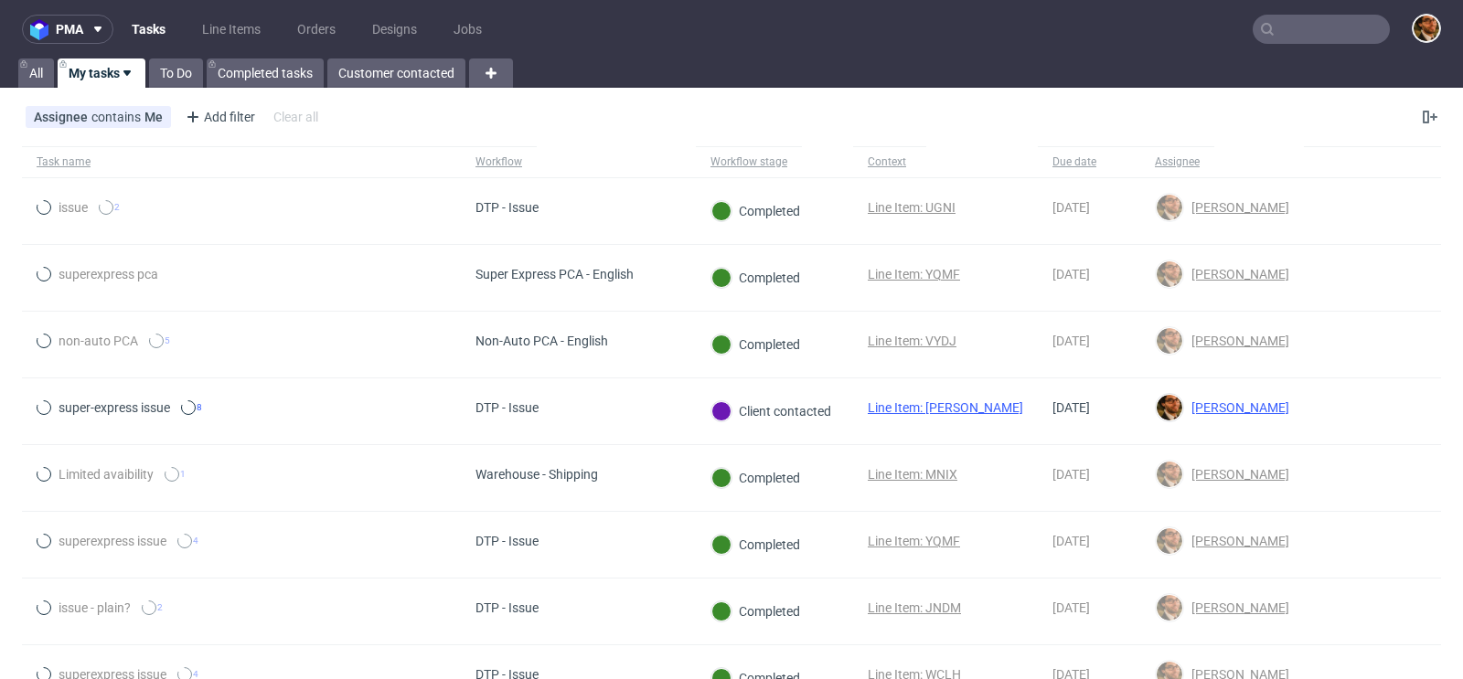
click at [1286, 25] on input "text" at bounding box center [1321, 29] width 137 height 29
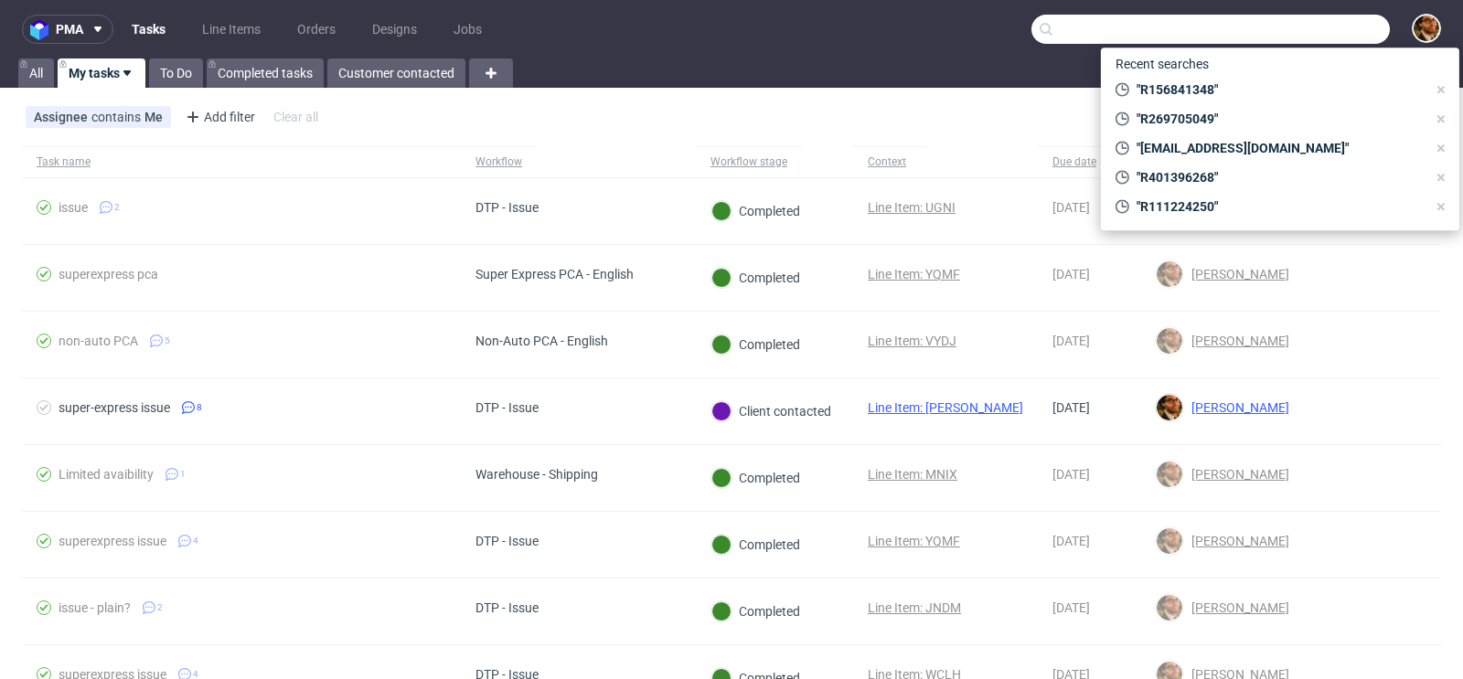
paste input "R456642216"
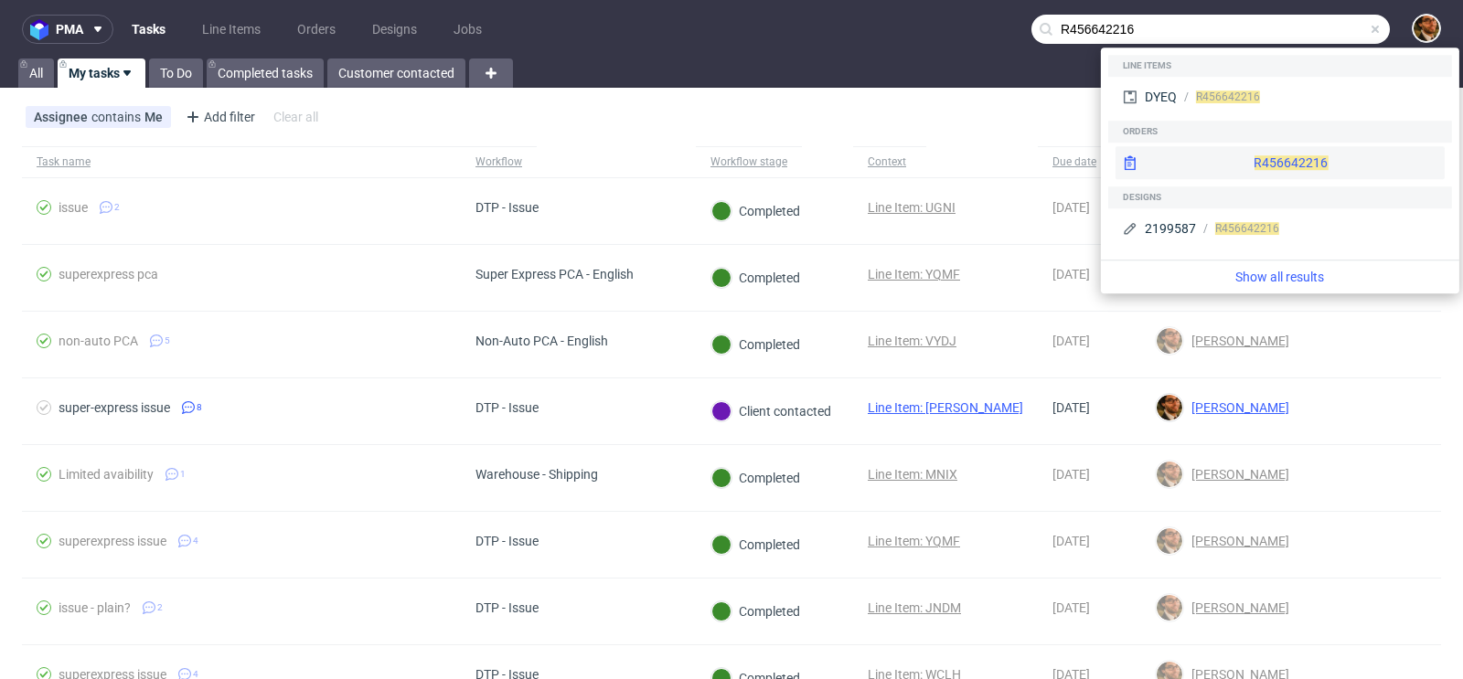
type input "R456642216"
click at [1248, 158] on div "R456642216" at bounding box center [1280, 162] width 329 height 33
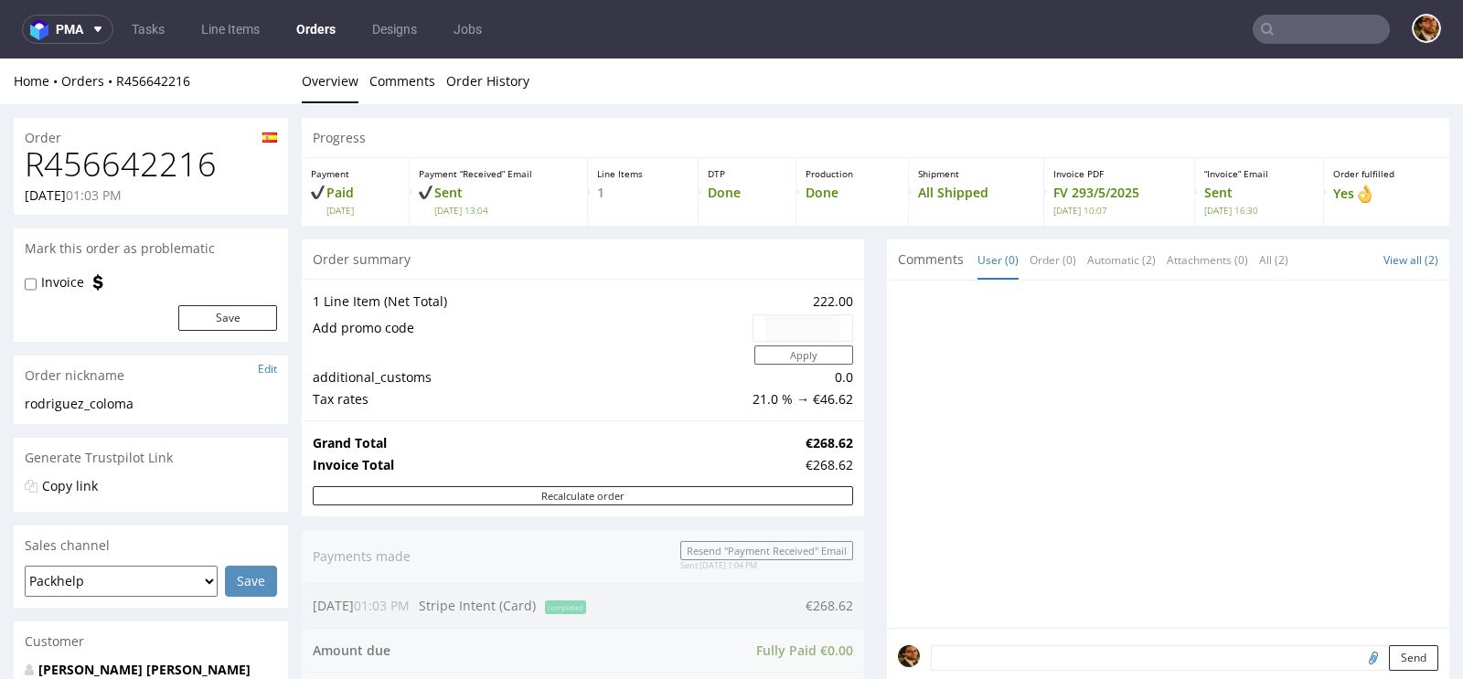
click at [1280, 23] on input "text" at bounding box center [1321, 29] width 137 height 29
paste input "R156841348"
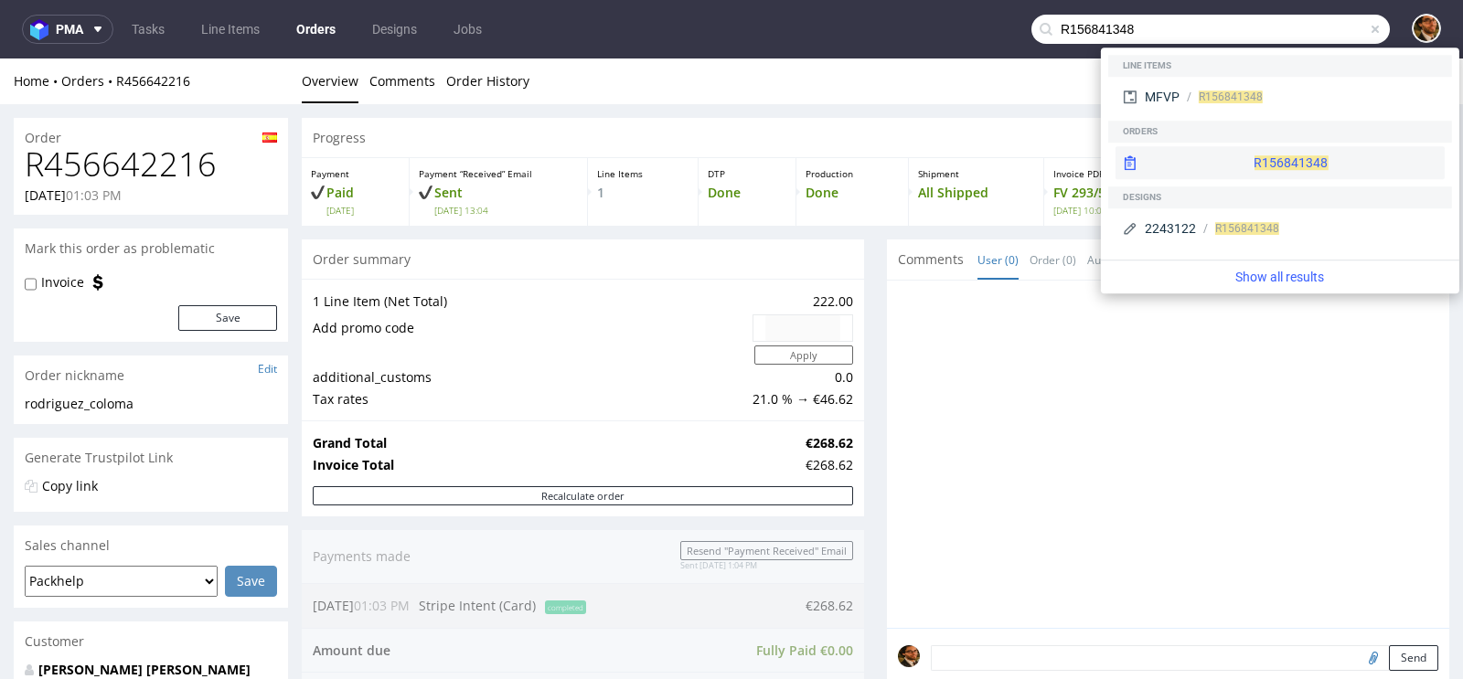
type input "R156841348"
click at [1242, 160] on div "R156841348" at bounding box center [1280, 162] width 329 height 33
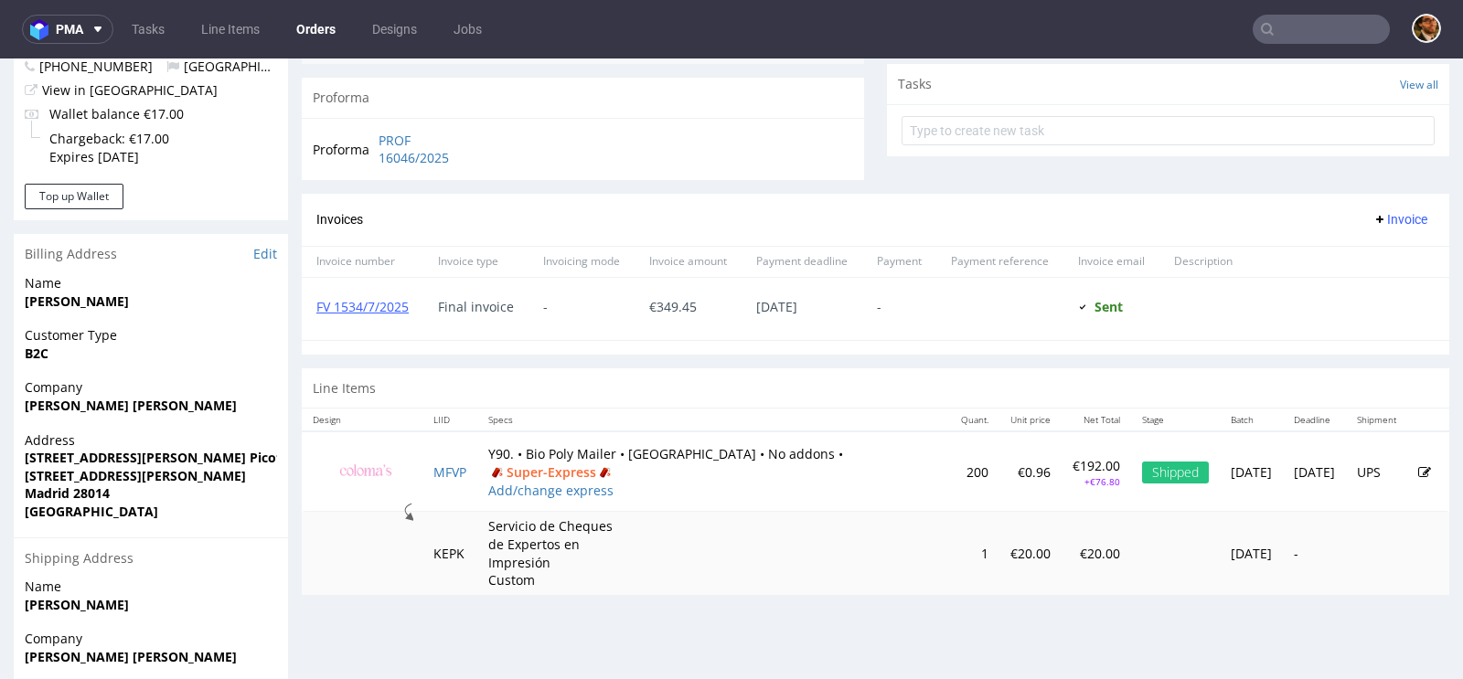
scroll to position [742, 0]
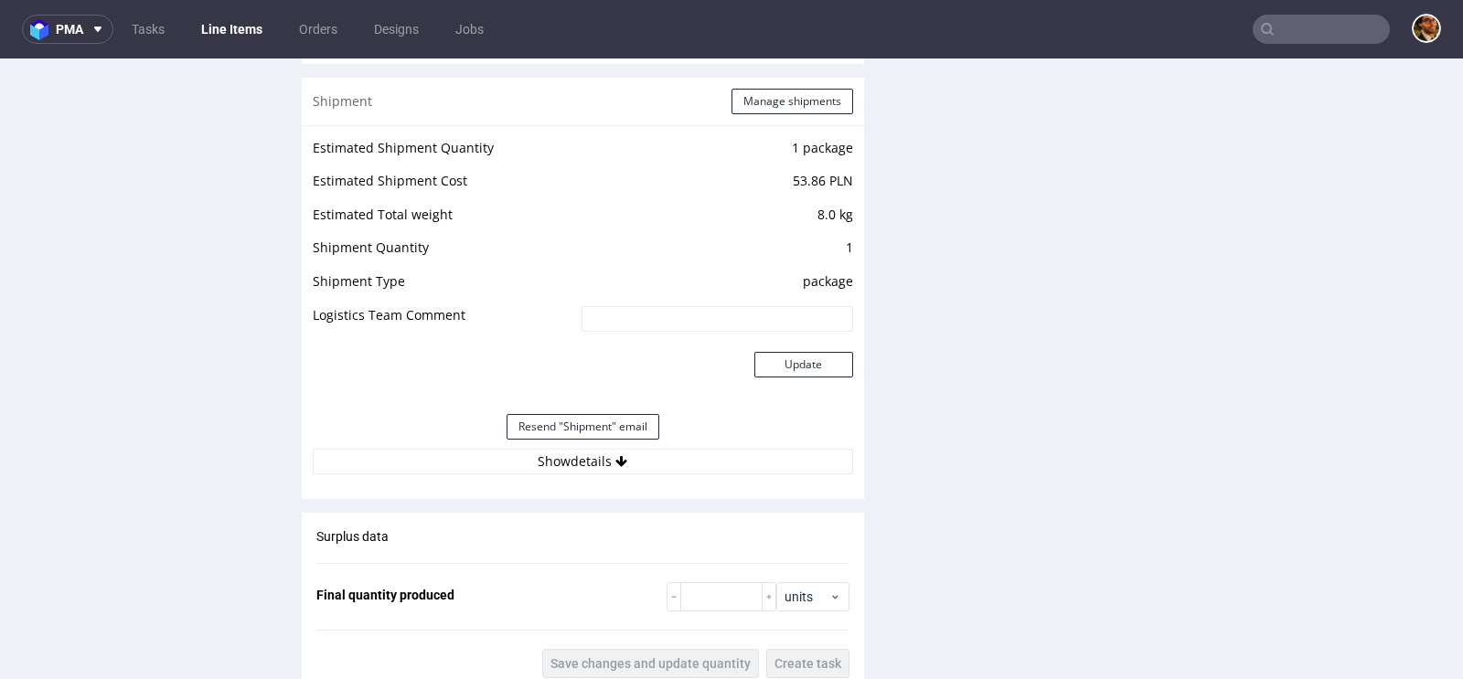
scroll to position [1977, 0]
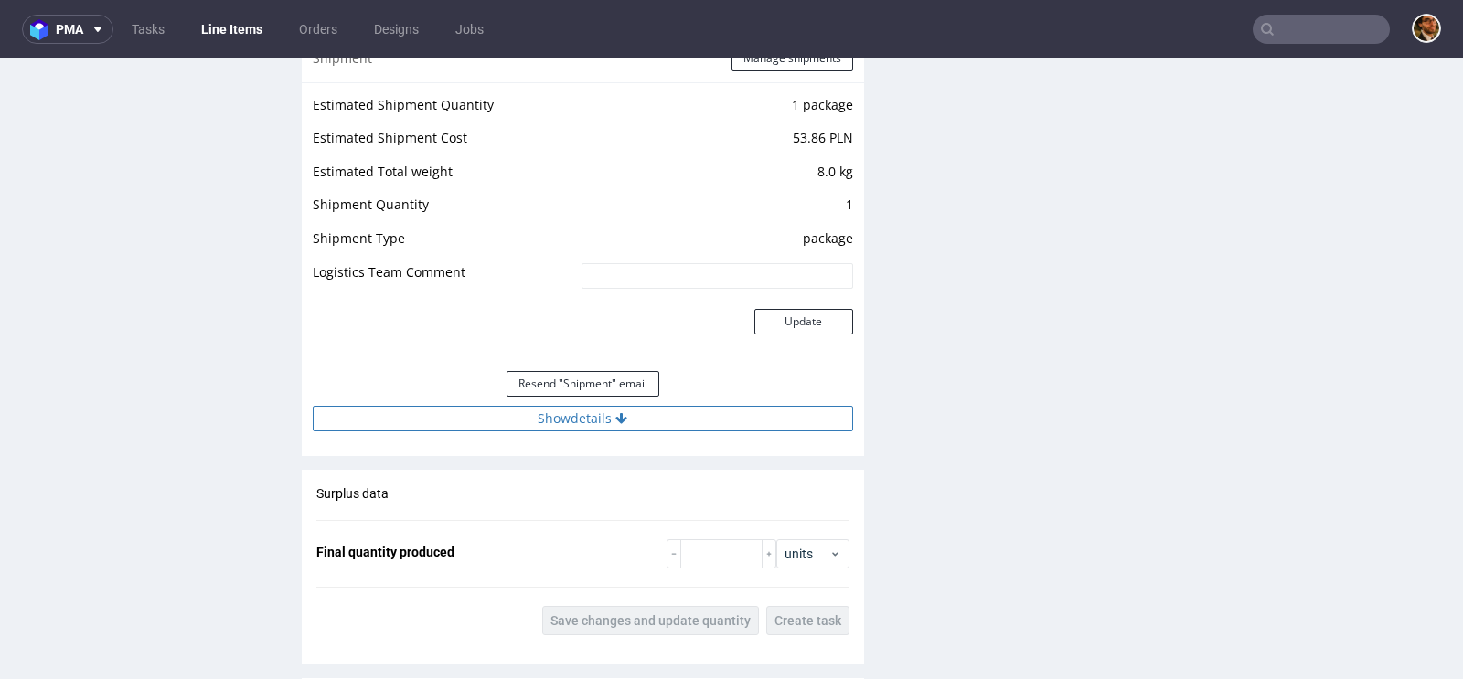
click at [615, 412] on icon at bounding box center [621, 418] width 12 height 13
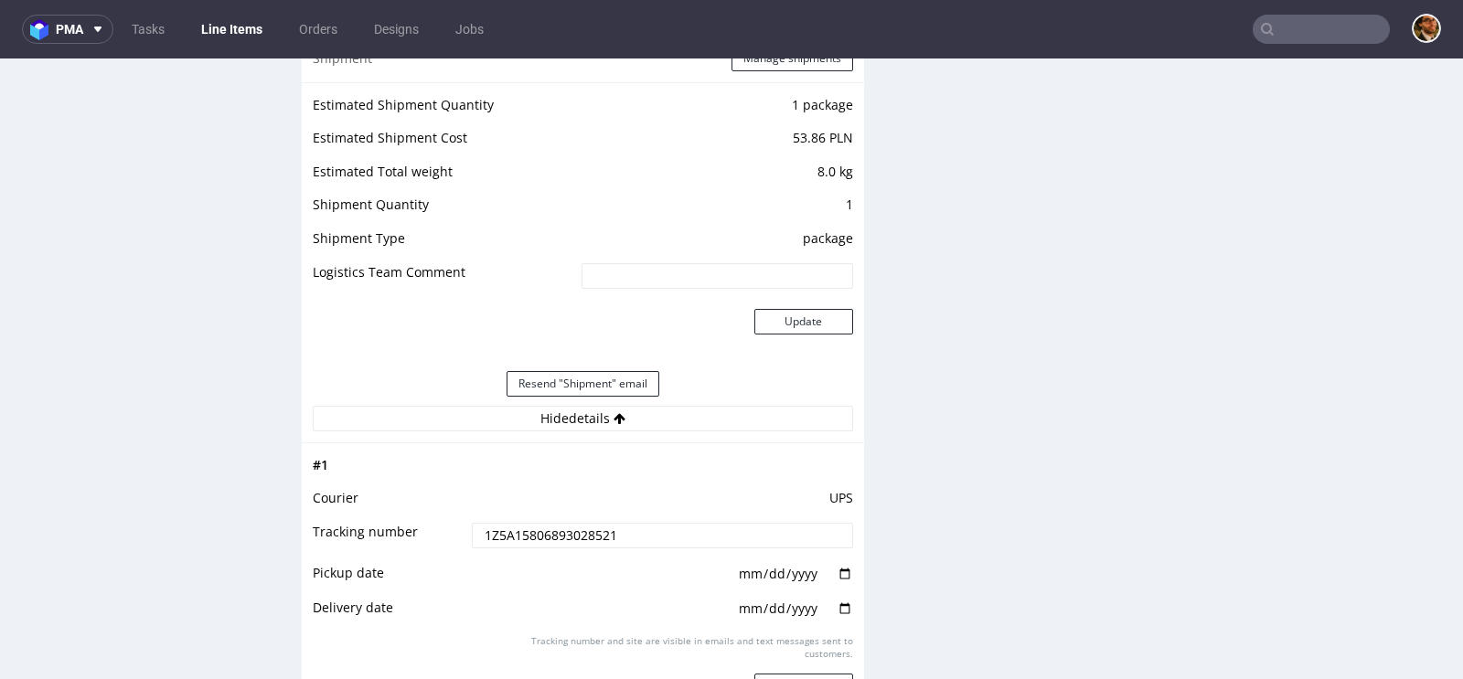
scroll to position [2173, 0]
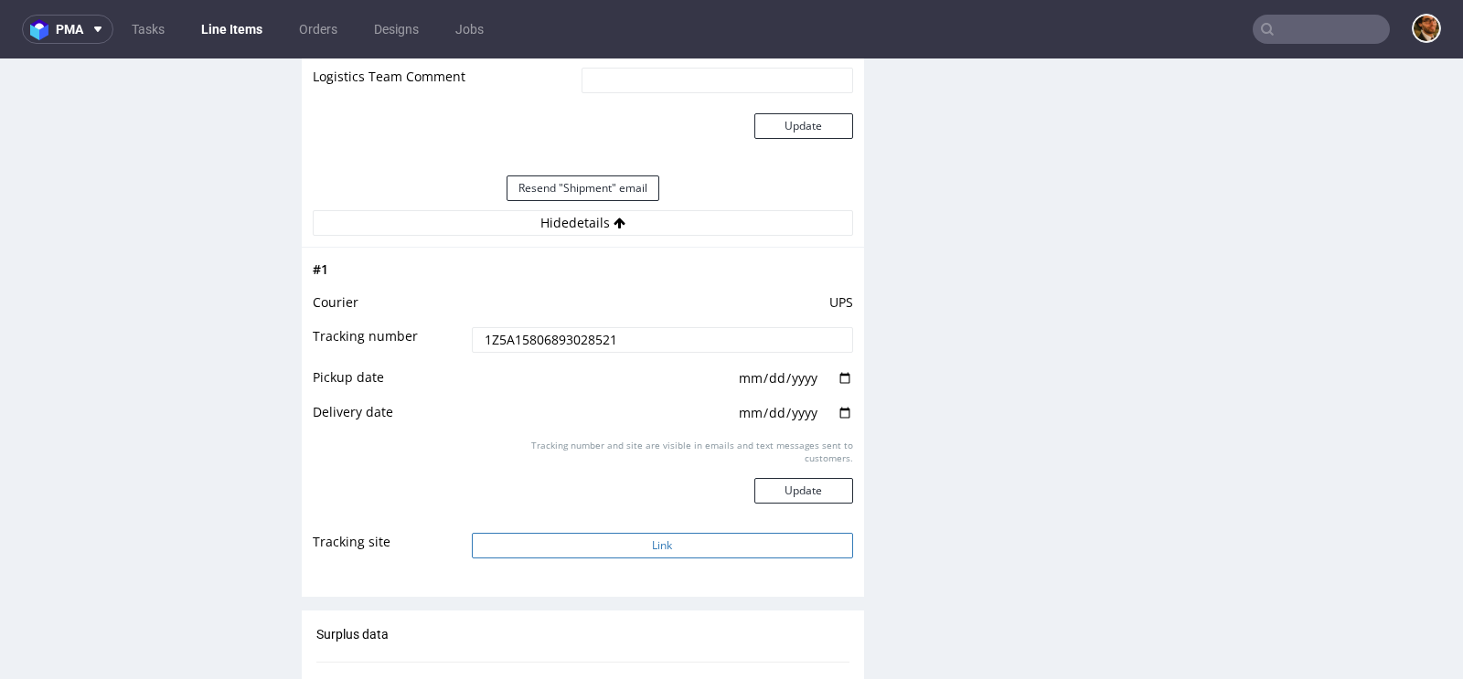
click at [733, 537] on button "Link" at bounding box center [662, 546] width 381 height 26
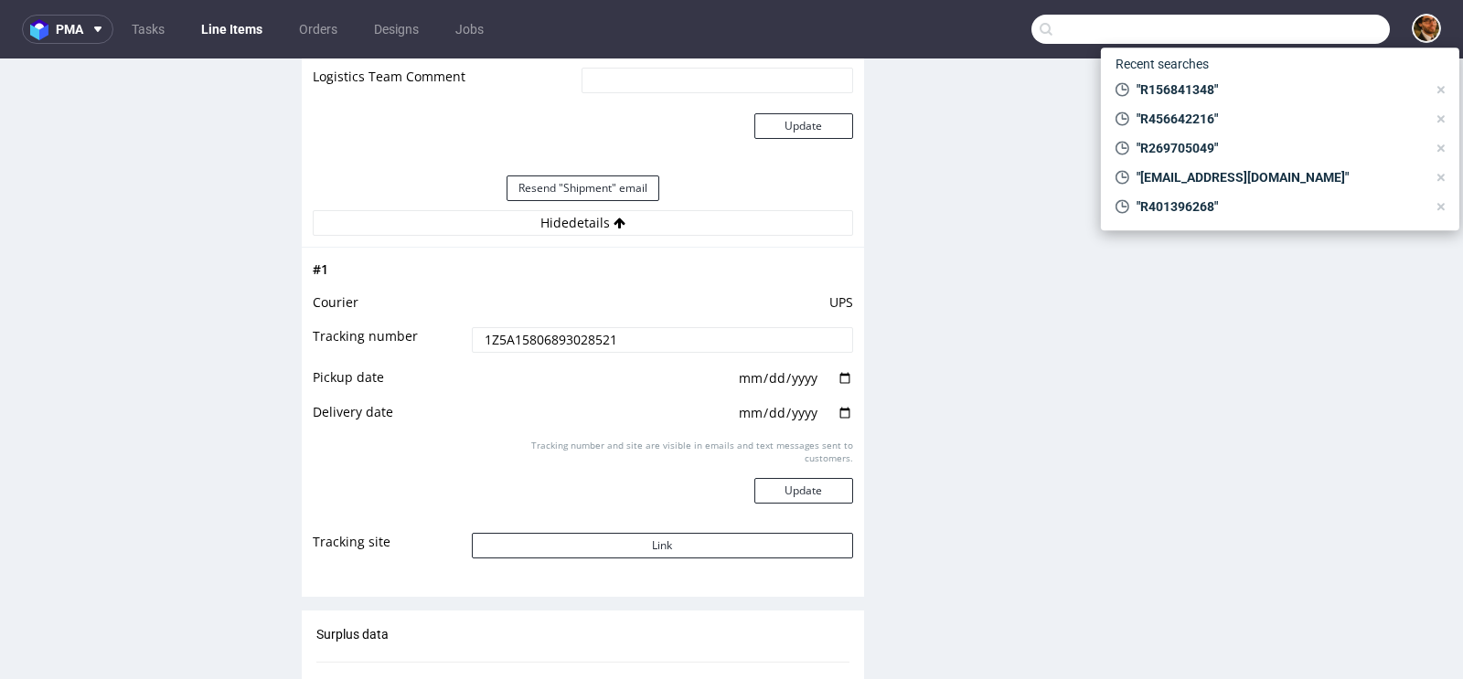
click at [1282, 27] on input "text" at bounding box center [1210, 29] width 358 height 29
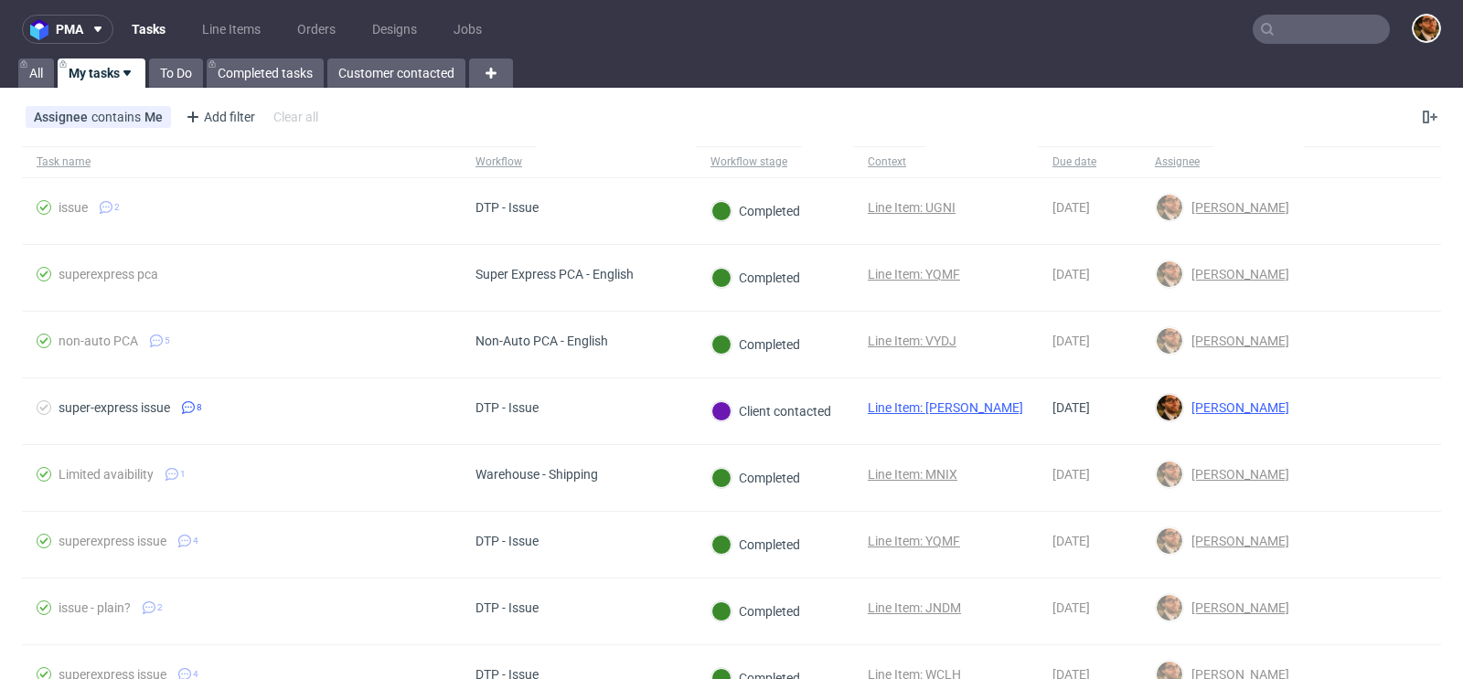
click at [1278, 36] on input "text" at bounding box center [1321, 29] width 137 height 29
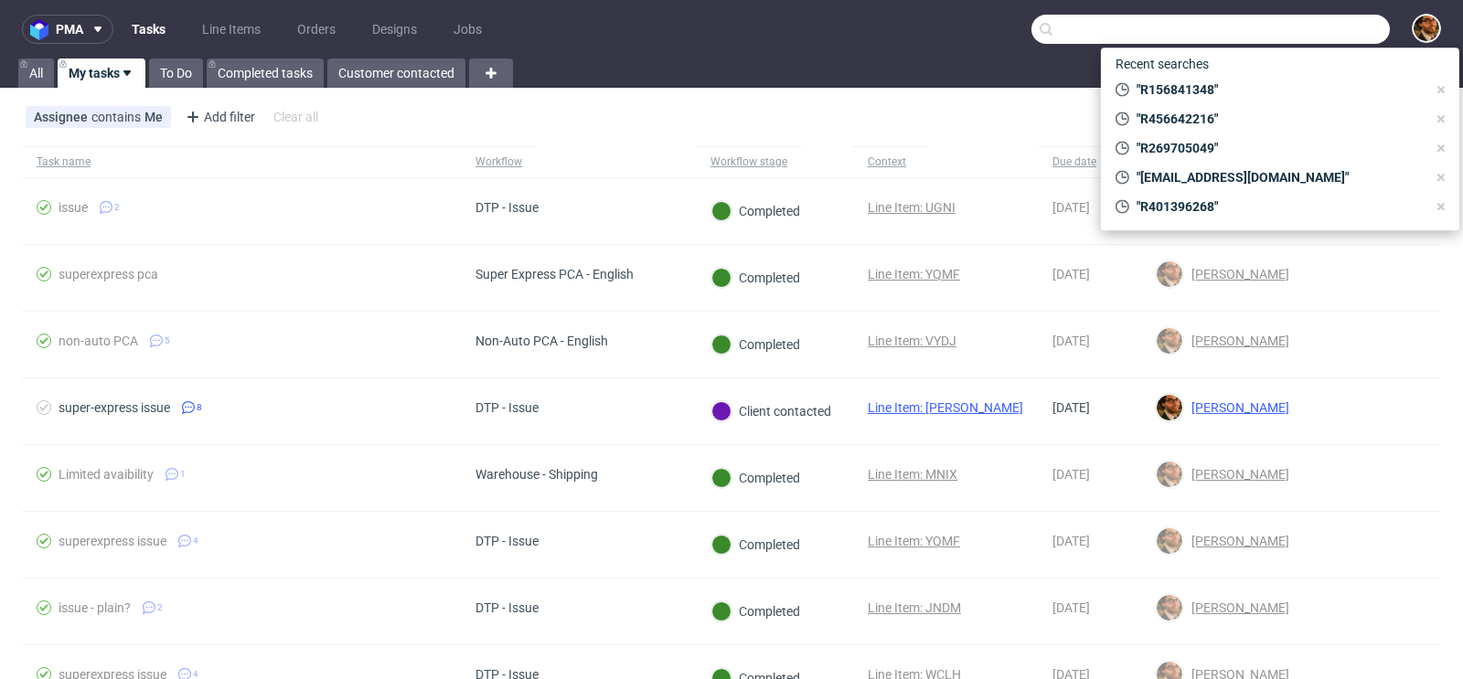
paste input "R685524996"
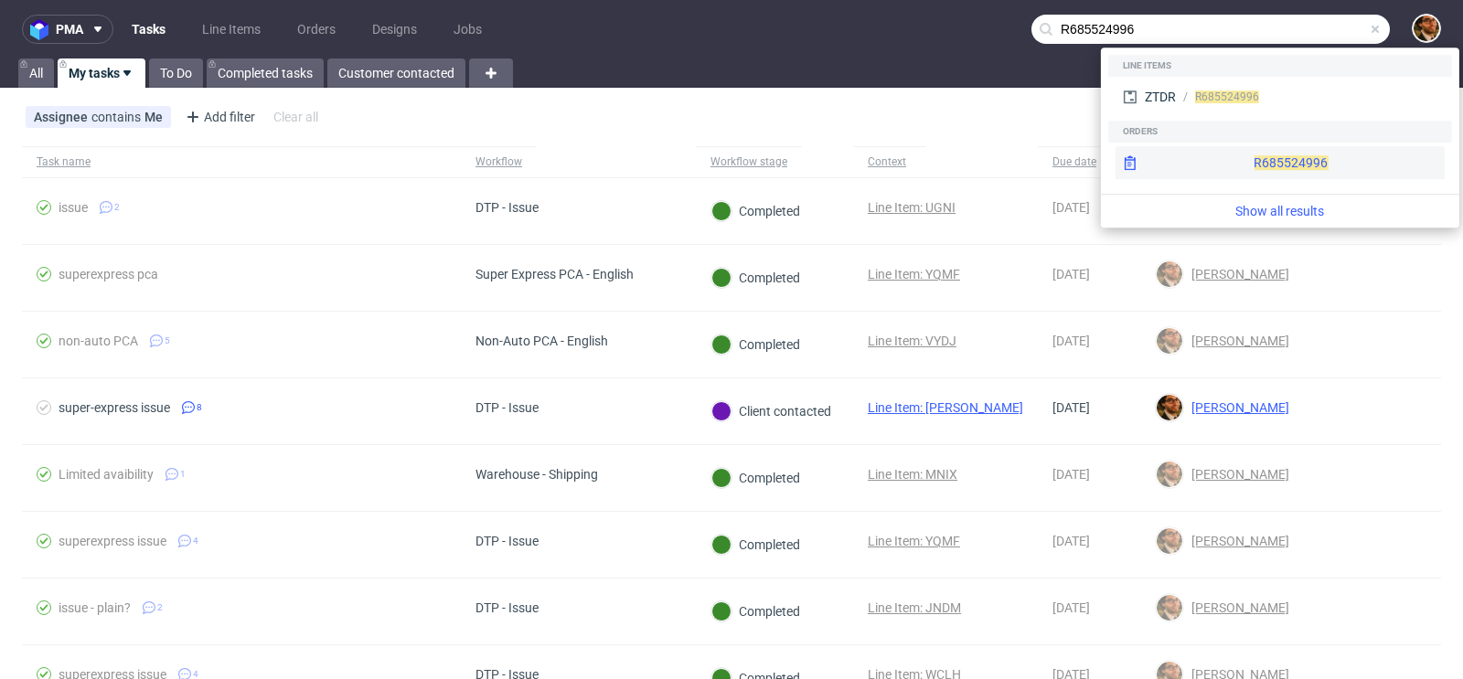
type input "R685524996"
click at [1244, 158] on div "R685524996" at bounding box center [1280, 162] width 329 height 33
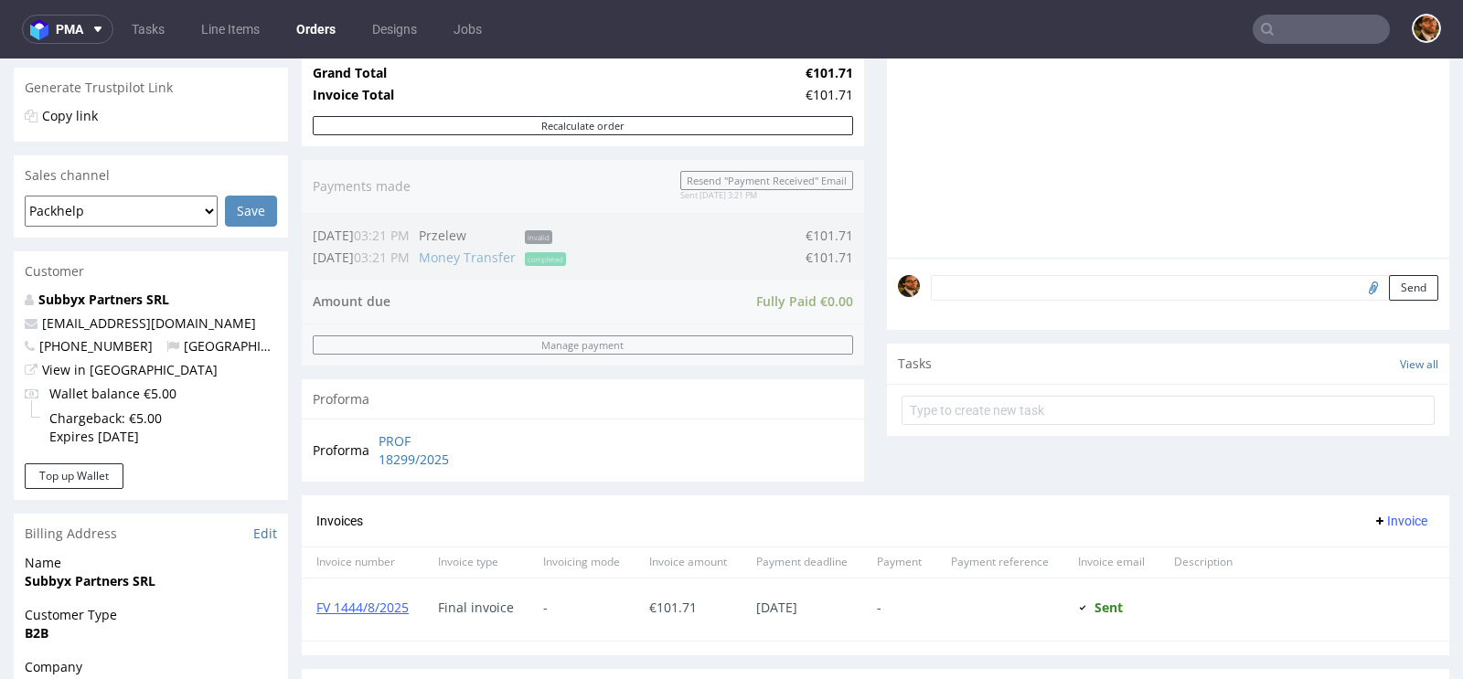
scroll to position [828, 0]
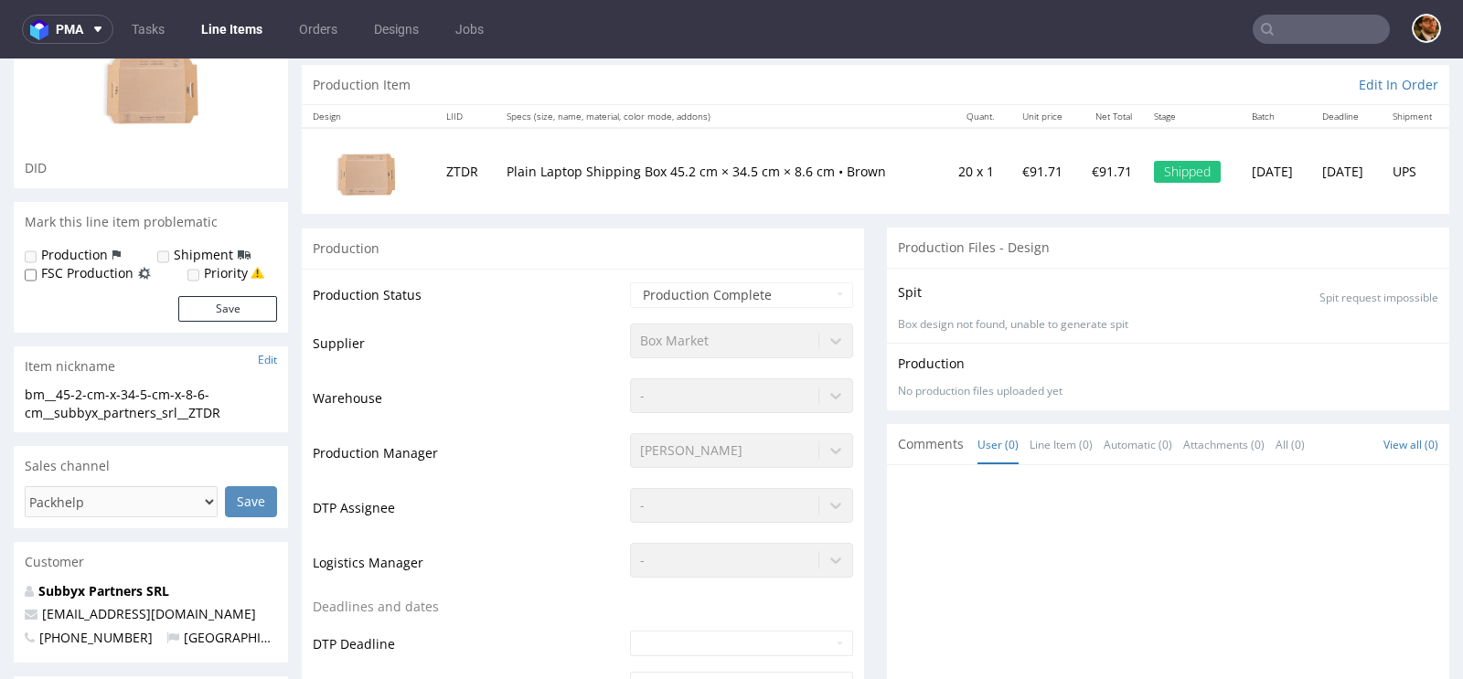
scroll to position [178, 0]
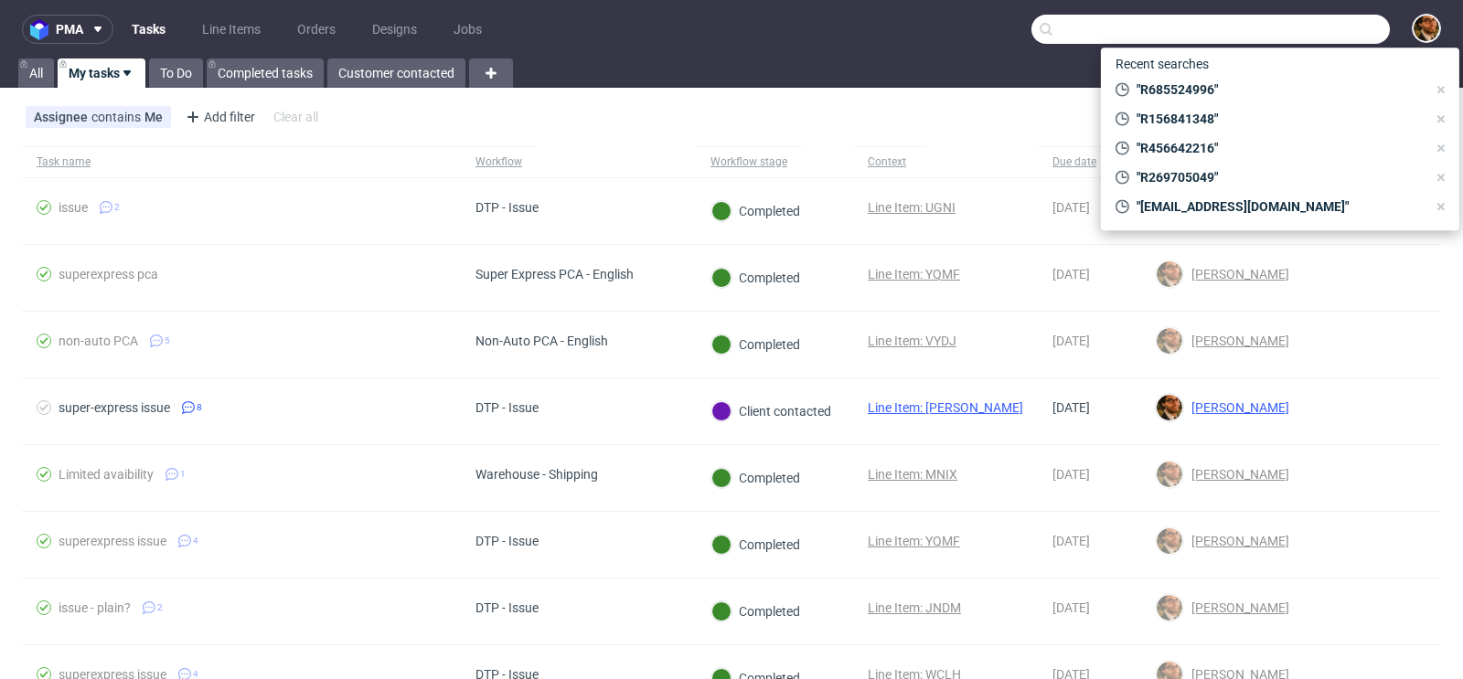
click at [1287, 39] on input "text" at bounding box center [1210, 29] width 358 height 29
paste input "[EMAIL_ADDRESS][DOMAIN_NAME]"
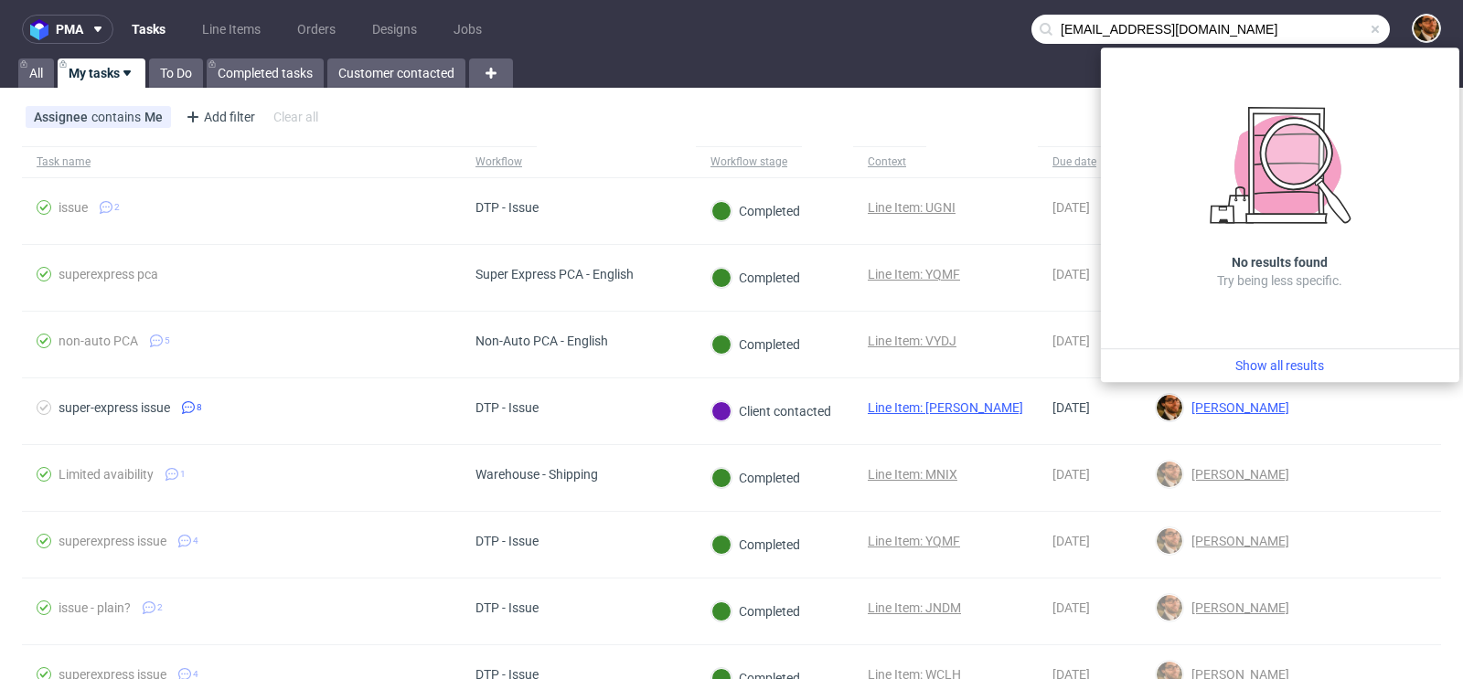
type input "[EMAIL_ADDRESS][DOMAIN_NAME]"
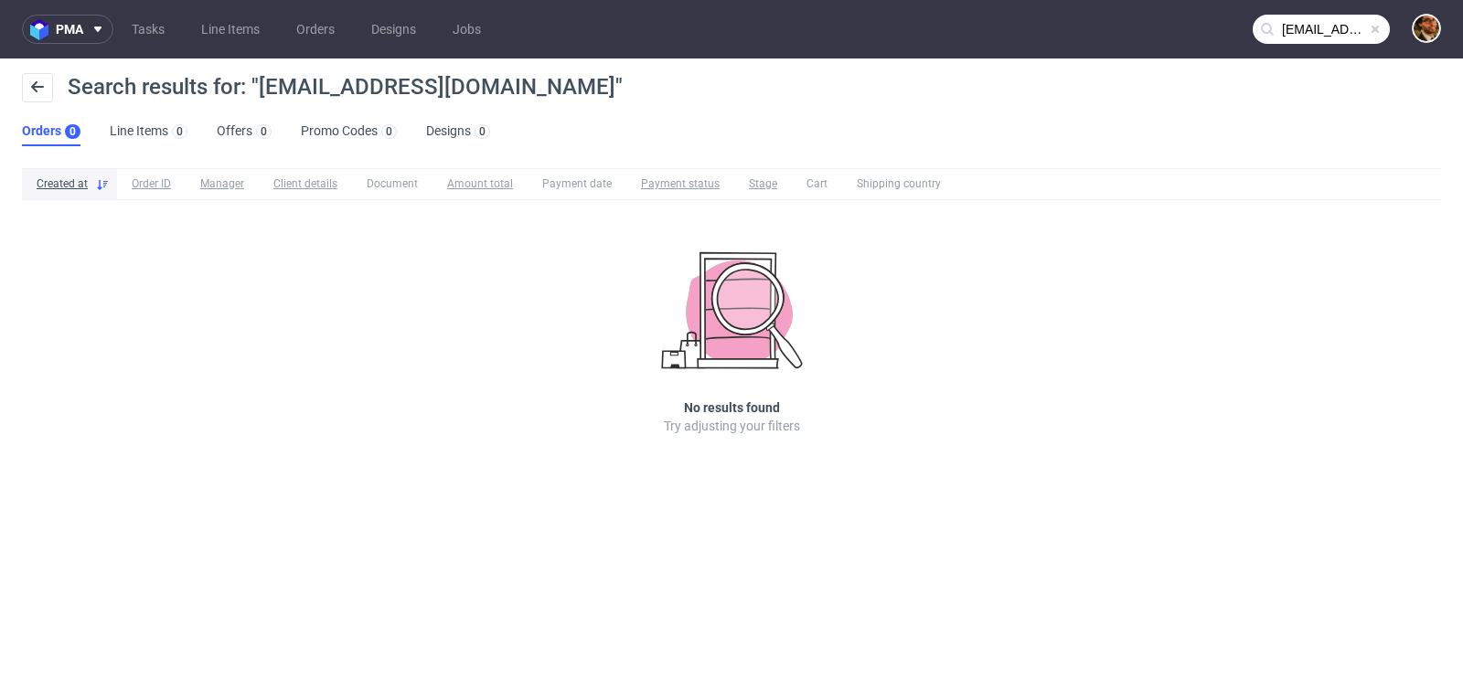
click at [1375, 30] on span at bounding box center [1375, 29] width 15 height 15
click at [1298, 34] on input "text" at bounding box center [1321, 29] width 137 height 29
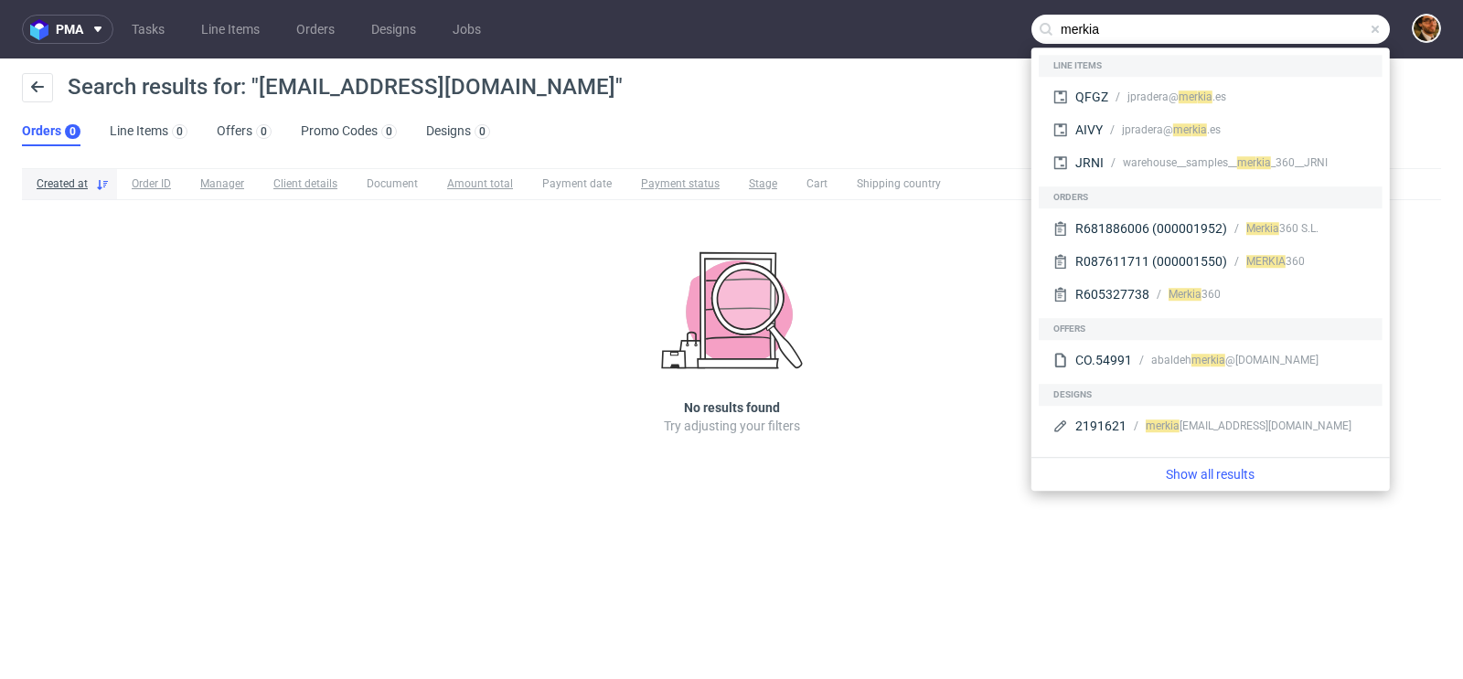
type input "merkia"
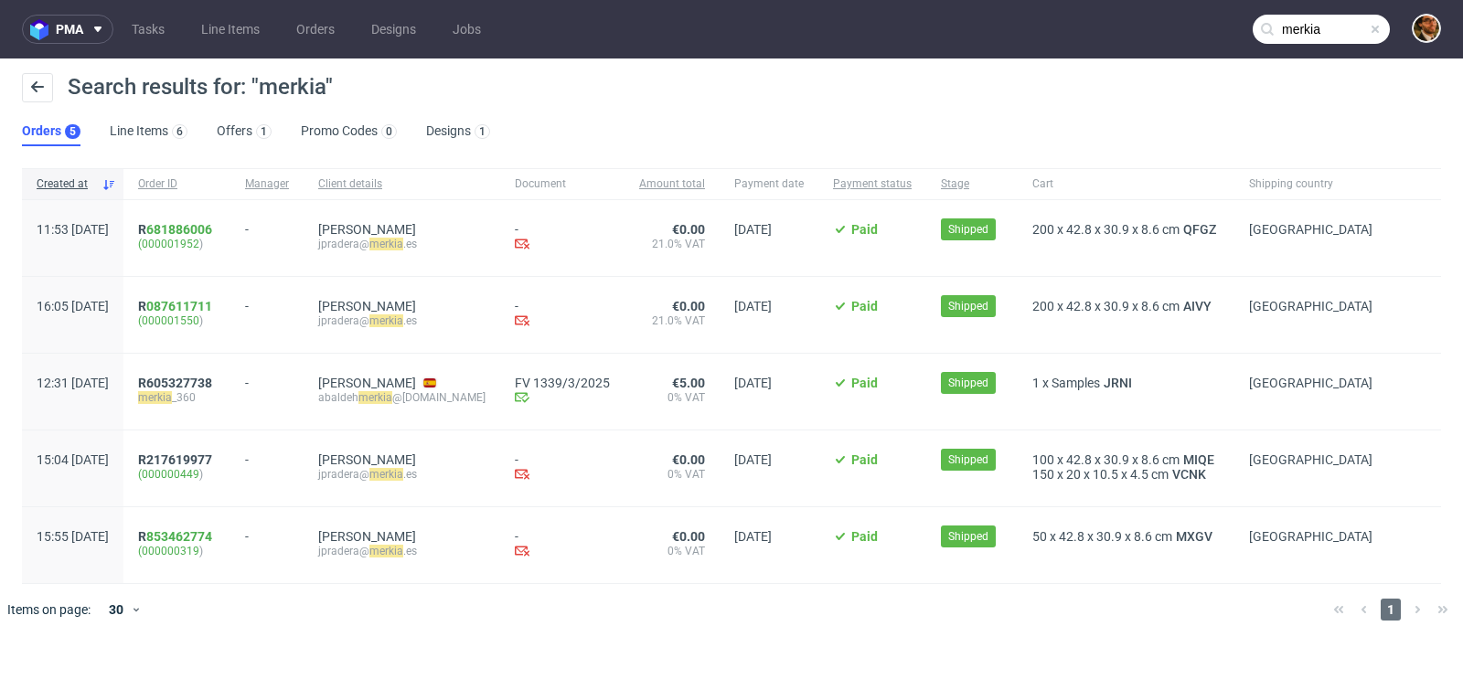
click at [1375, 27] on span at bounding box center [1375, 29] width 15 height 15
click at [1289, 35] on input "text" at bounding box center [1321, 29] width 137 height 29
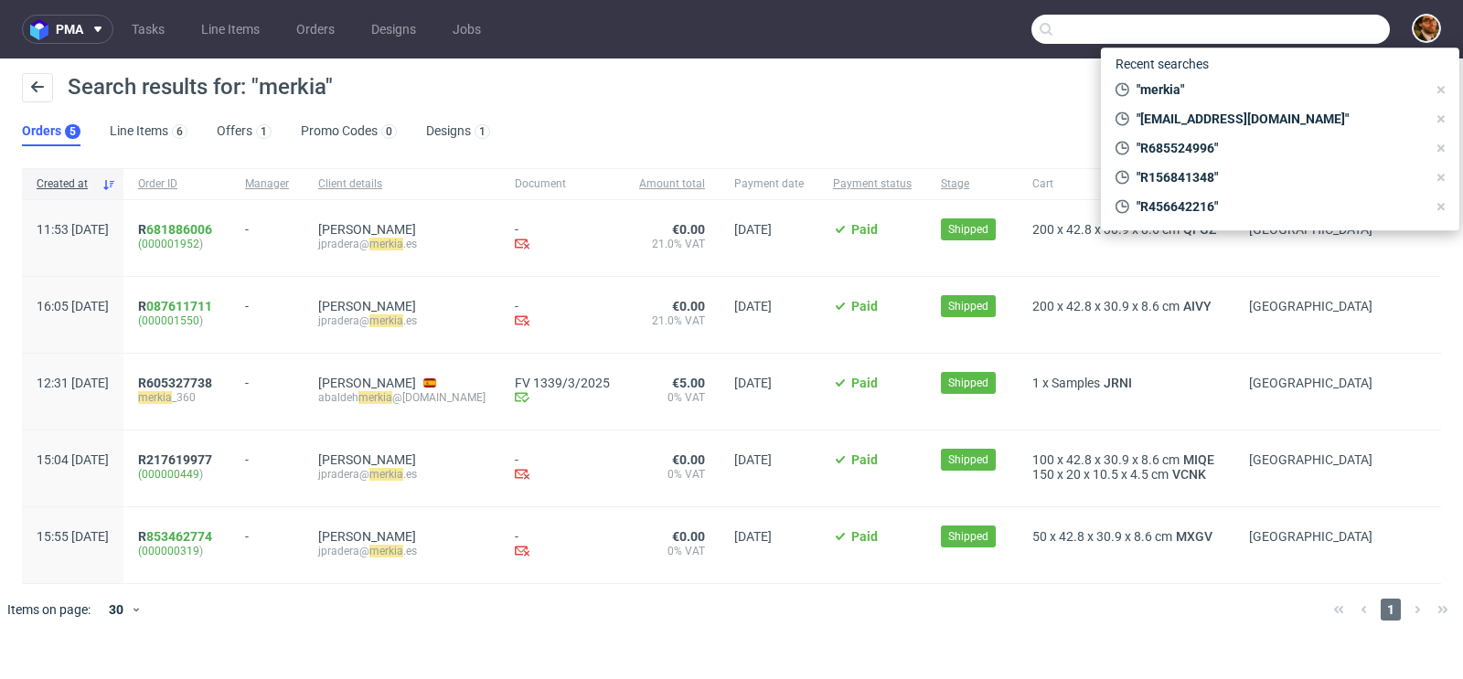
paste input "[EMAIL_ADDRESS][DOMAIN_NAME]"
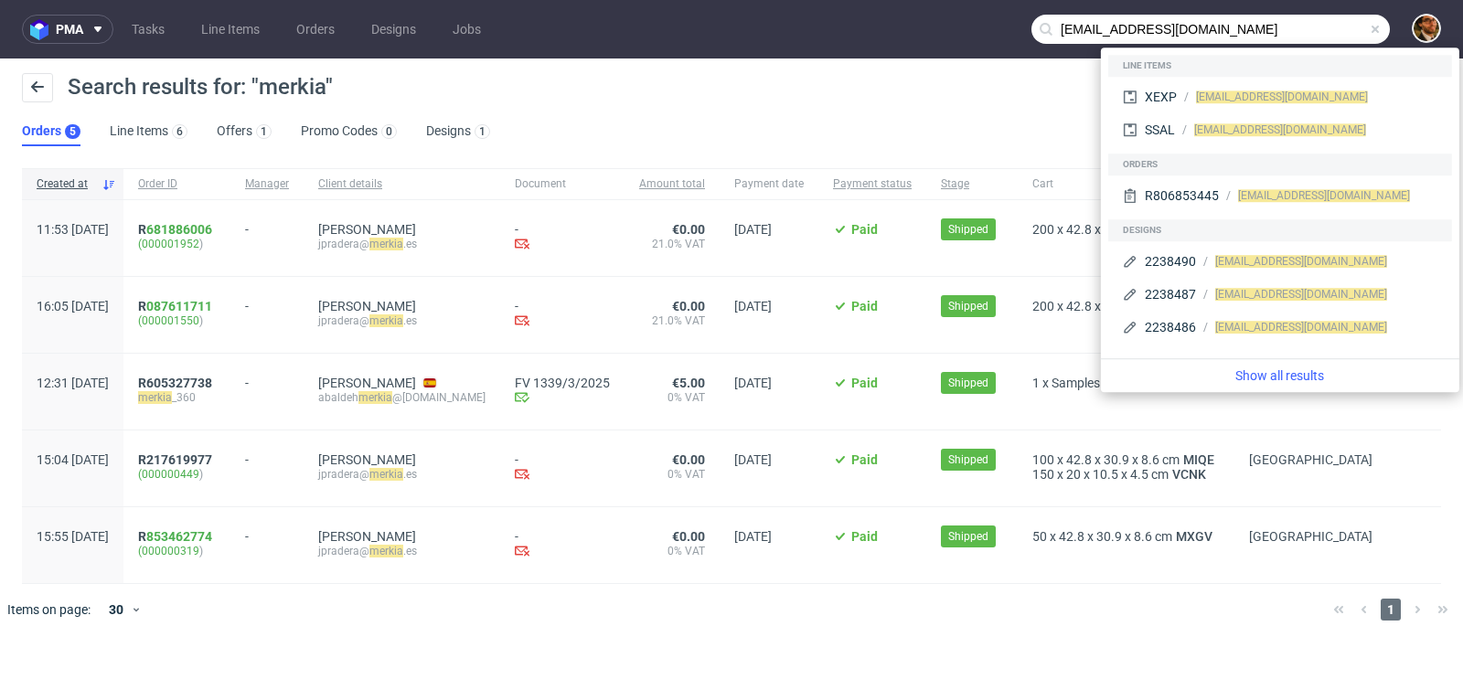
type input "[EMAIL_ADDRESS][DOMAIN_NAME]"
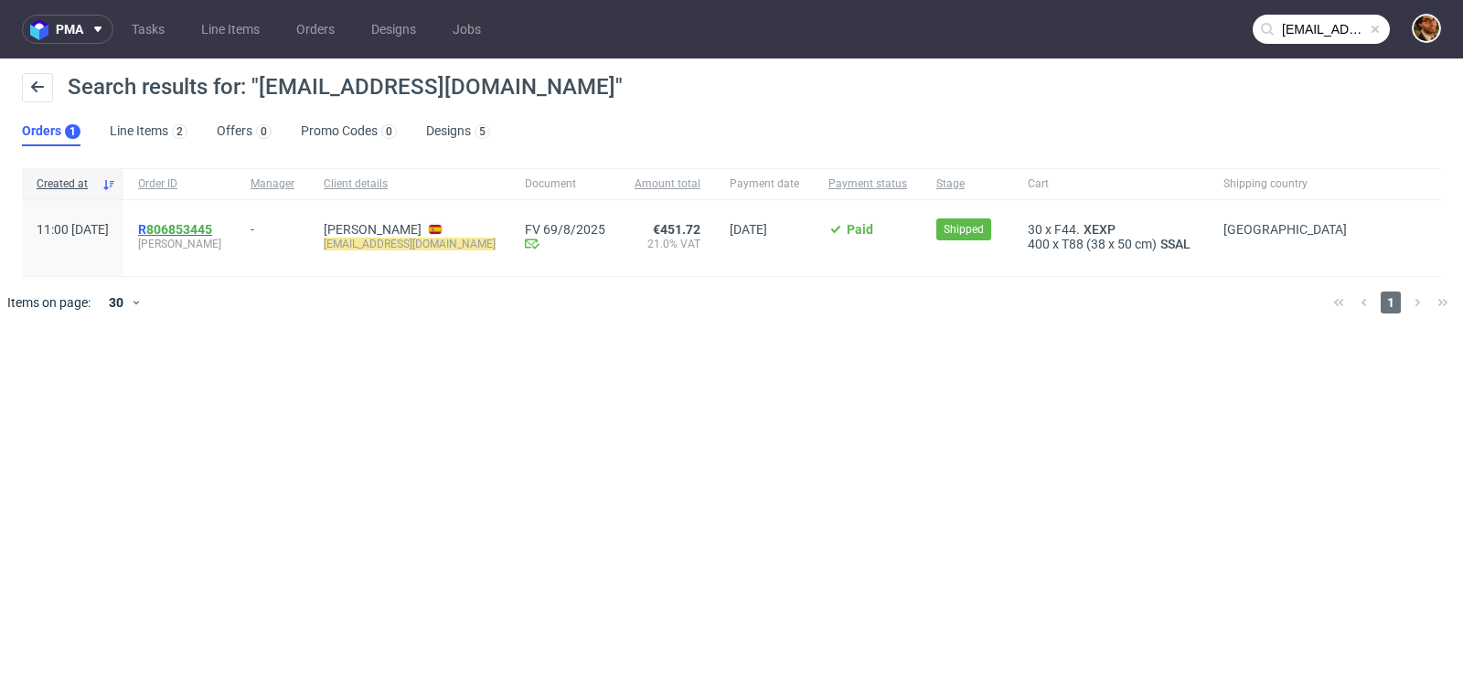
click at [212, 228] on link "806853445" at bounding box center [179, 229] width 66 height 15
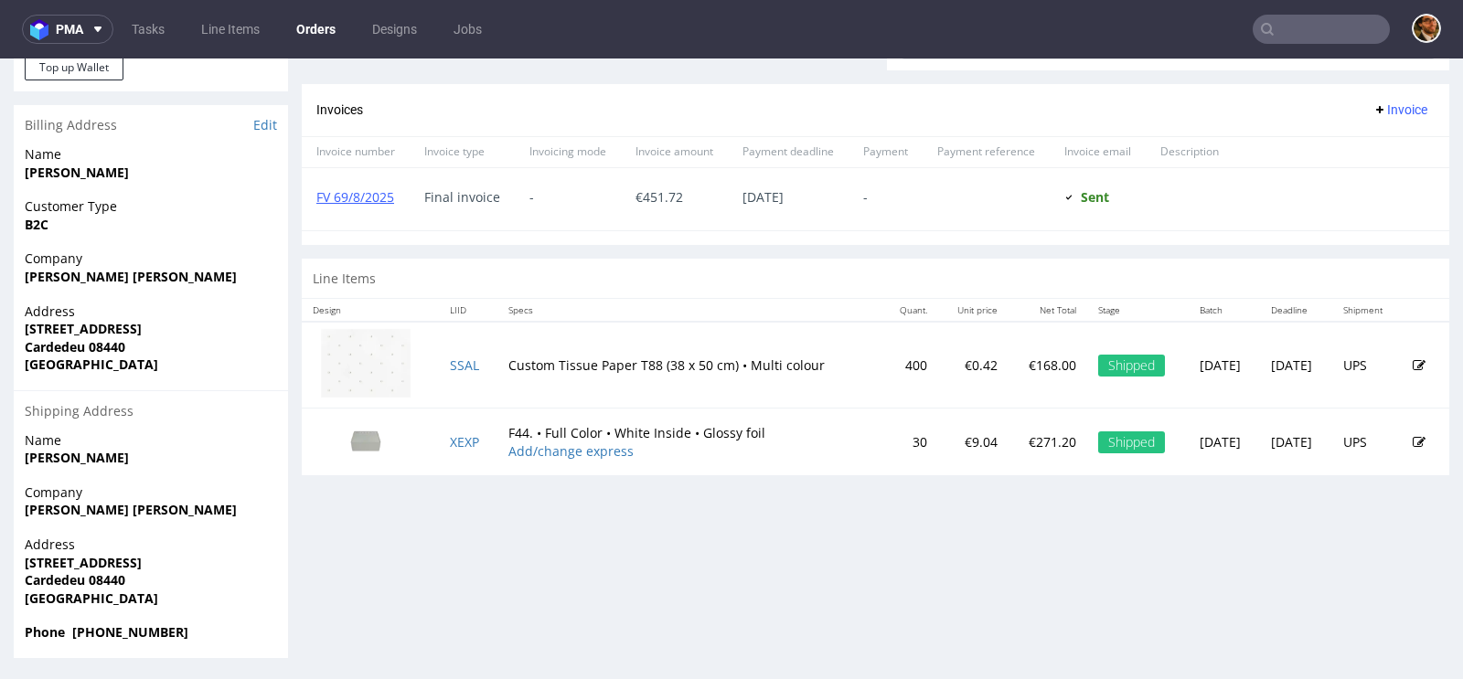
scroll to position [5, 0]
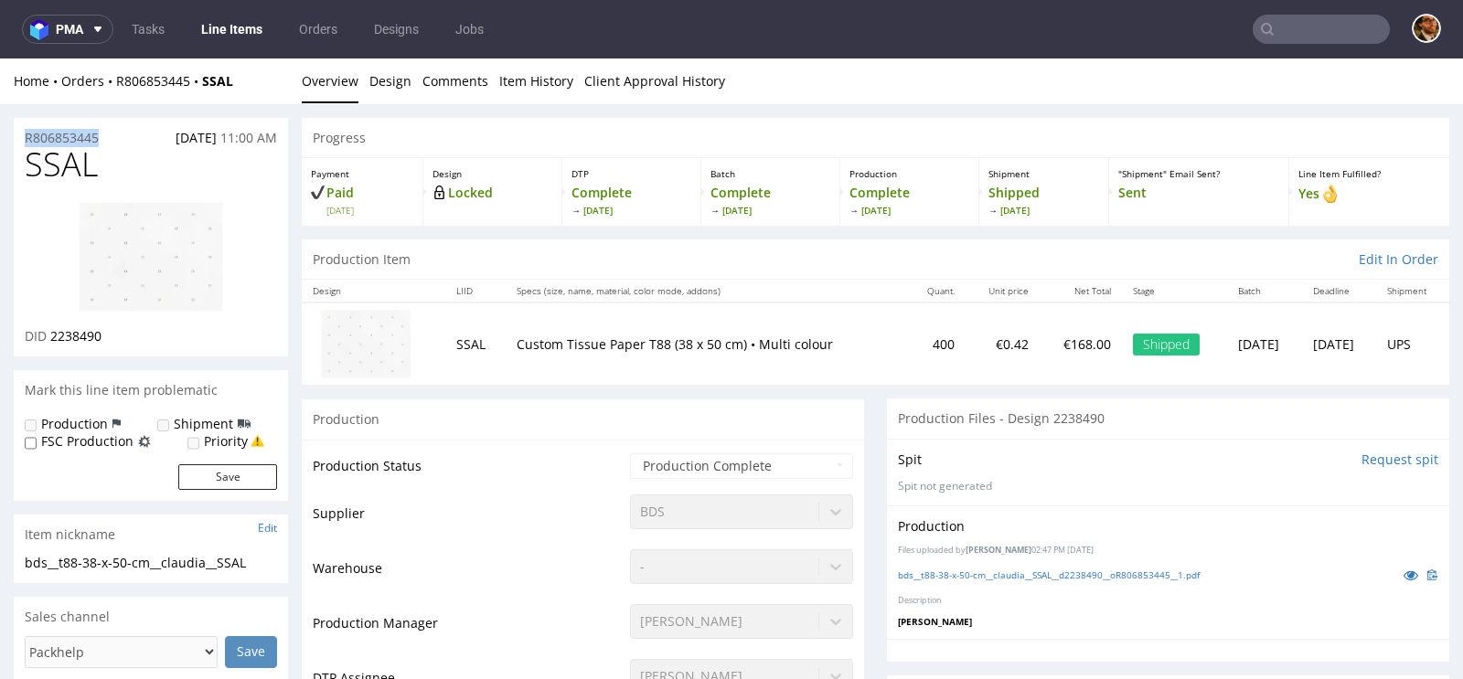
drag, startPoint x: 121, startPoint y: 141, endPoint x: 23, endPoint y: 140, distance: 97.8
click at [23, 140] on div "R806853445 19.07.2025 11:00 AM" at bounding box center [151, 132] width 274 height 29
copy p "R806853445"
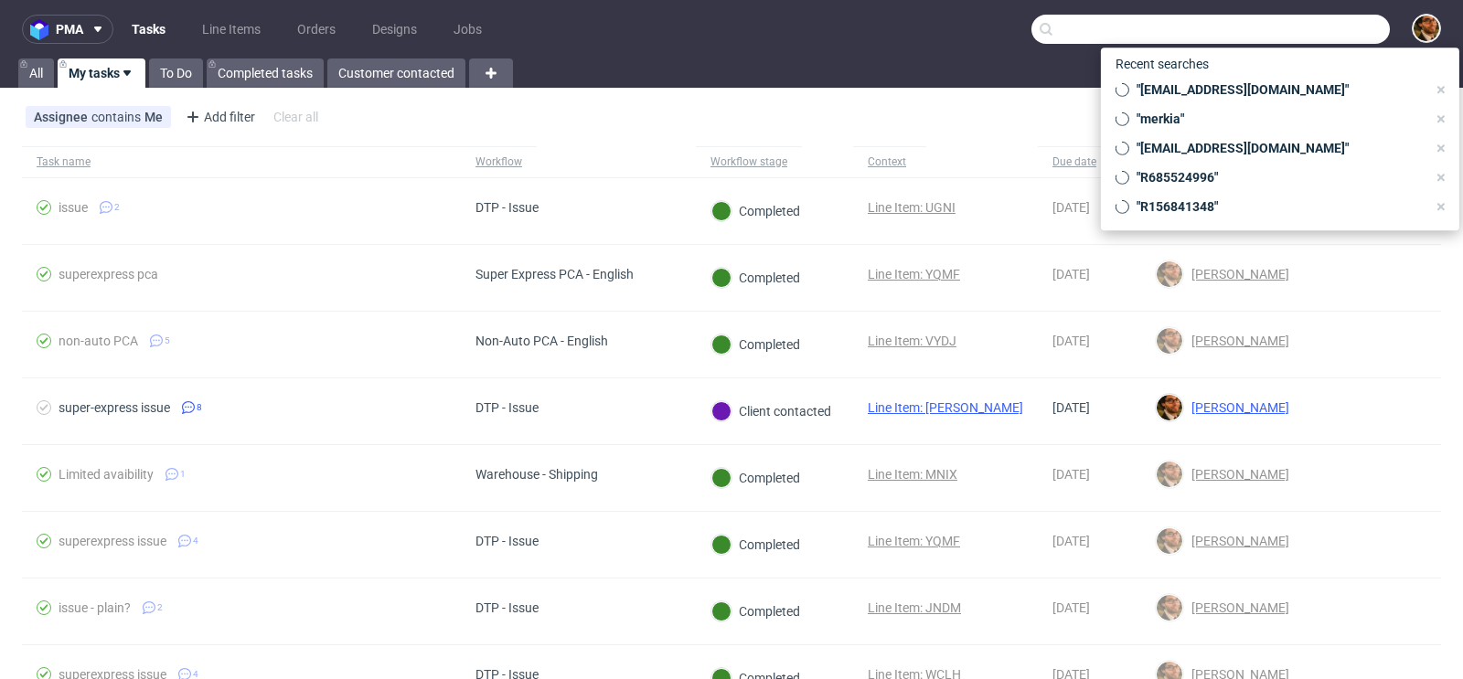
click at [1289, 22] on input "text" at bounding box center [1210, 29] width 358 height 29
paste input "R401396268"
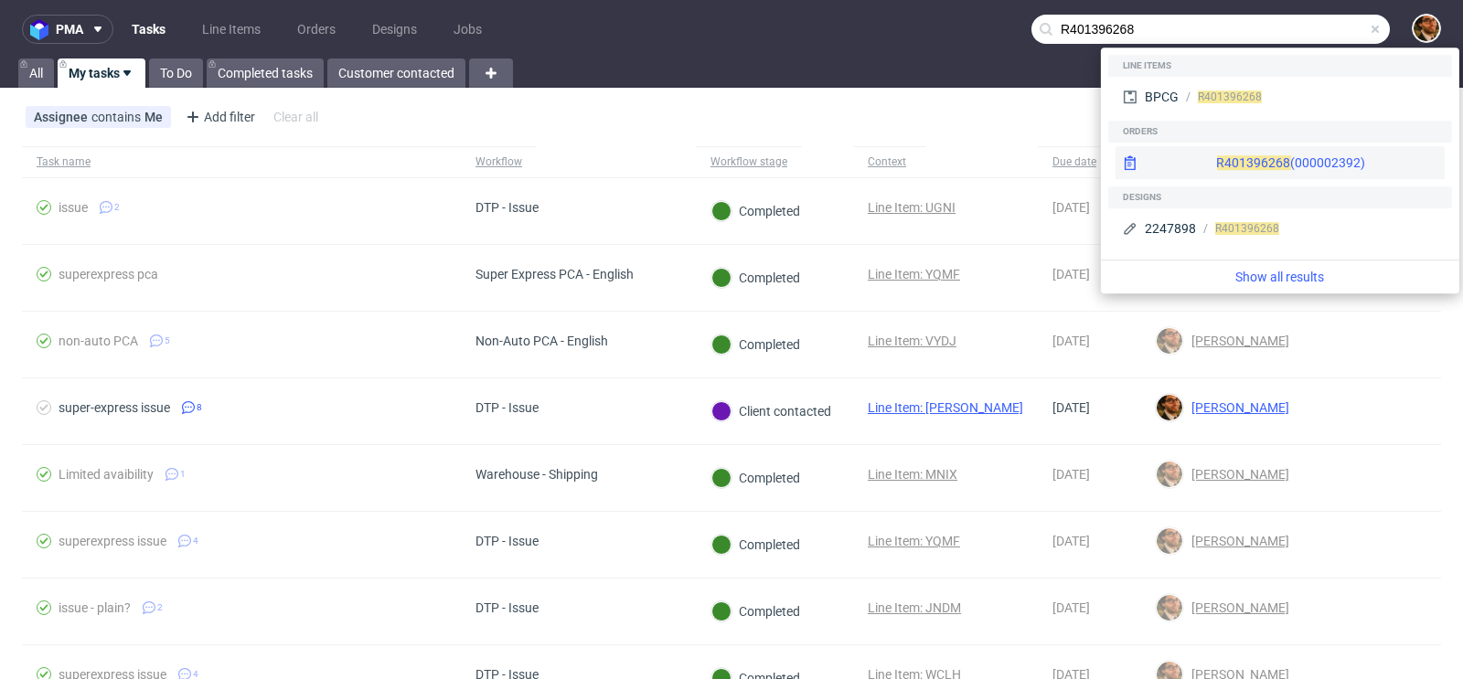
type input "R401396268"
click at [1304, 166] on div "R401396268 (000002392)" at bounding box center [1280, 162] width 329 height 33
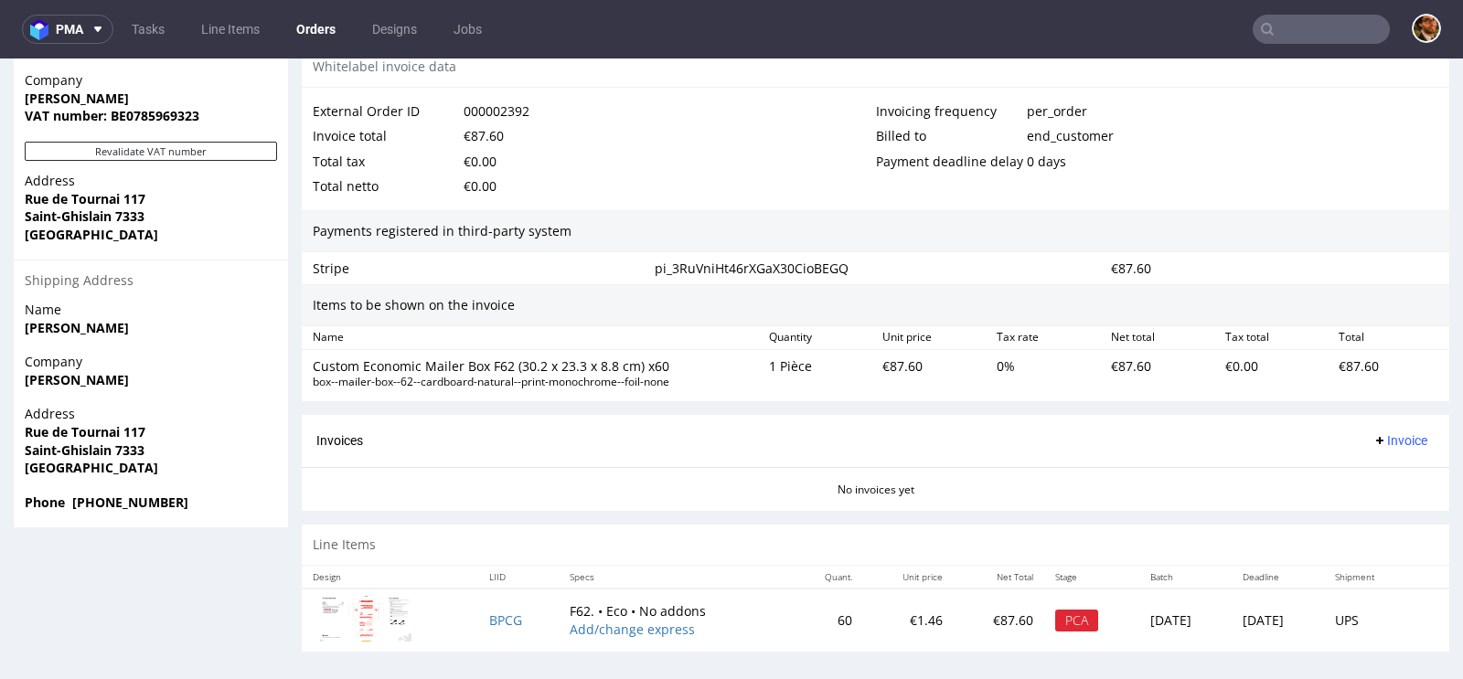
scroll to position [5, 0]
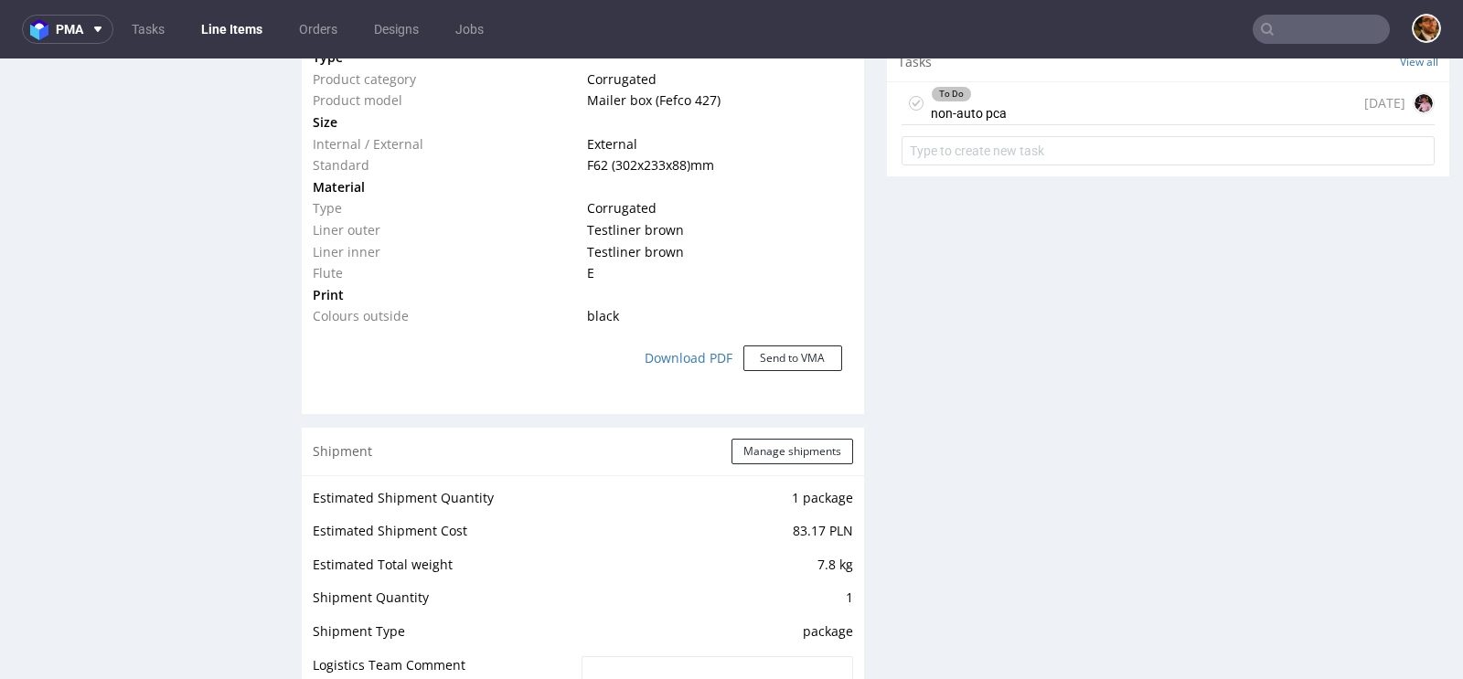
scroll to position [1228, 0]
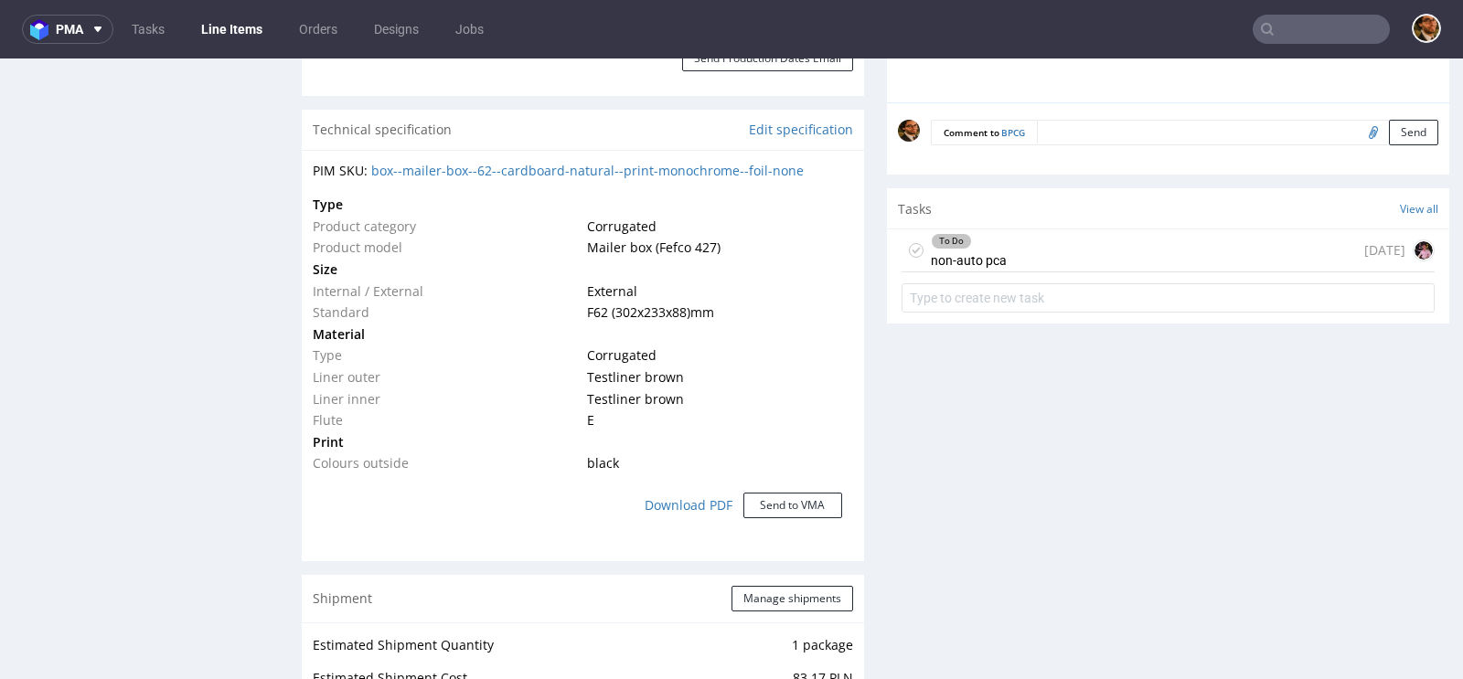
click at [992, 251] on div "To Do non-auto pca" at bounding box center [969, 251] width 76 height 42
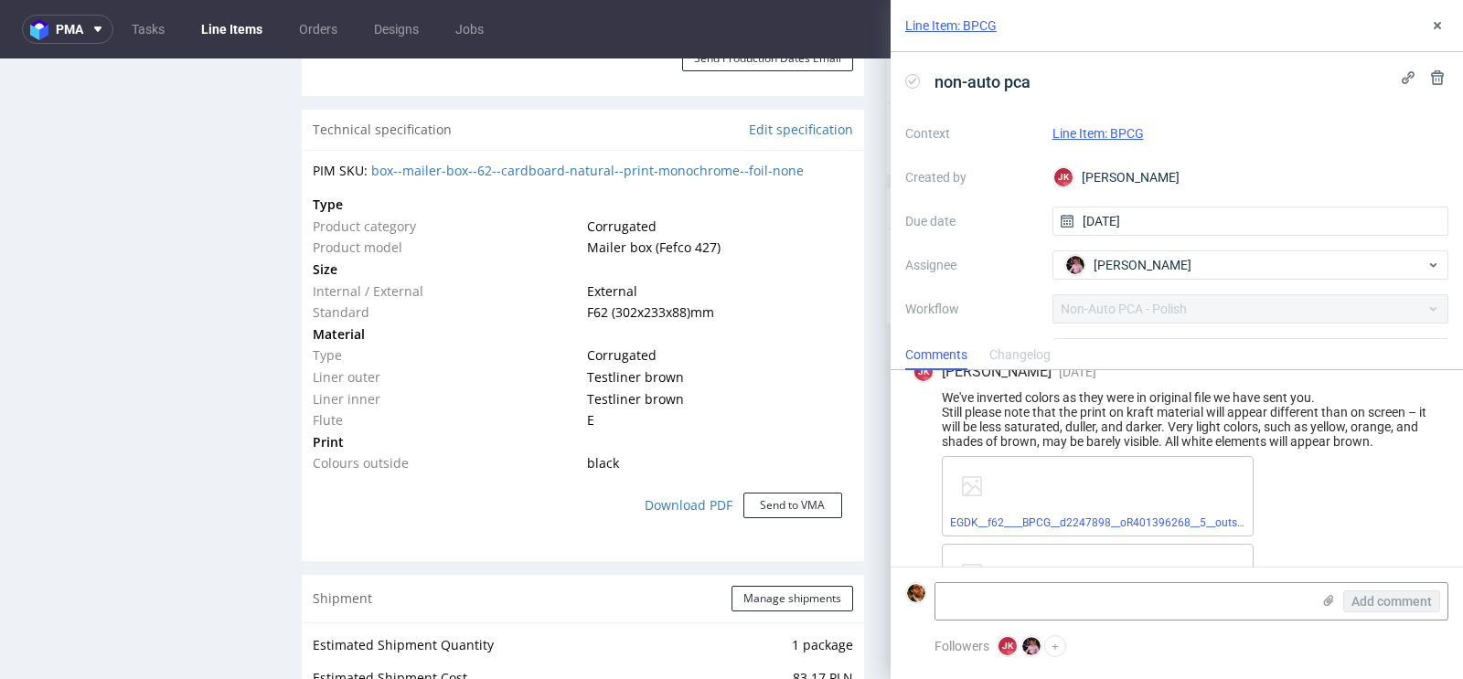
scroll to position [1761, 0]
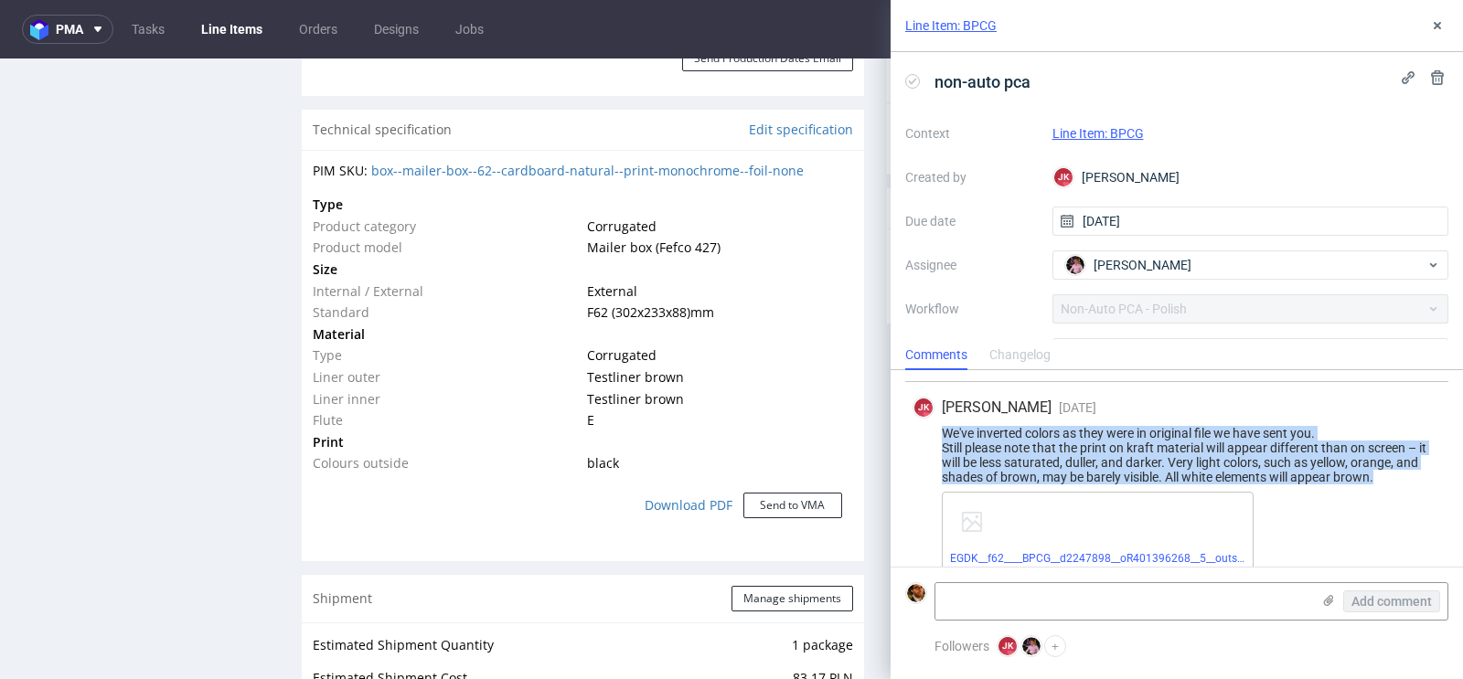
drag, startPoint x: 1395, startPoint y: 457, endPoint x: 912, endPoint y: 410, distance: 486.0
click at [913, 426] on div "We've inverted colors as they were in original file we have sent you. Still ple…" at bounding box center [1177, 455] width 529 height 59
copy div "We've inverted colors as they were in original file we have sent you. Still ple…"
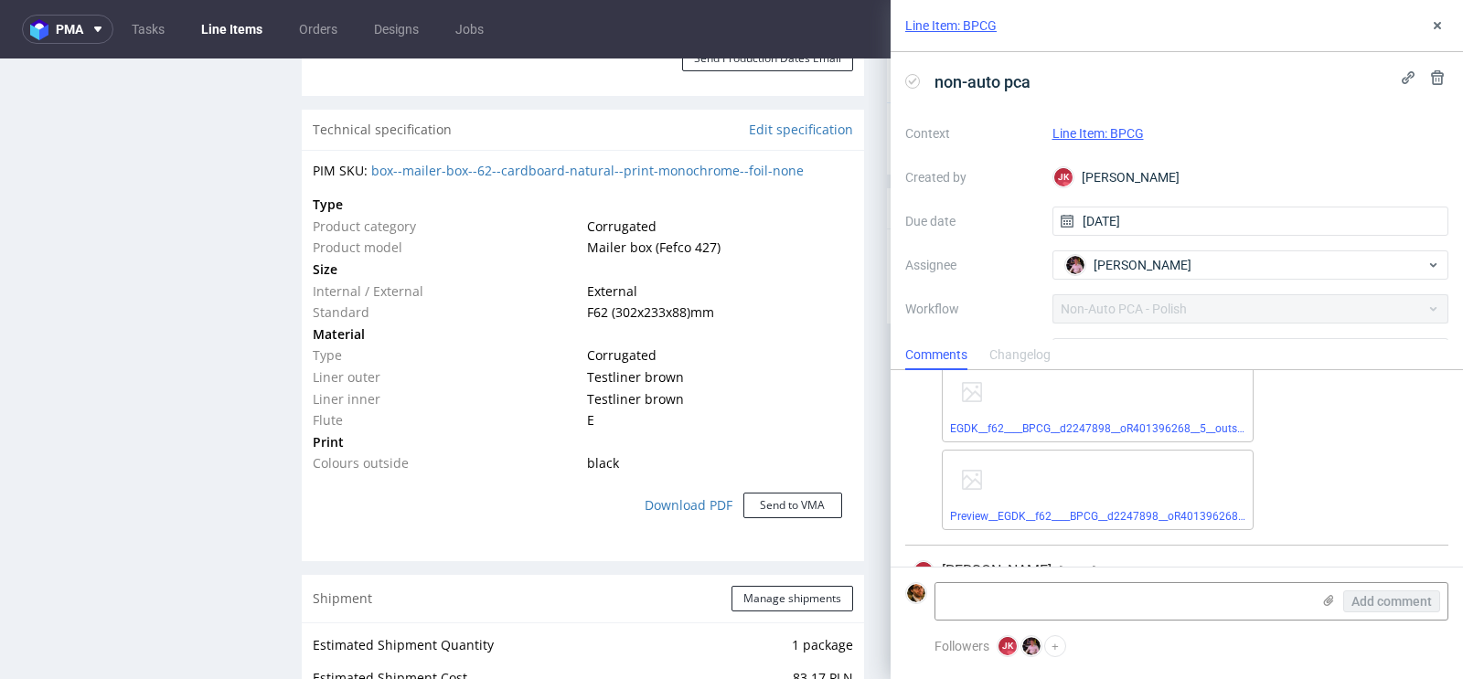
scroll to position [1856, 0]
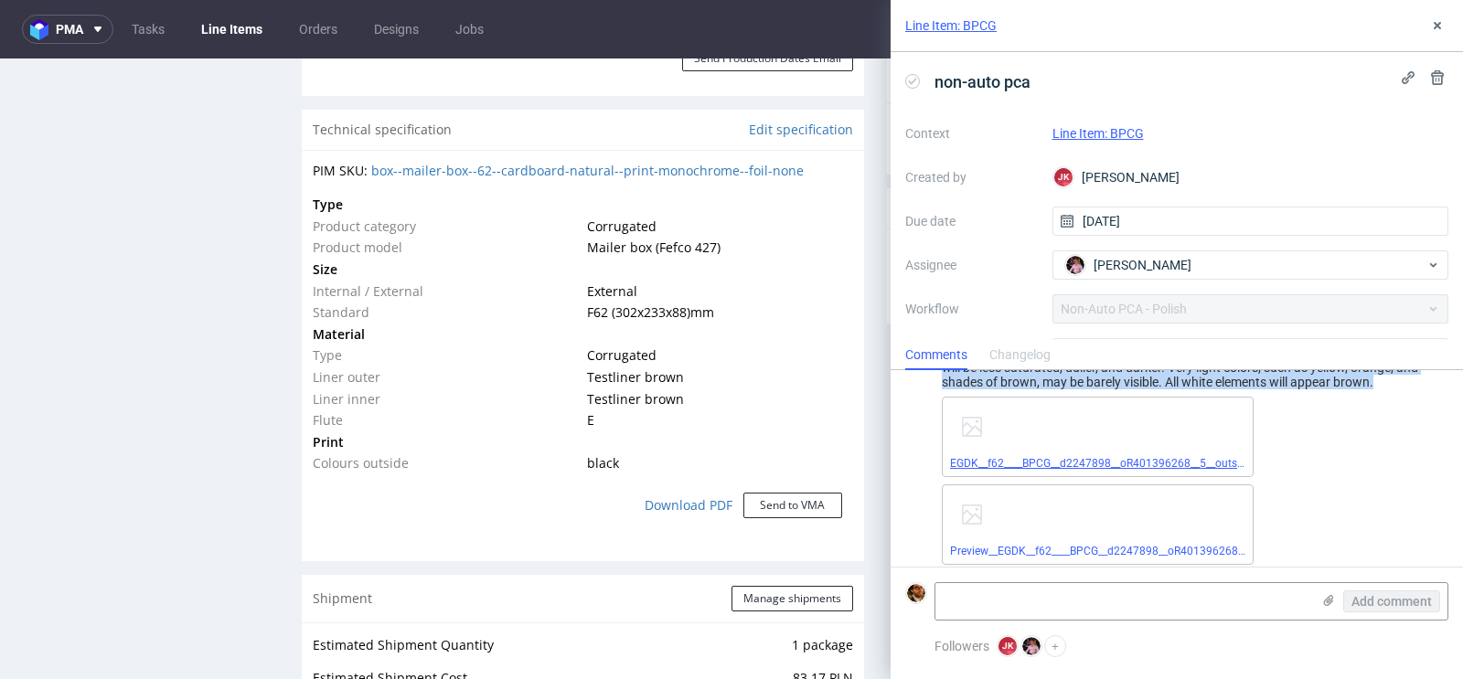
click at [1068, 457] on link "EGDK__f62____BPCG__d2247898__oR401396268__5__outside.pdf" at bounding box center [1110, 463] width 321 height 13
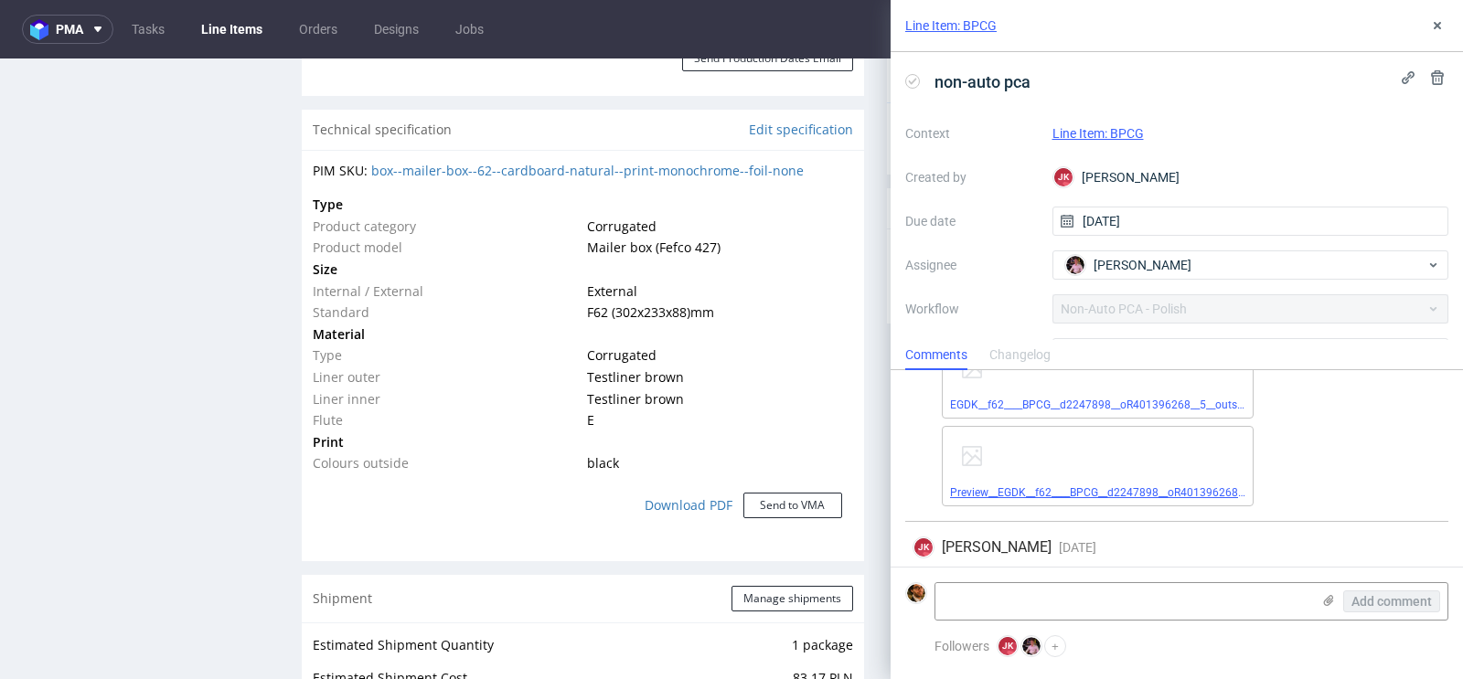
scroll to position [1917, 0]
click at [1100, 484] on link "Preview__EGDK__f62____BPCG__d2247898__oR401396268__5__outside.pdf" at bounding box center [1134, 490] width 368 height 13
drag, startPoint x: 1402, startPoint y: 546, endPoint x: 1152, endPoint y: 540, distance: 249.7
click at [929, 563] on div "Best color results will be with black or on white background with this red desi…" at bounding box center [1177, 570] width 529 height 15
copy div "Best color results will be with black or on white background with this red desi…"
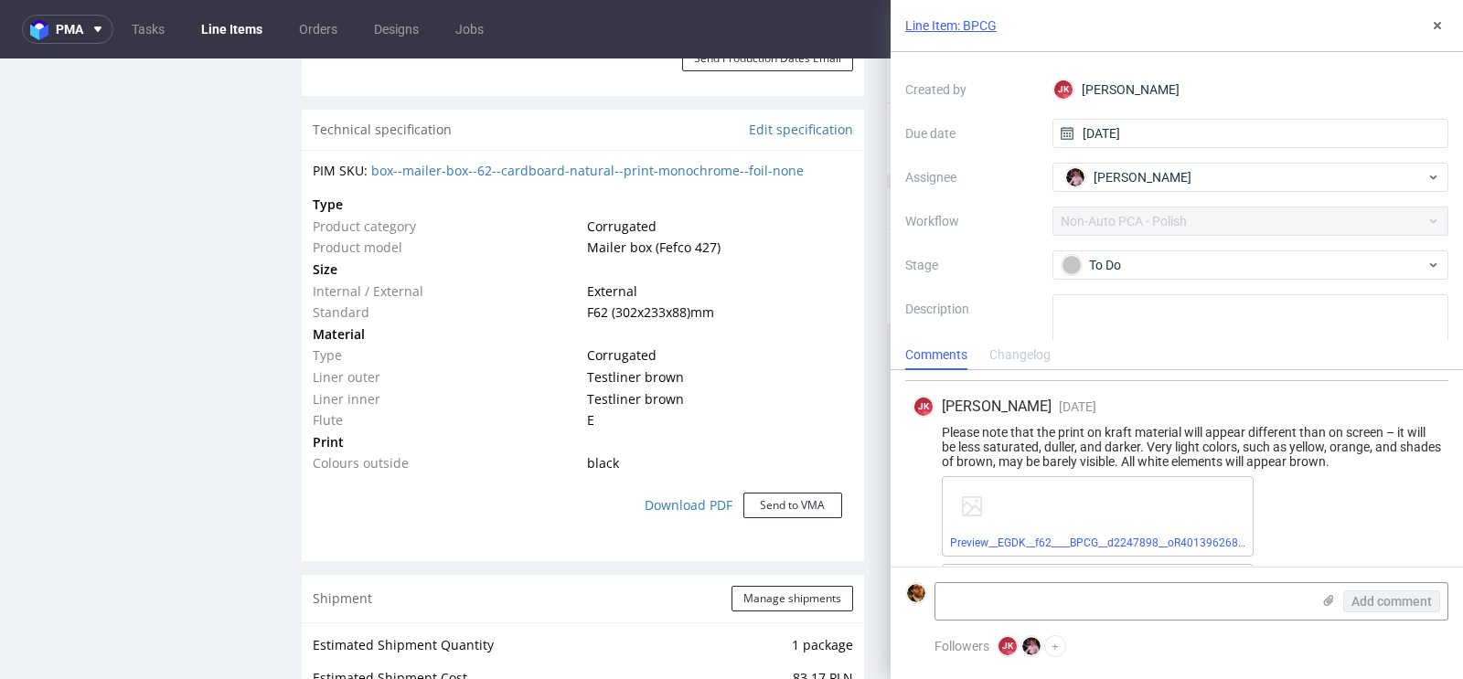
scroll to position [94, 0]
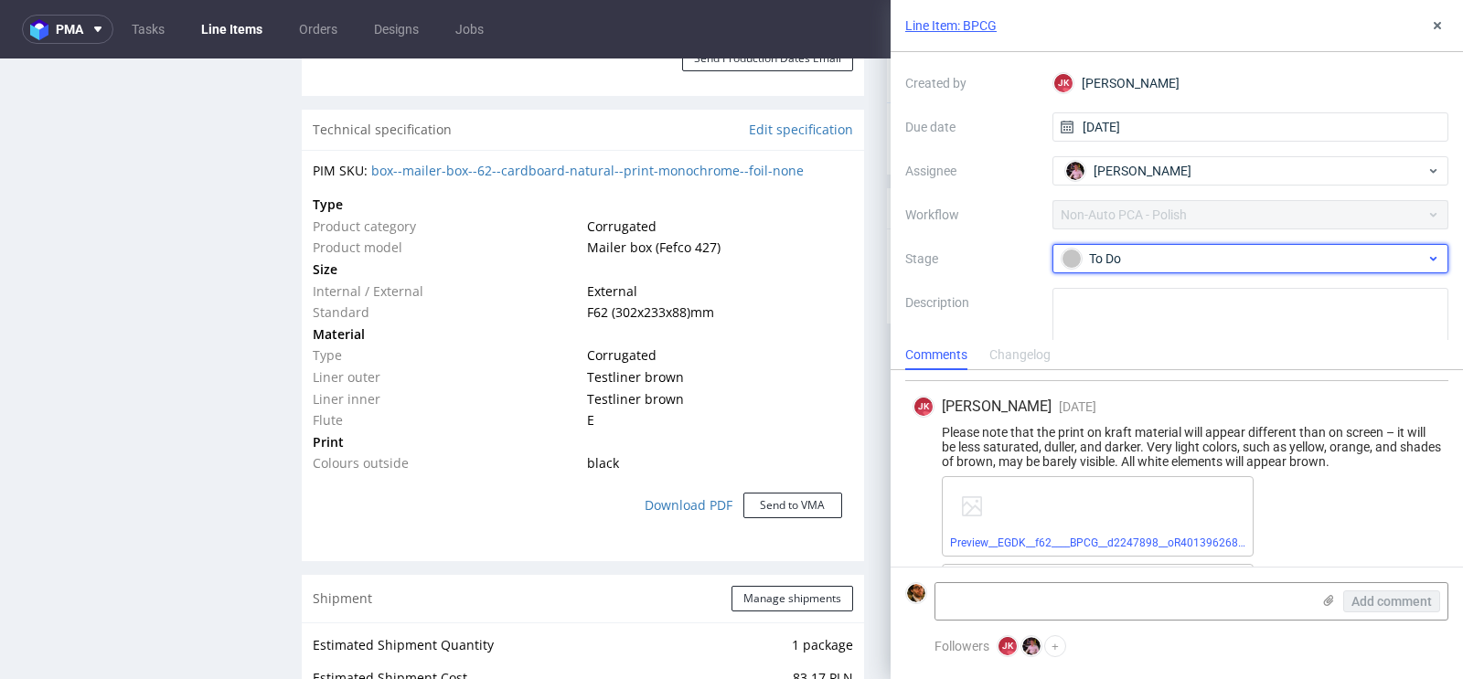
click at [1228, 259] on div "To Do" at bounding box center [1244, 259] width 364 height 20
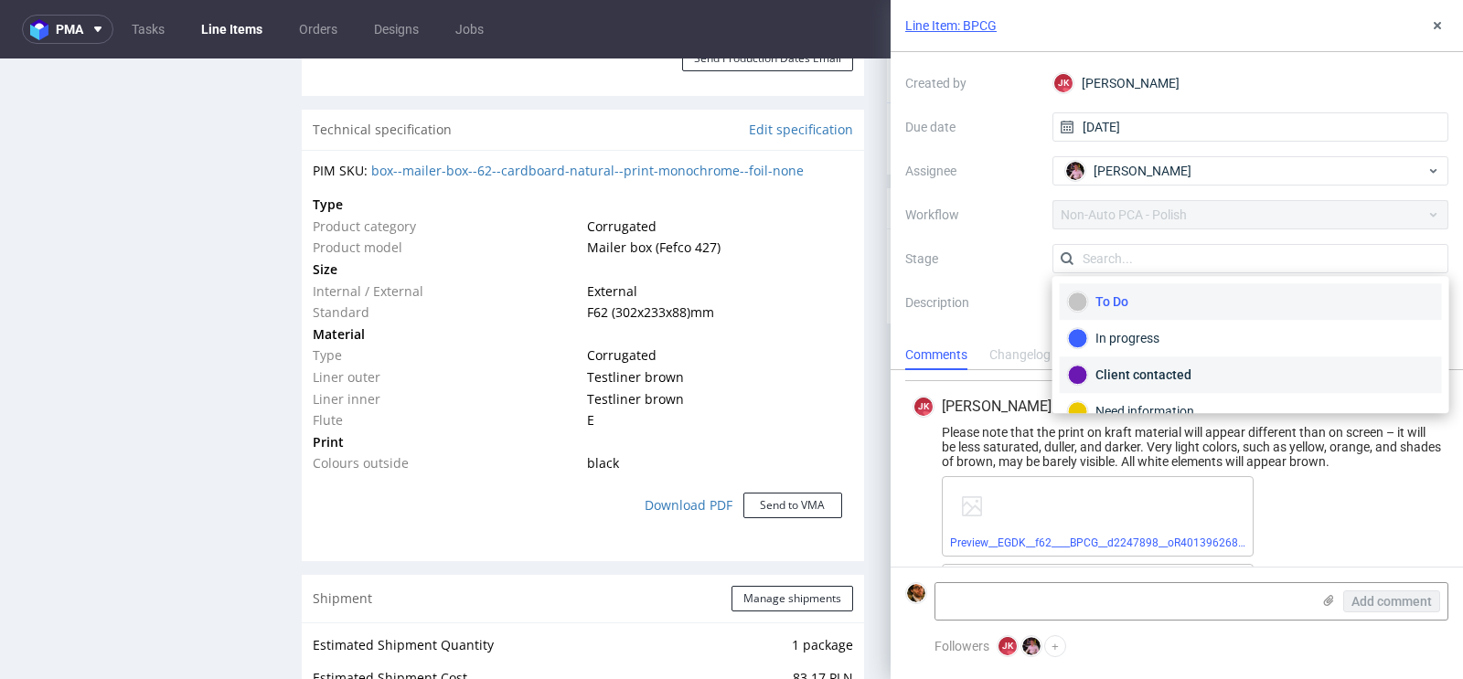
click at [1180, 368] on div "Client contacted" at bounding box center [1251, 375] width 366 height 20
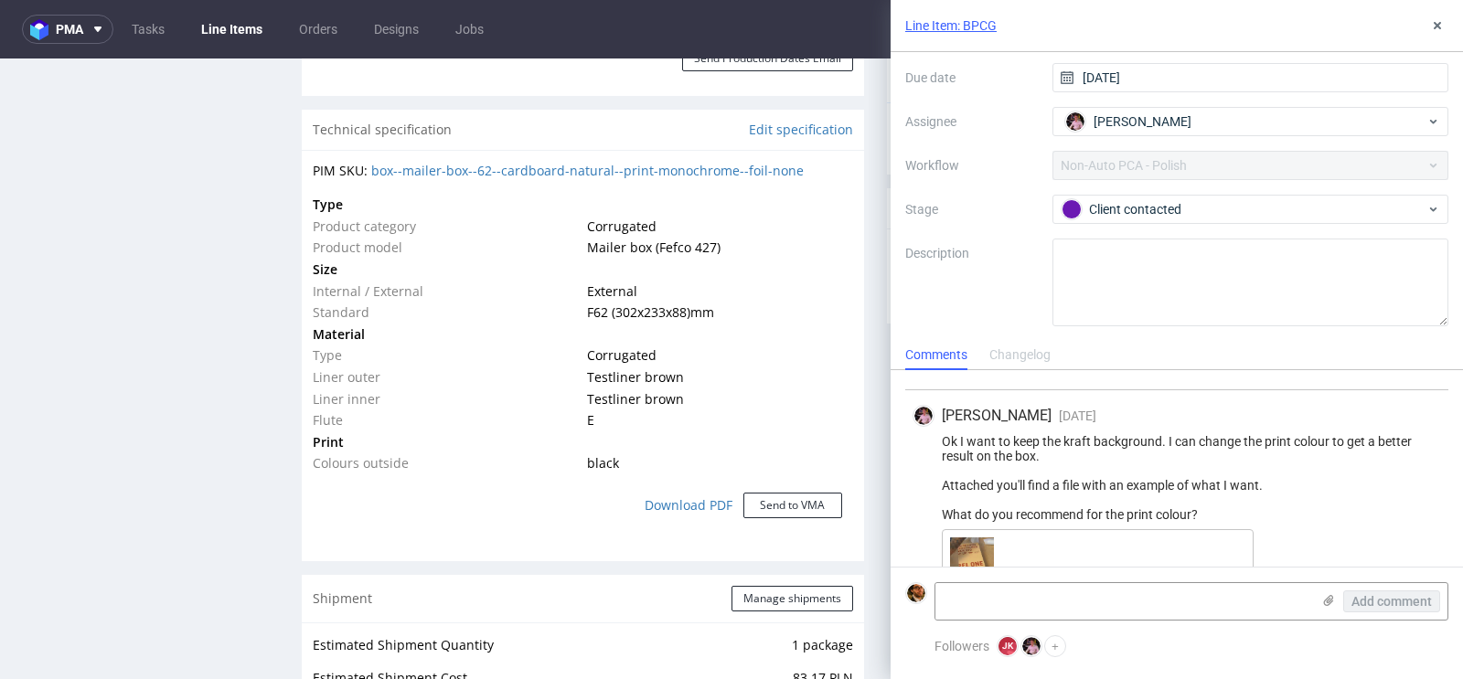
scroll to position [1928, 0]
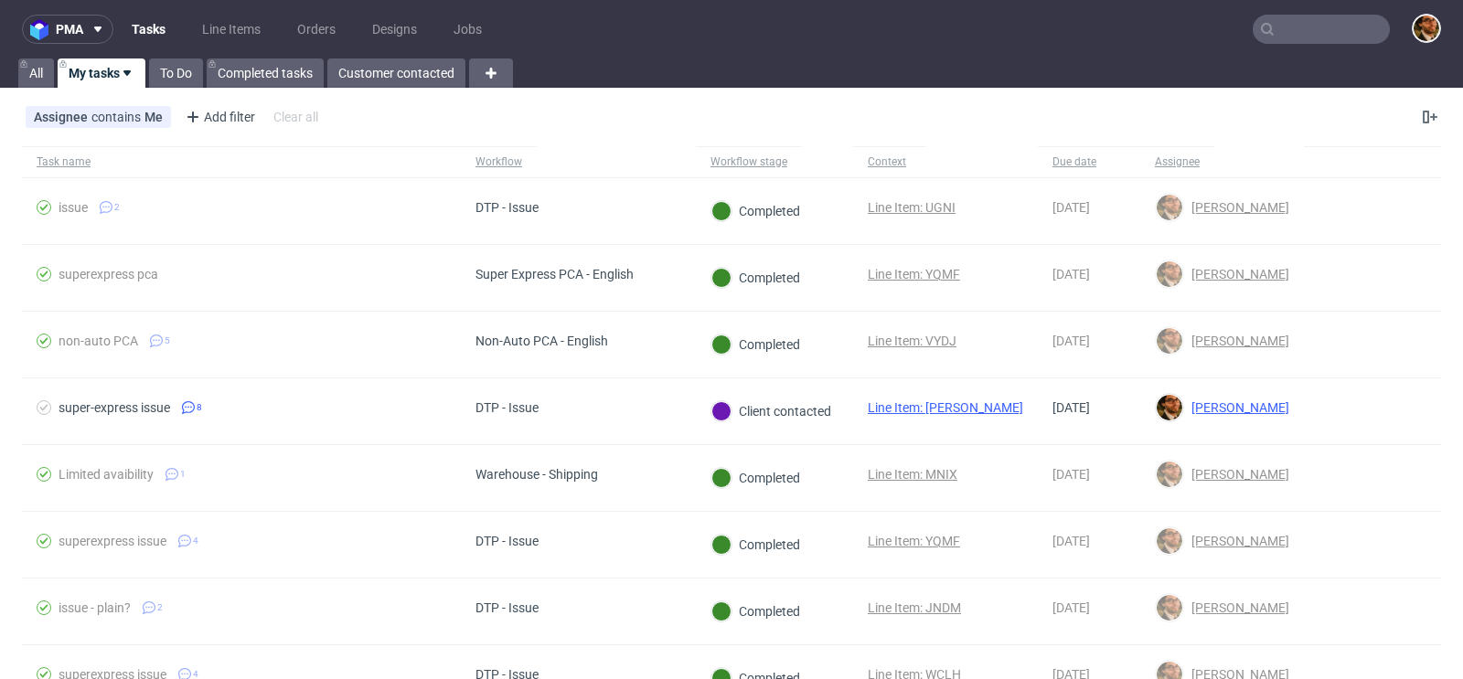
click at [1308, 35] on input "text" at bounding box center [1321, 29] width 137 height 29
paste input "000002571"
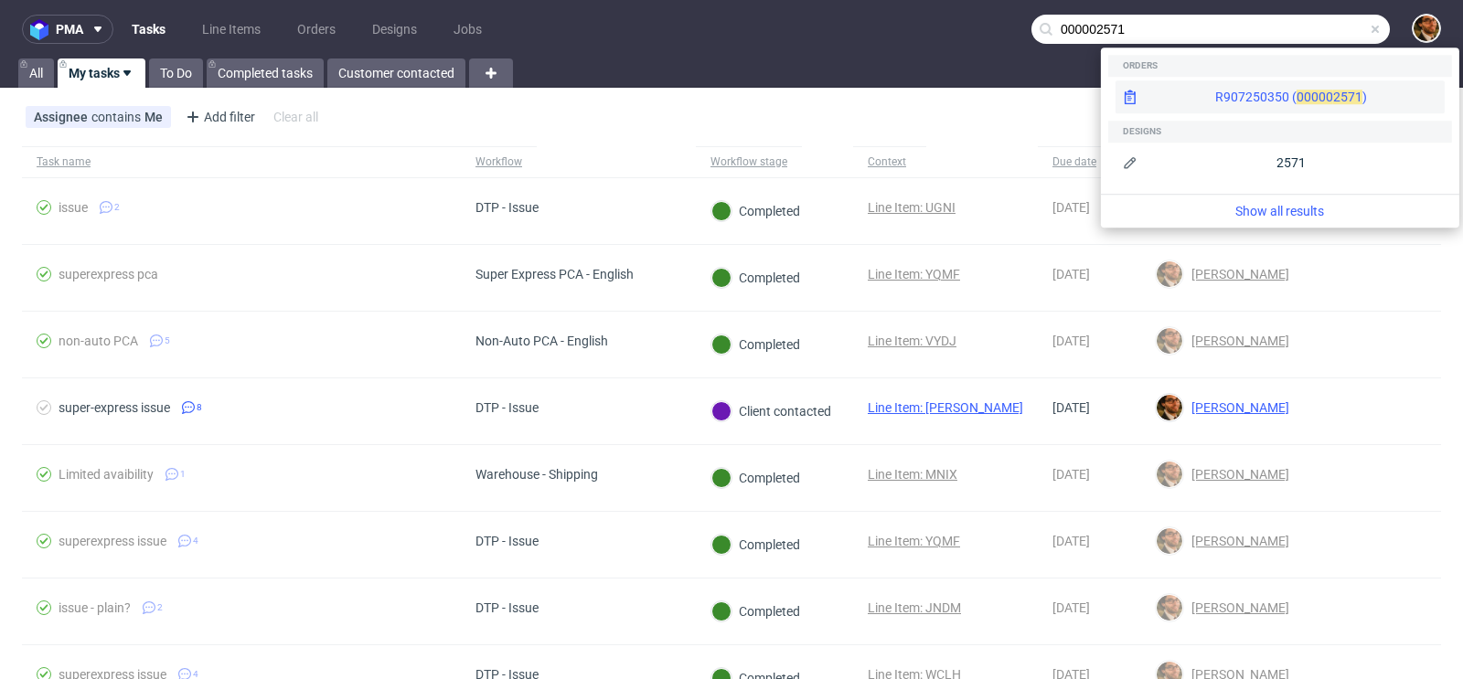
type input "000002571"
click at [1312, 96] on div "R907250350 ( 00000 2571 )" at bounding box center [1280, 96] width 329 height 33
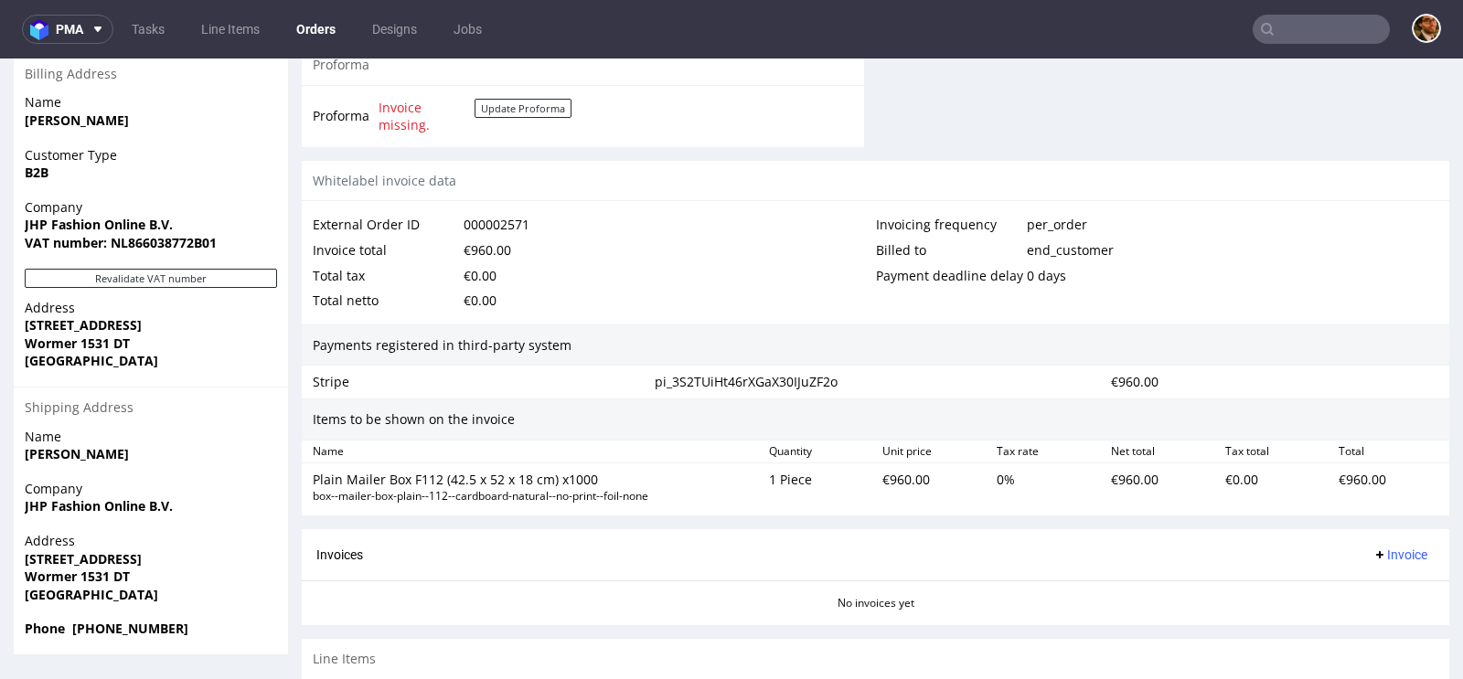
scroll to position [1009, 0]
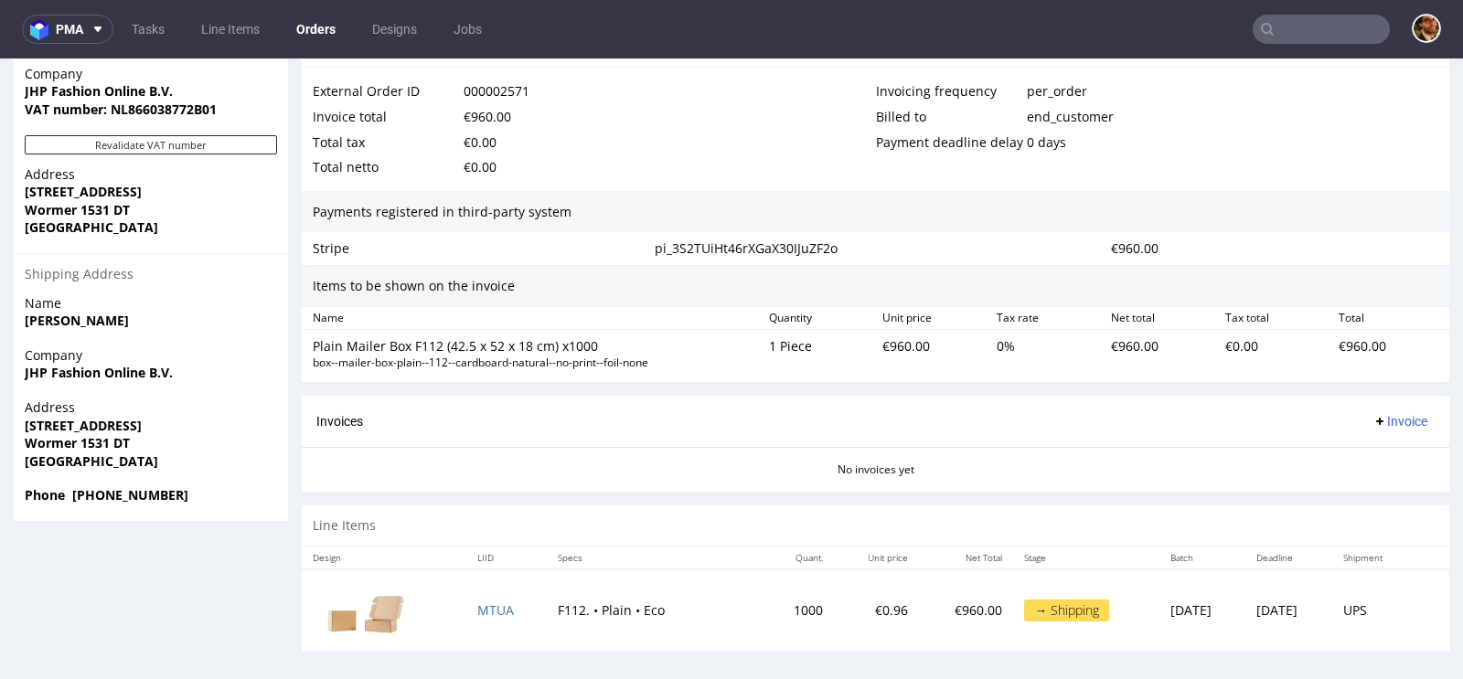
scroll to position [5, 0]
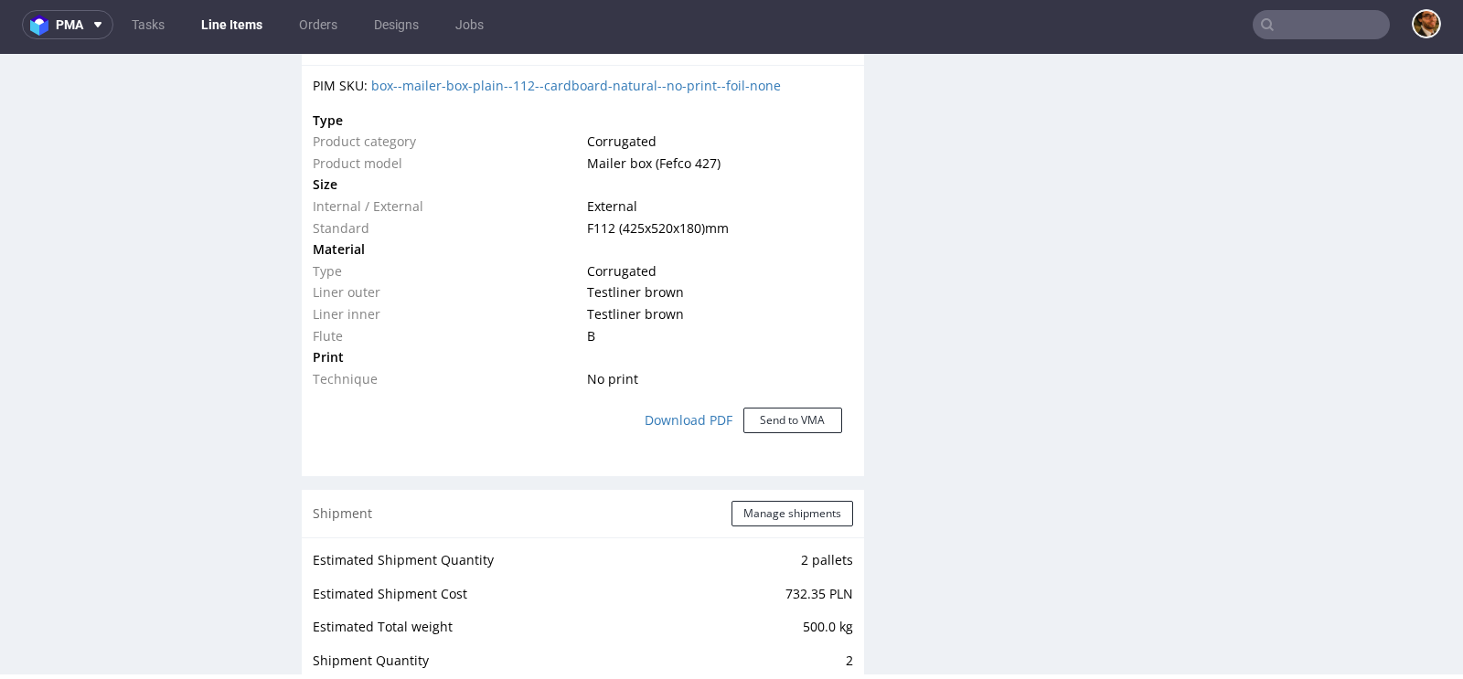
scroll to position [1677, 0]
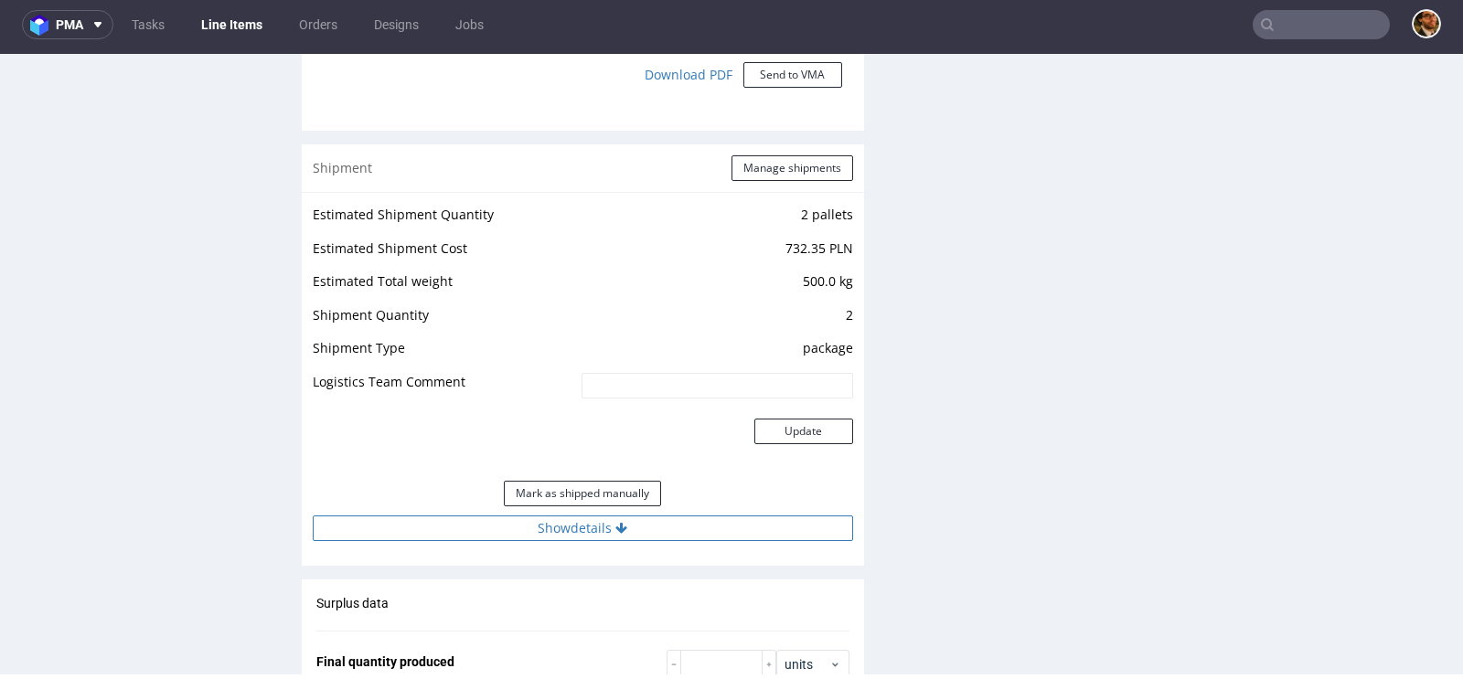
click at [600, 516] on button "Show details" at bounding box center [583, 529] width 540 height 26
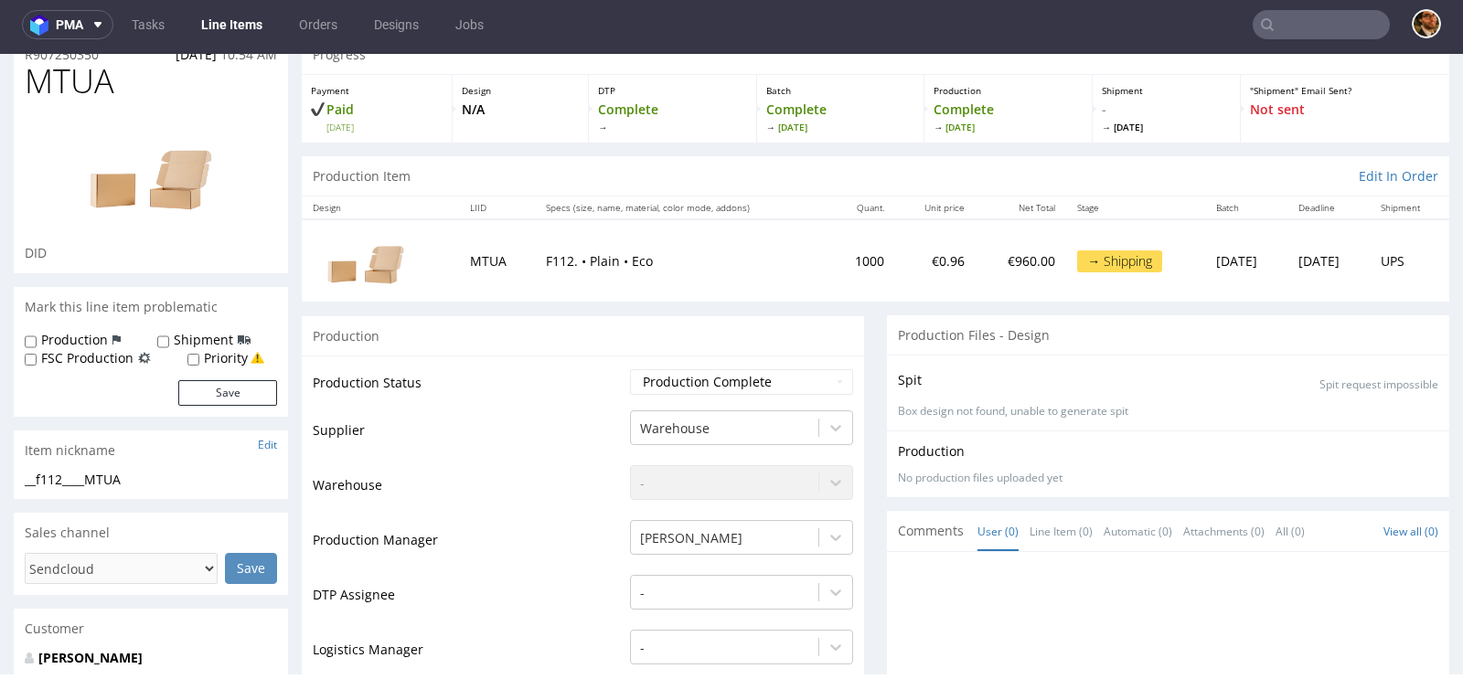
scroll to position [0, 0]
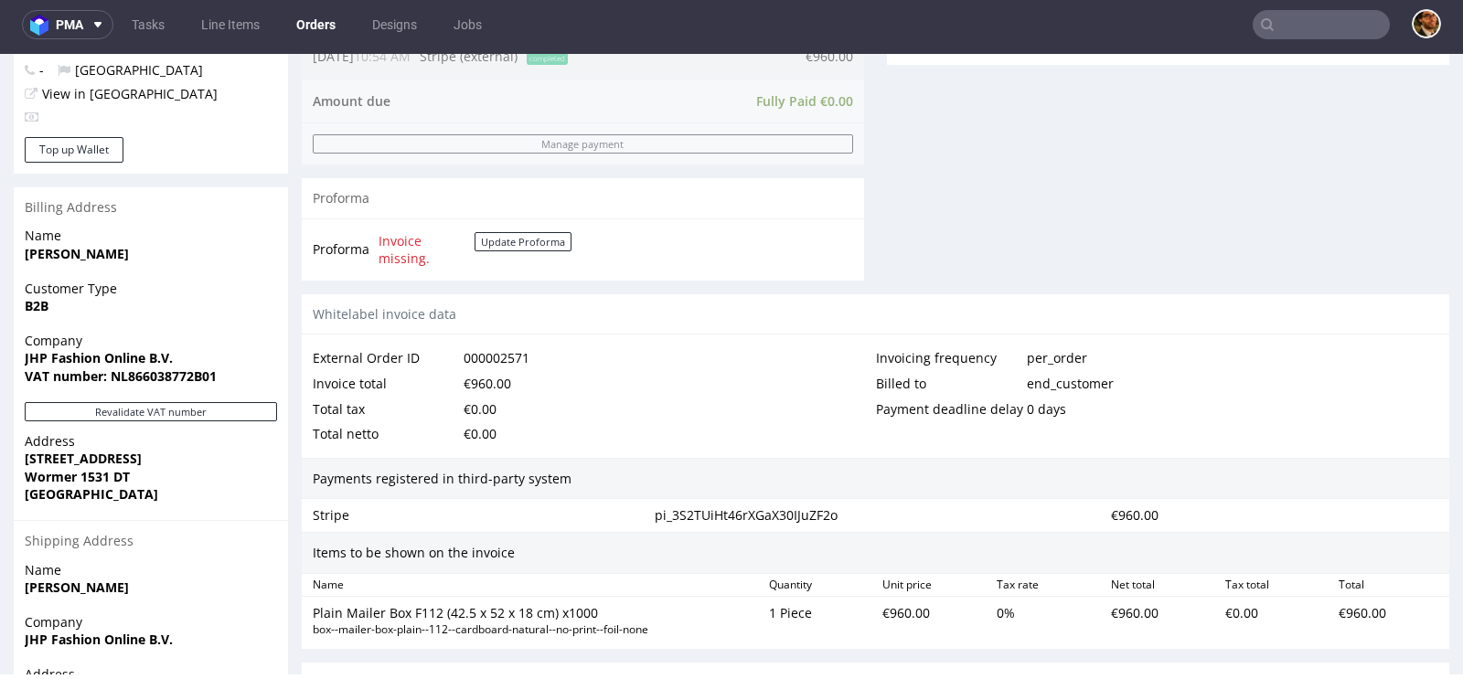
scroll to position [1009, 0]
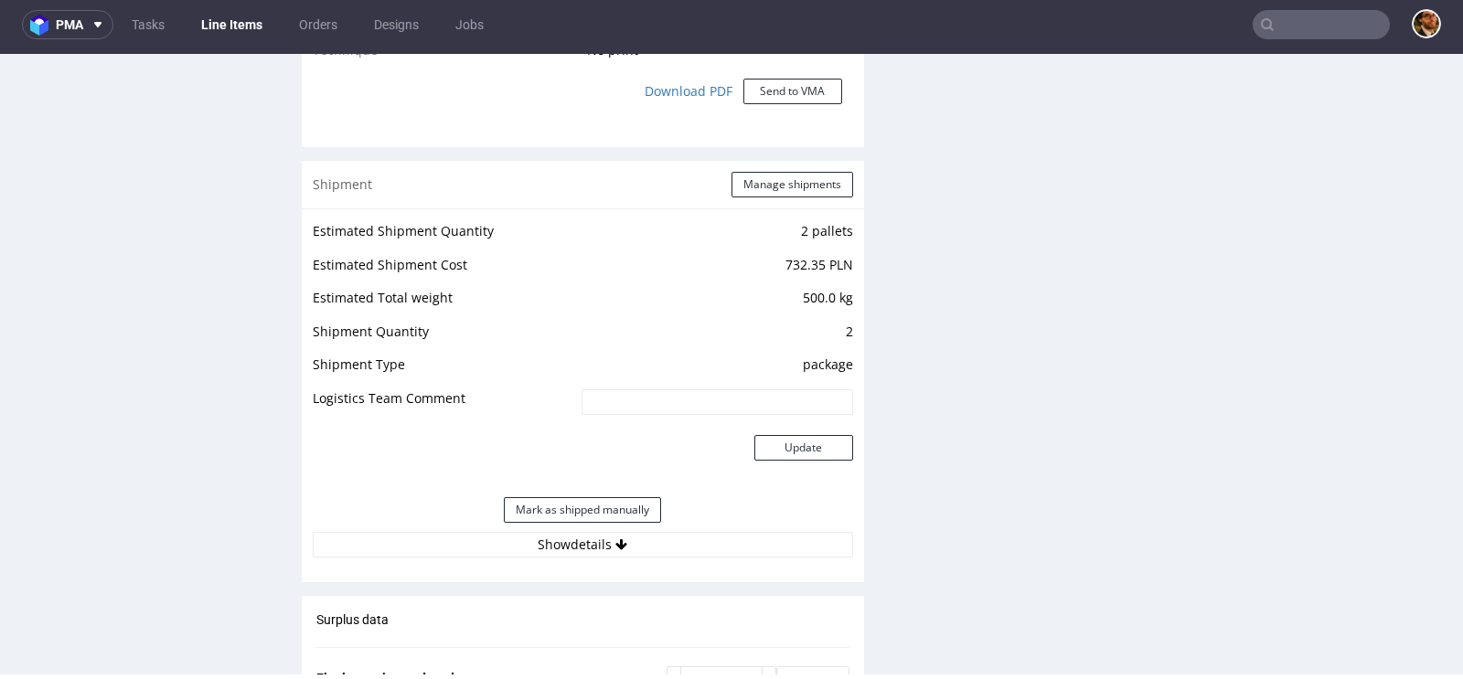
scroll to position [1733, 0]
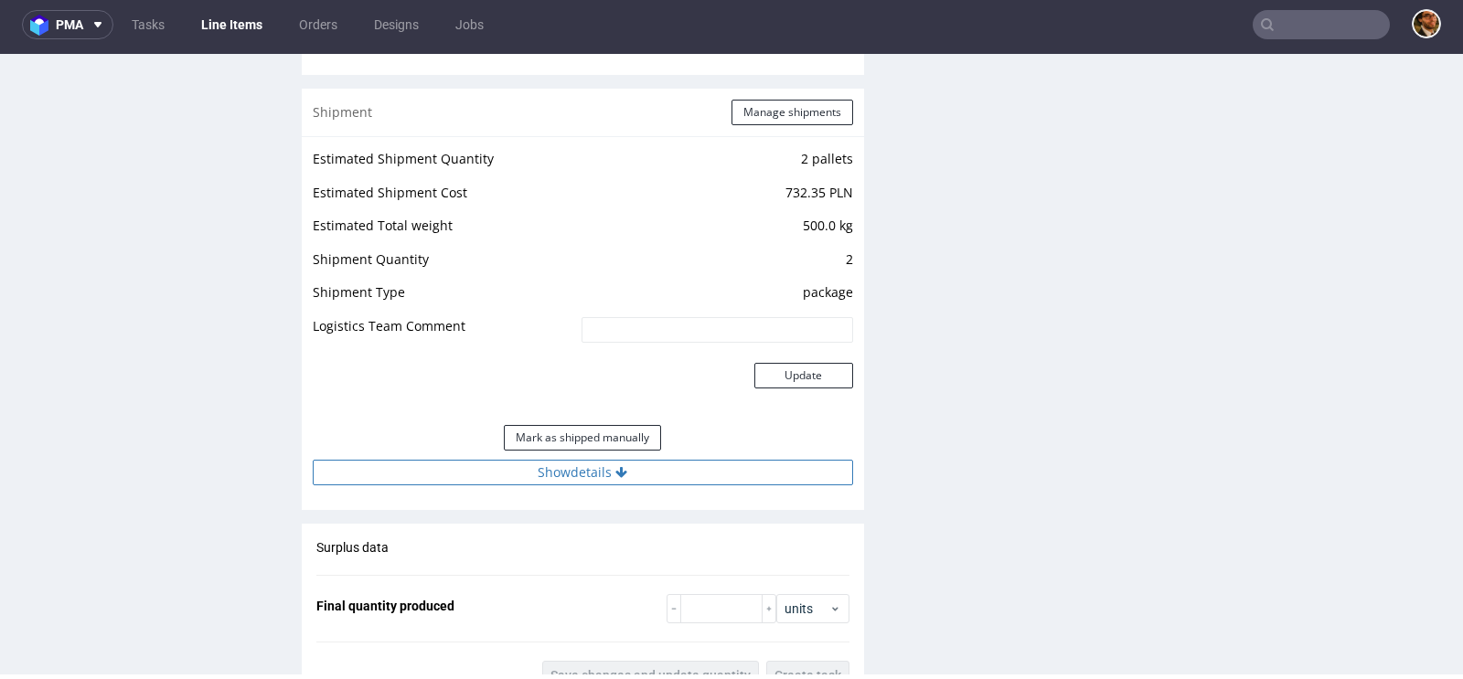
click at [597, 478] on button "Show details" at bounding box center [583, 473] width 540 height 26
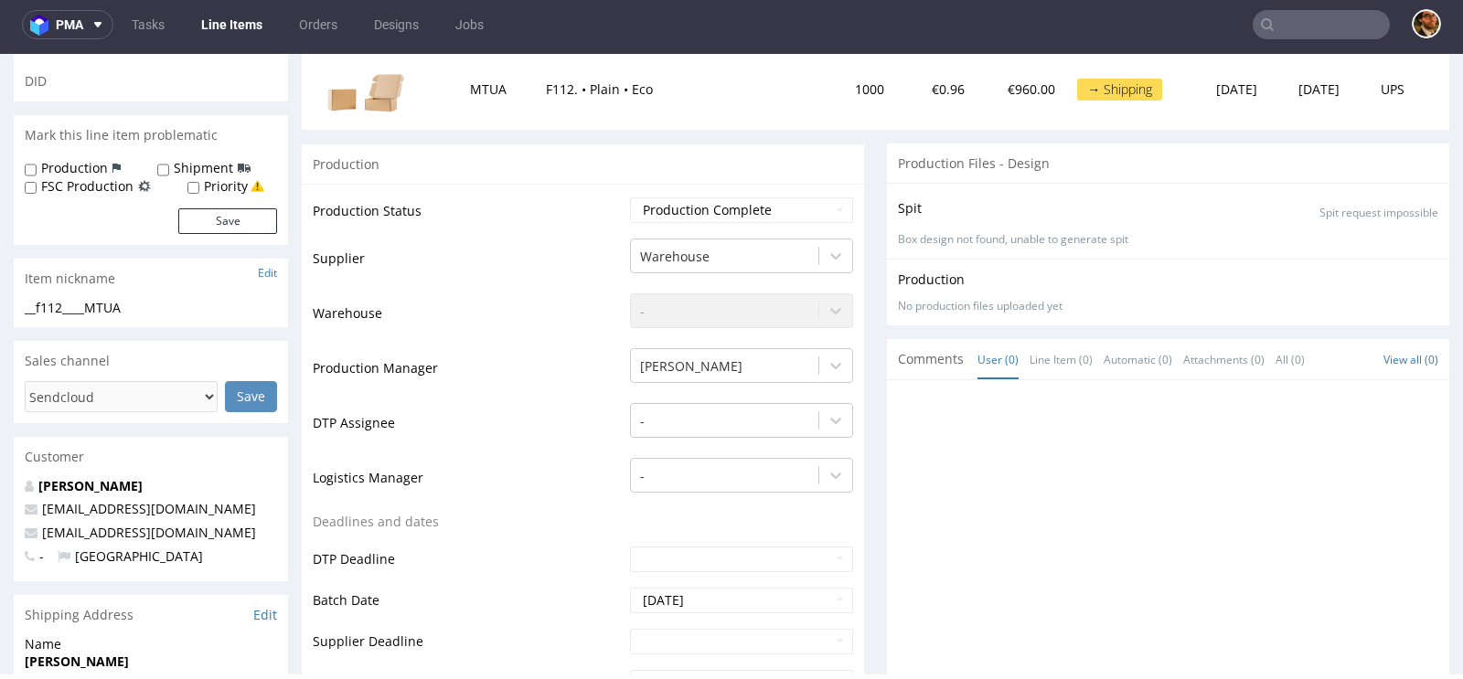
scroll to position [0, 0]
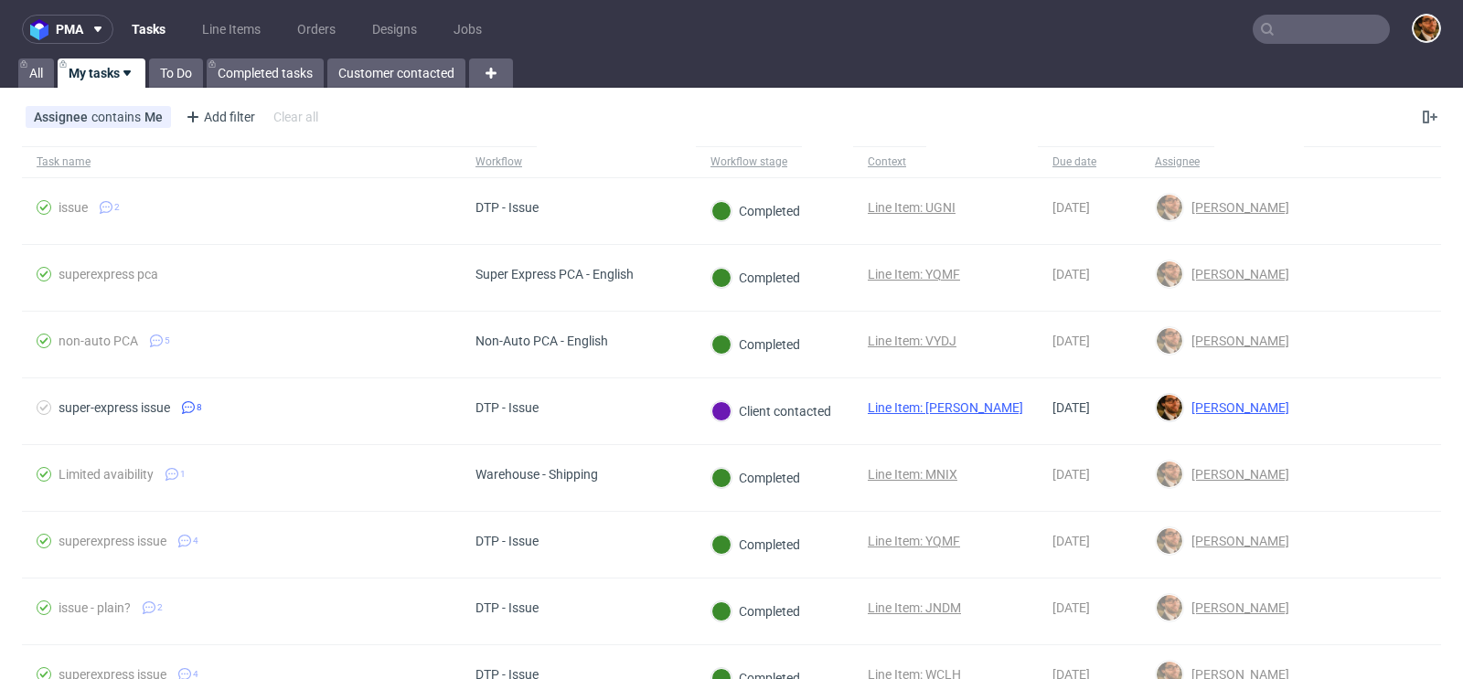
click at [1274, 33] on input "text" at bounding box center [1321, 29] width 137 height 29
paste input "[EMAIL_ADDRESS][DOMAIN_NAME]"
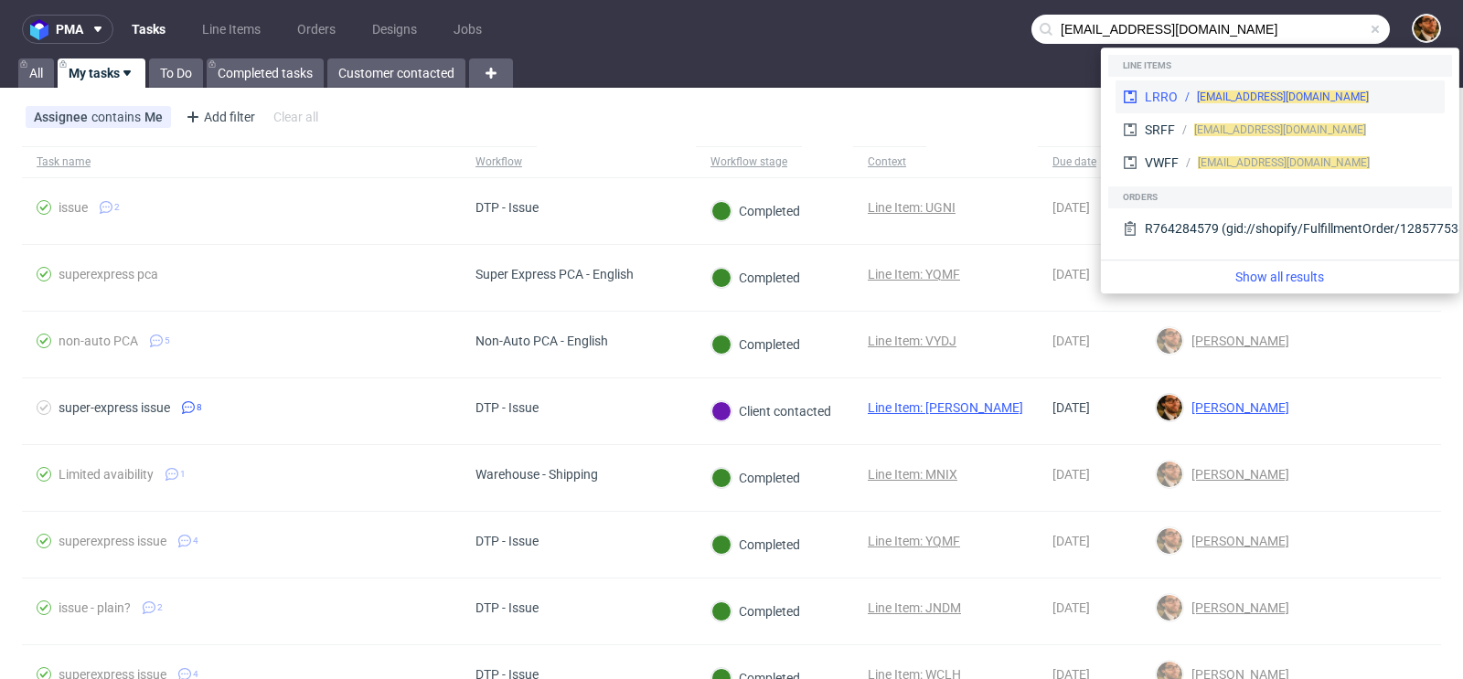
type input "[EMAIL_ADDRESS][DOMAIN_NAME]"
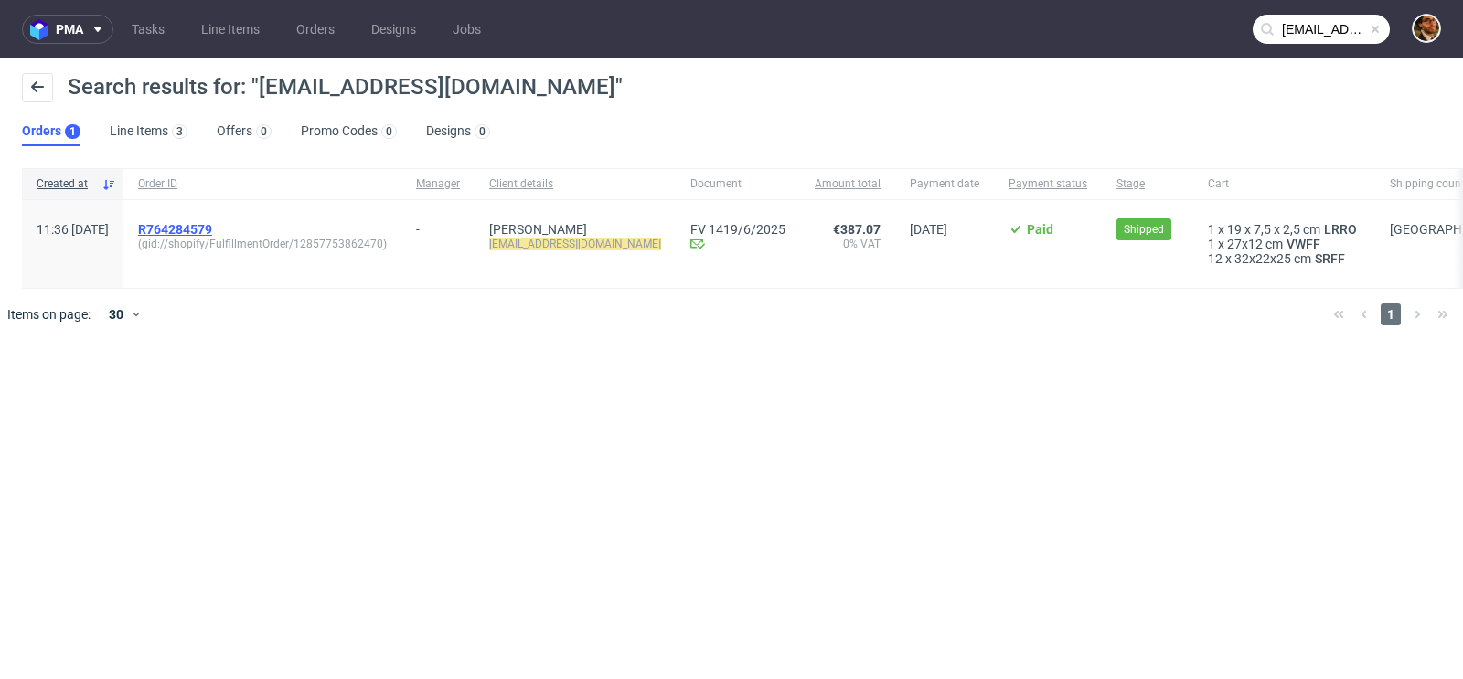
click at [212, 226] on span "R764284579" at bounding box center [175, 229] width 74 height 15
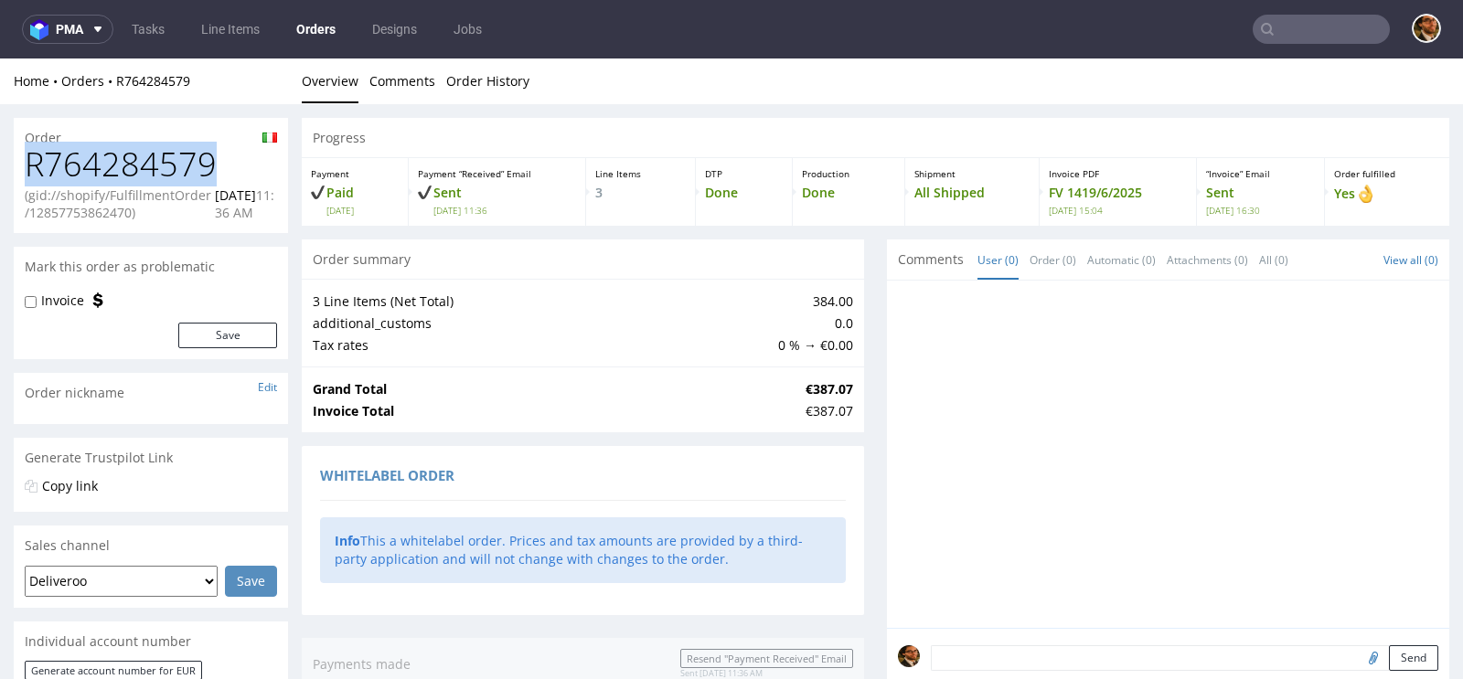
drag, startPoint x: 219, startPoint y: 162, endPoint x: 27, endPoint y: 164, distance: 191.1
click at [27, 164] on h1 "R764284579" at bounding box center [151, 164] width 252 height 37
copy h1 "R764284579"
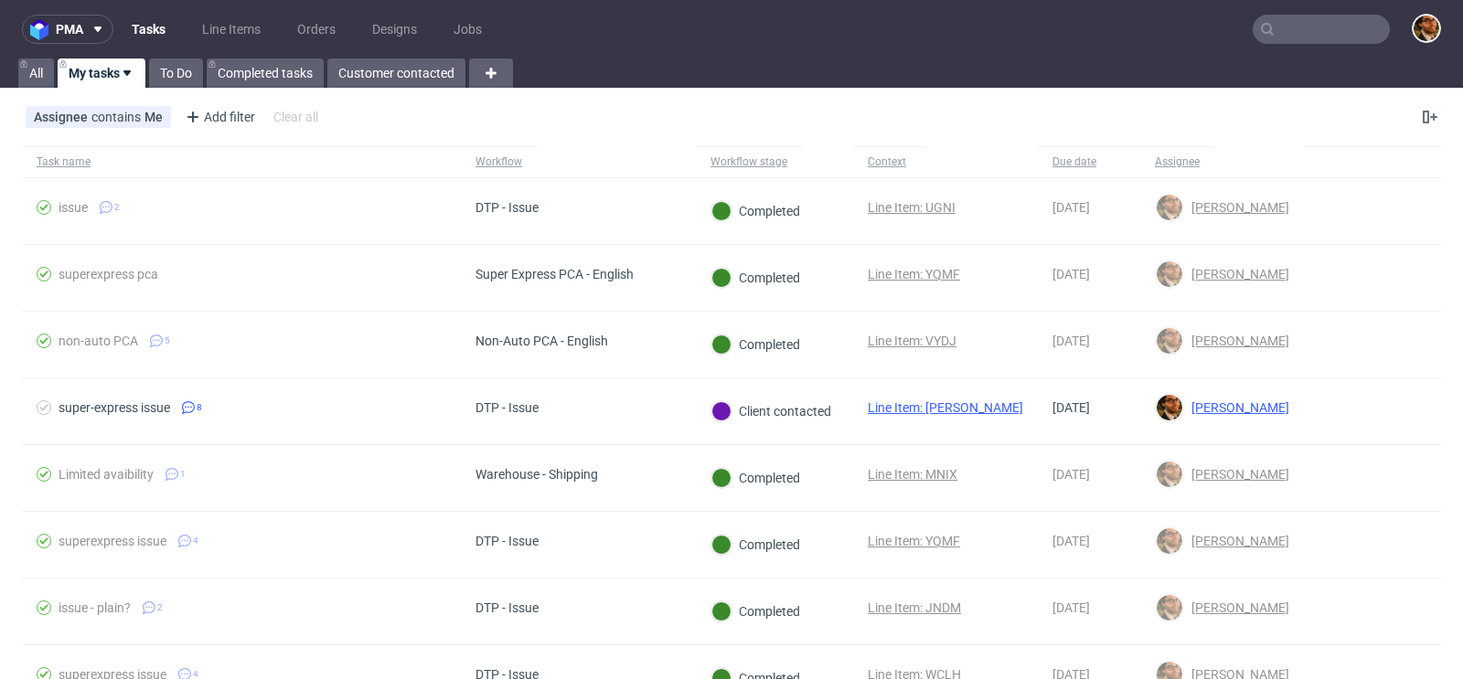
click at [1277, 37] on input "text" at bounding box center [1321, 29] width 137 height 29
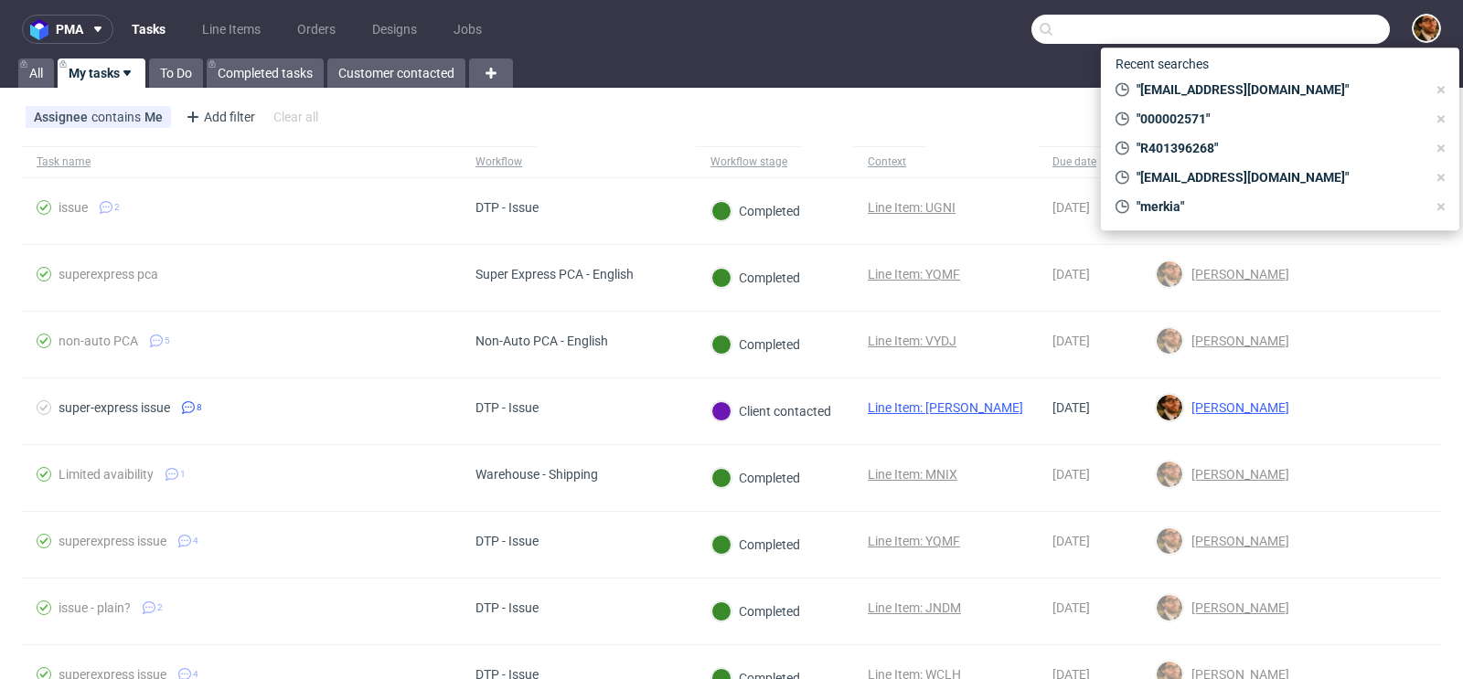
paste input "claudiam091196@gmail.com"
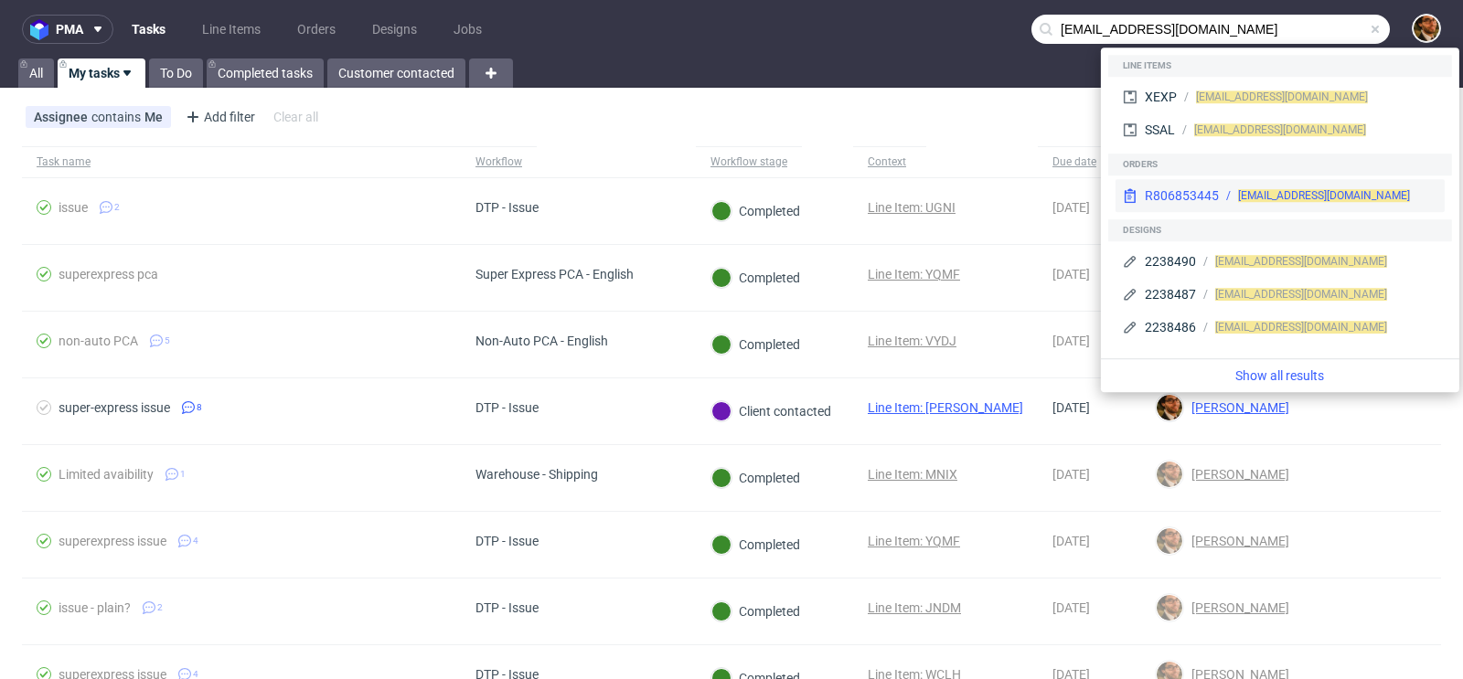
type input "claudiam091196@gmail.com"
click at [1412, 187] on div "R 806853445 claudiam091196@gmail.com" at bounding box center [1280, 195] width 329 height 33
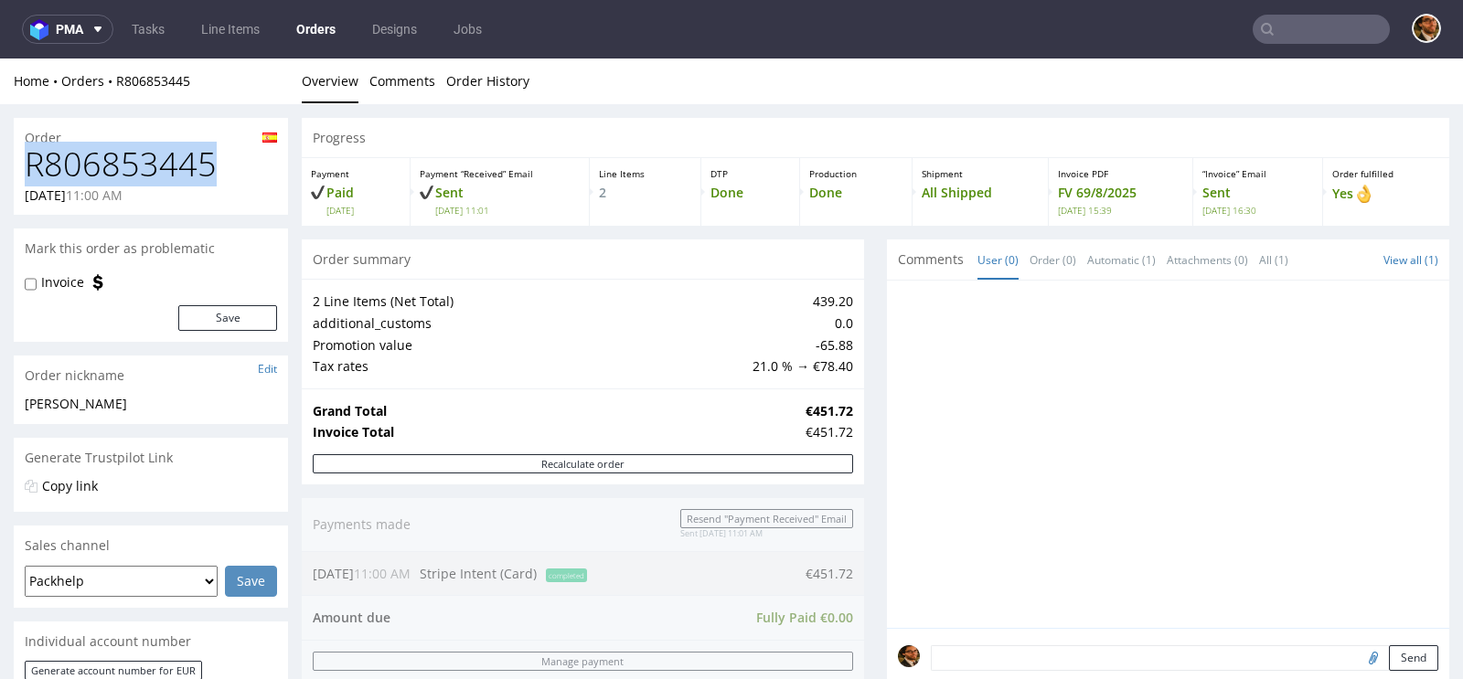
drag, startPoint x: 219, startPoint y: 170, endPoint x: 23, endPoint y: 169, distance: 196.6
click at [23, 169] on div "R806853445 19.07.2025 11:00 AM" at bounding box center [151, 180] width 274 height 69
copy h1 "R806853445"
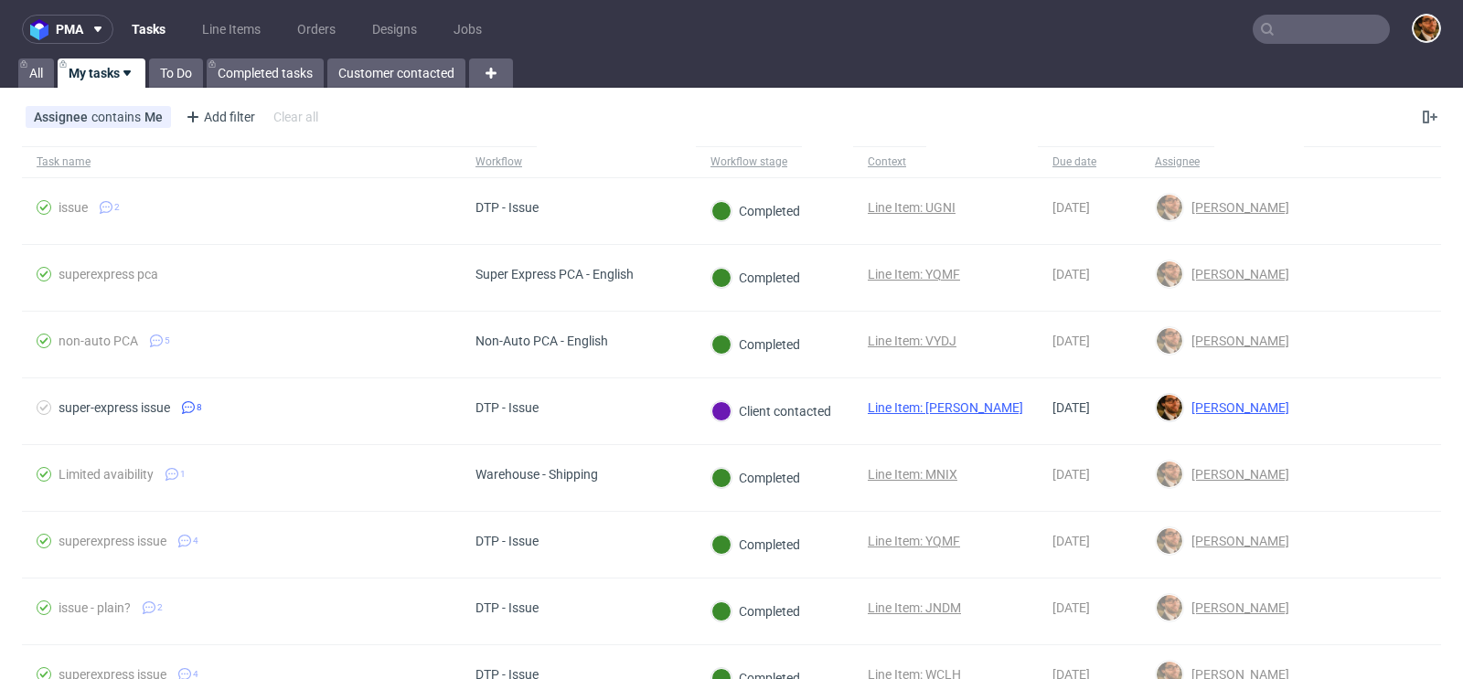
click at [1276, 36] on input "text" at bounding box center [1321, 29] width 137 height 29
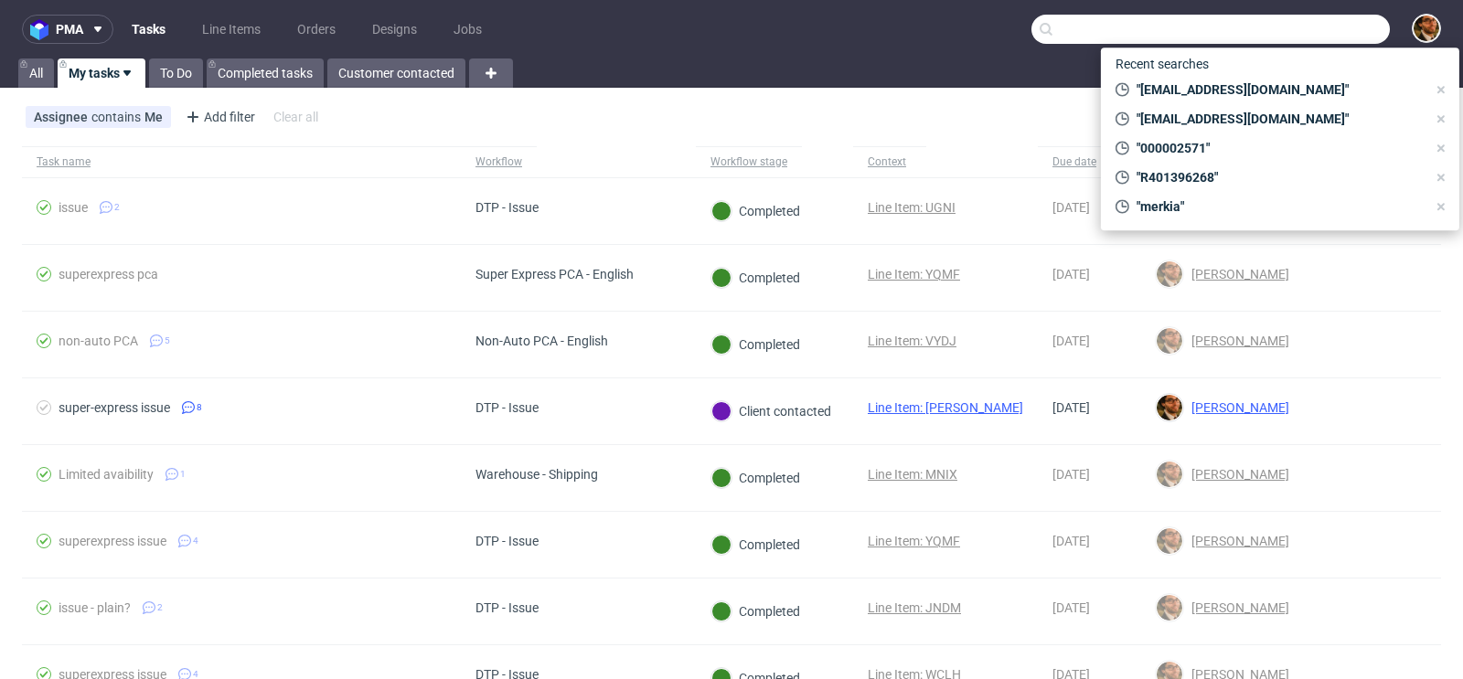
paste input "000002571"
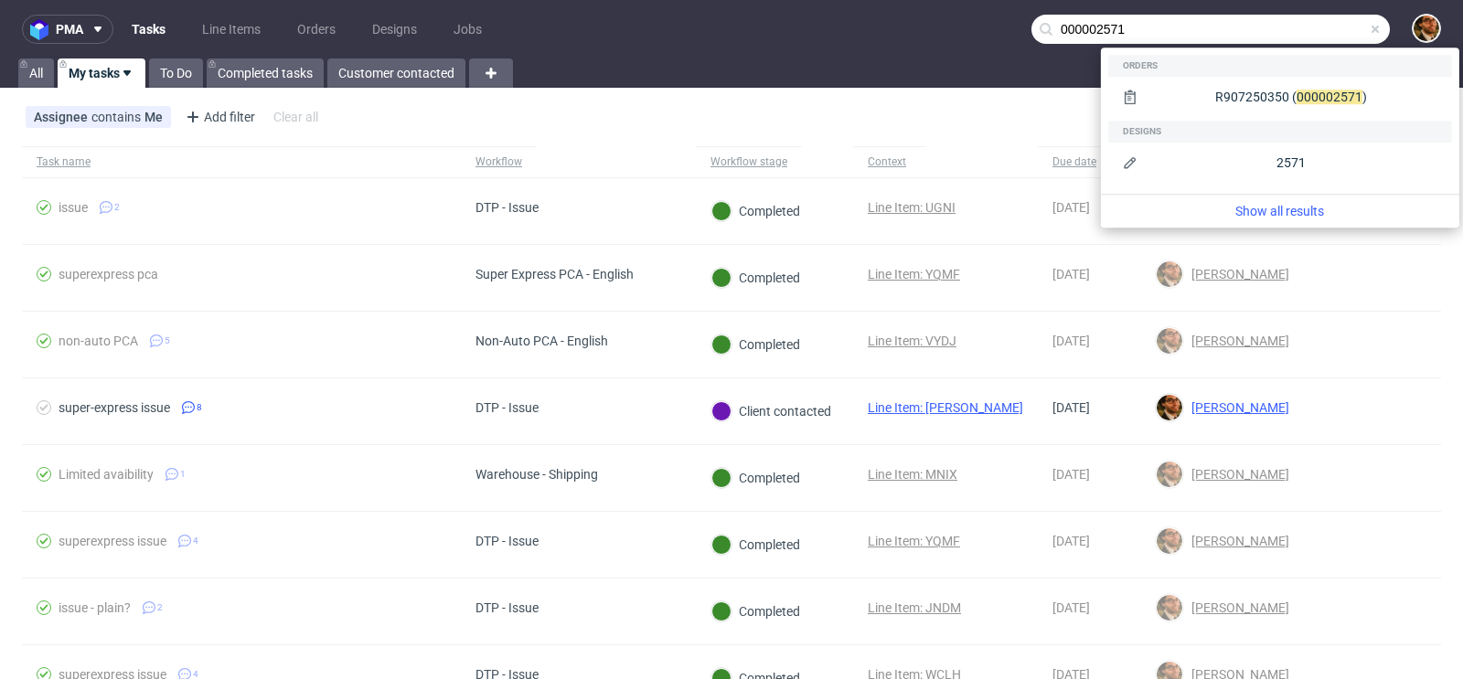
type input "000002571"
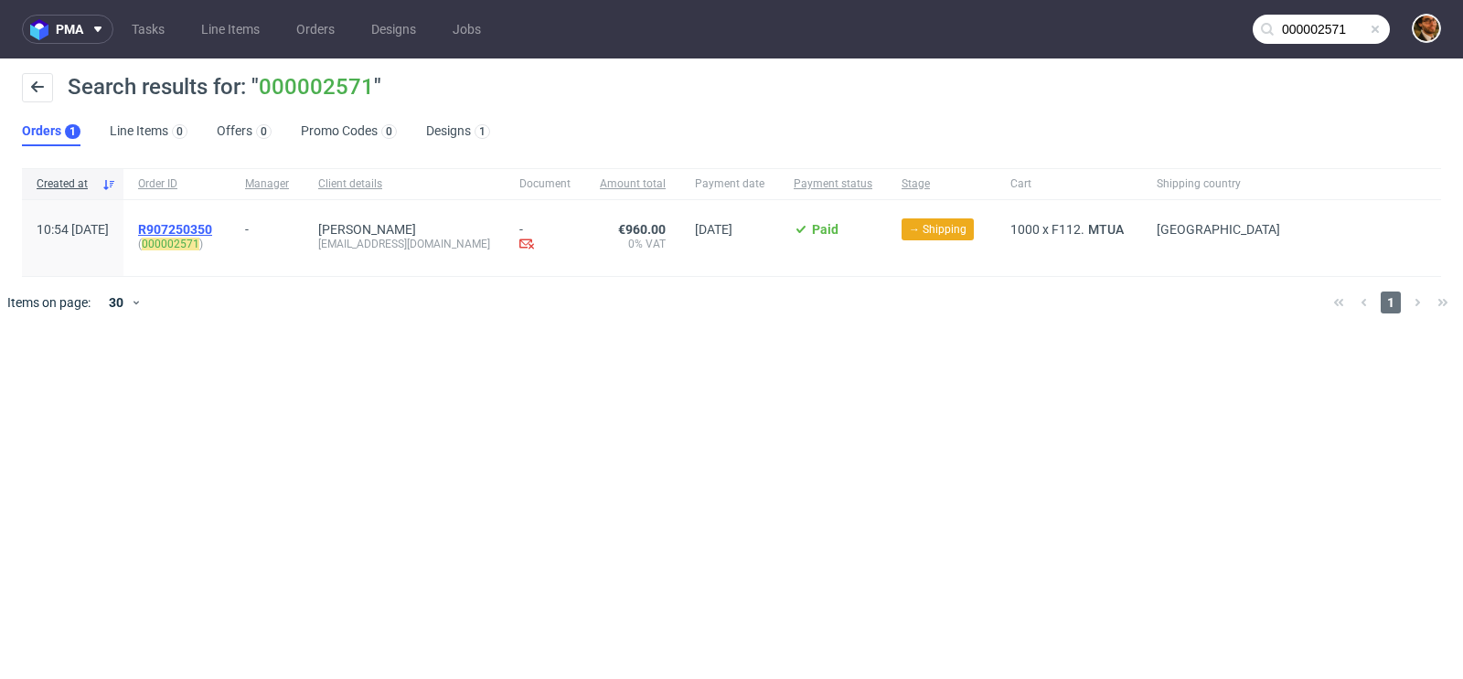
click at [212, 228] on span "R907250350" at bounding box center [175, 229] width 74 height 15
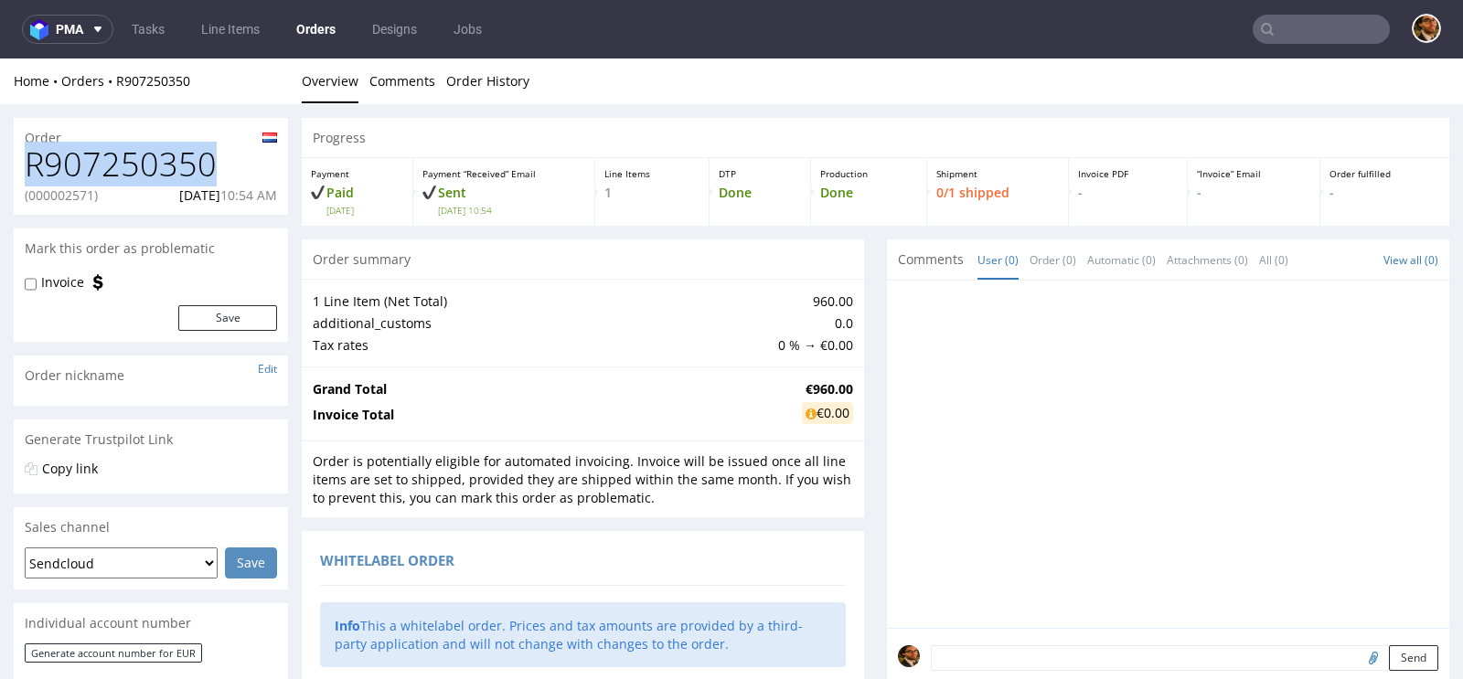
drag, startPoint x: 224, startPoint y: 164, endPoint x: 27, endPoint y: 162, distance: 196.6
click at [27, 162] on h1 "R907250350" at bounding box center [151, 164] width 252 height 37
copy h1 "R907250350"
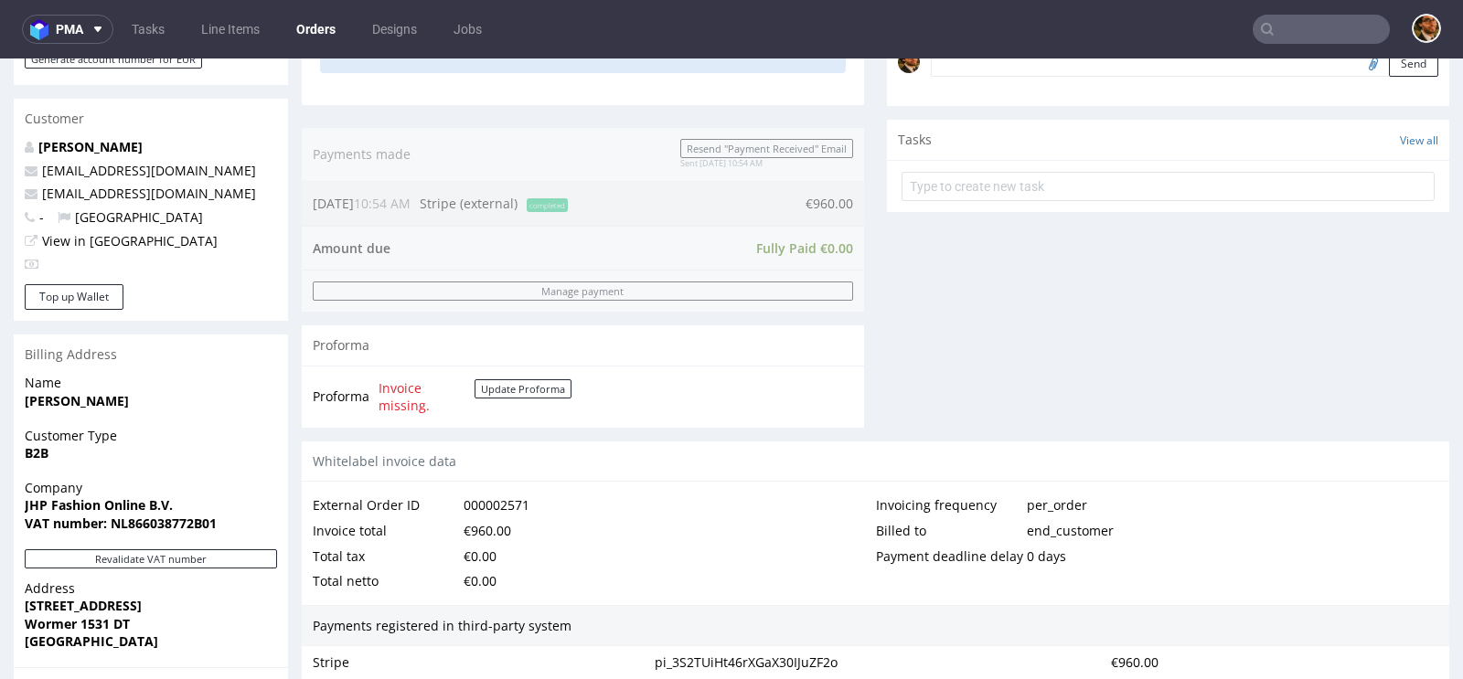
scroll to position [1009, 0]
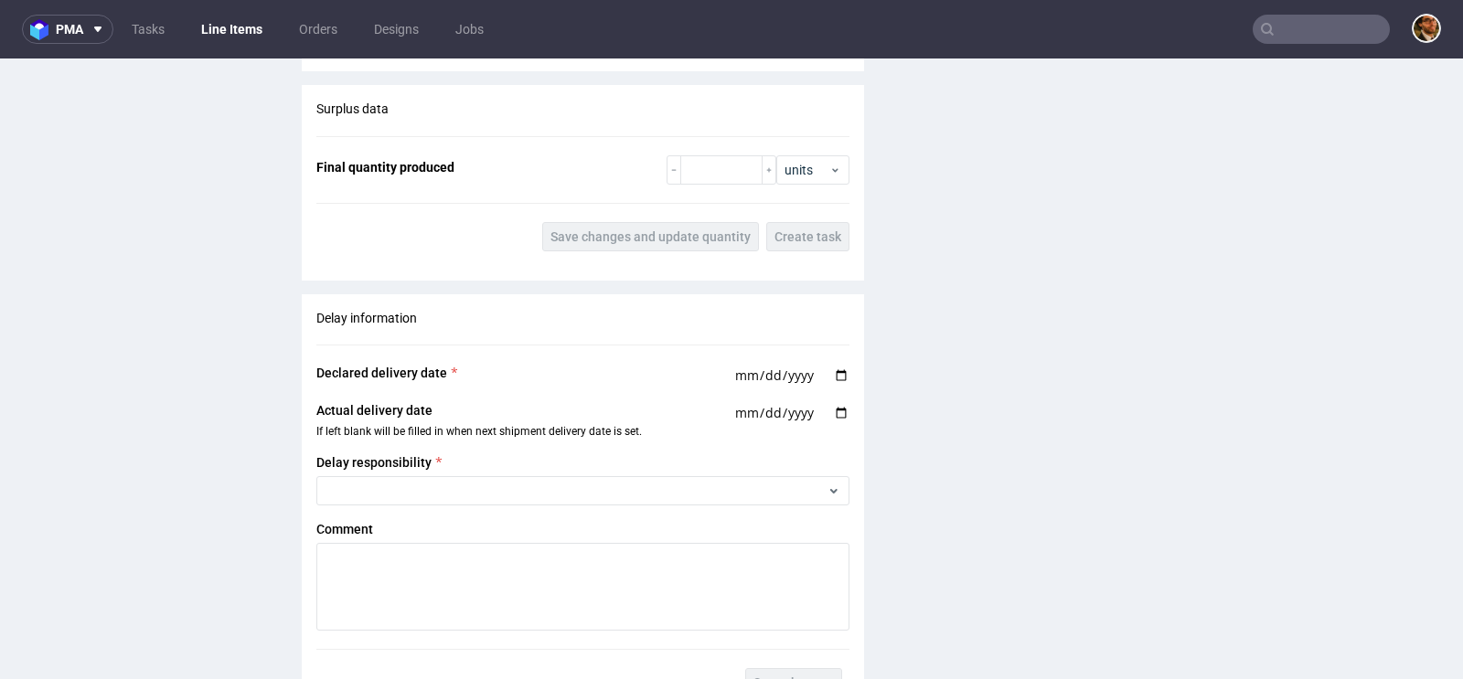
scroll to position [2065, 0]
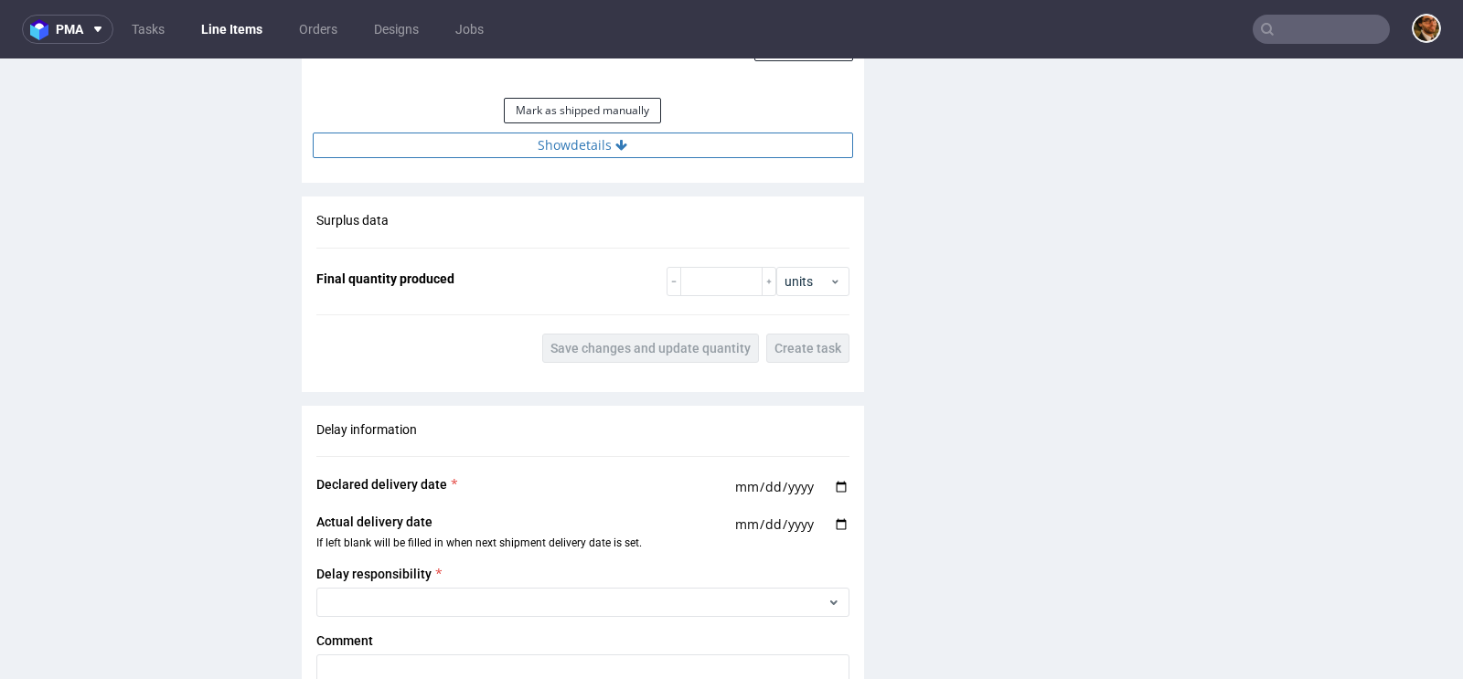
click at [574, 146] on button "Show details" at bounding box center [583, 146] width 540 height 26
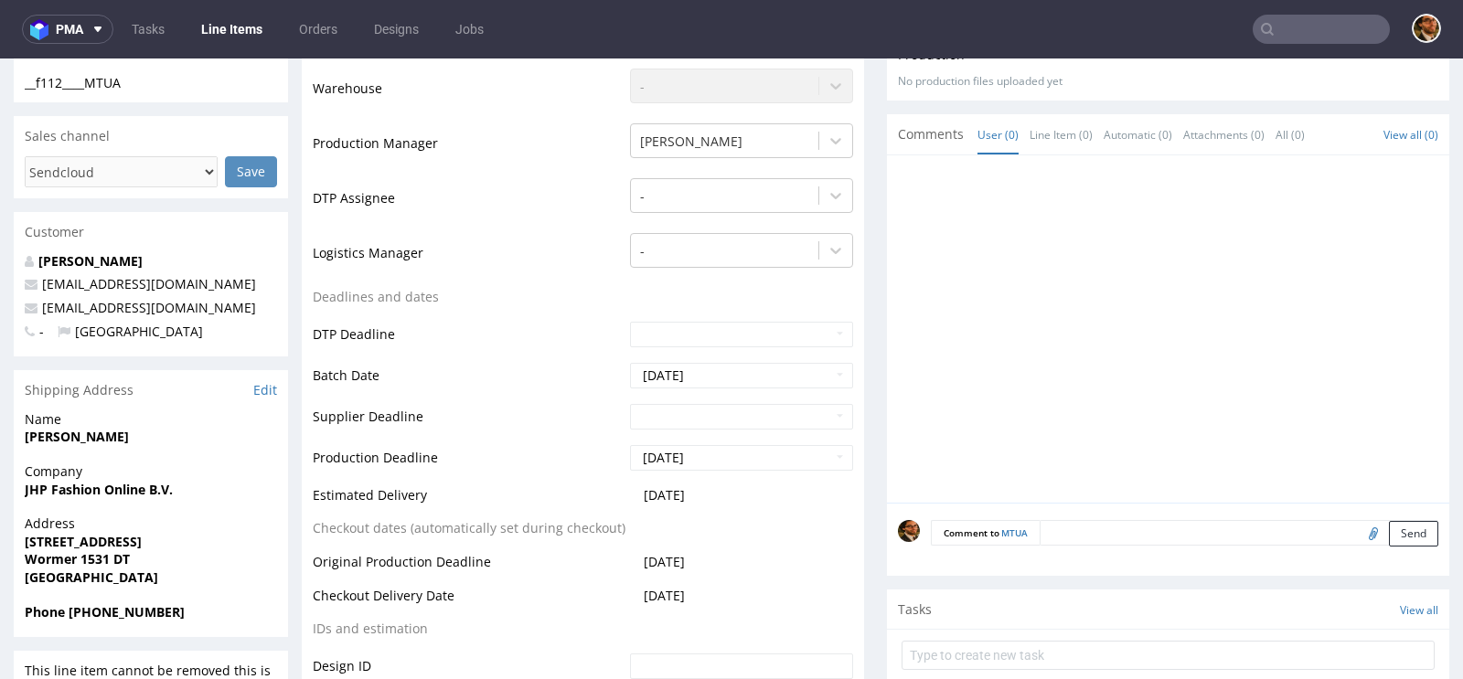
scroll to position [88, 0]
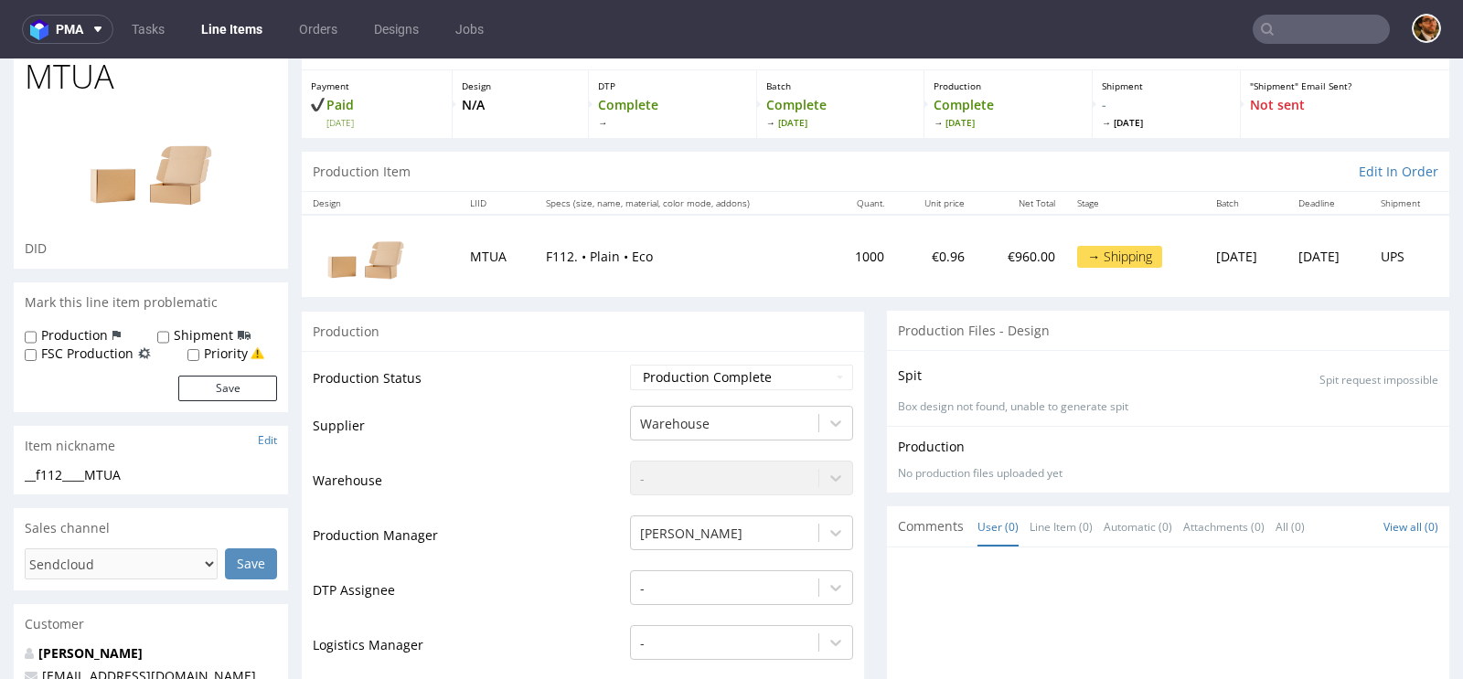
click at [1066, 265] on td "→ Shipping" at bounding box center [1135, 255] width 139 height 81
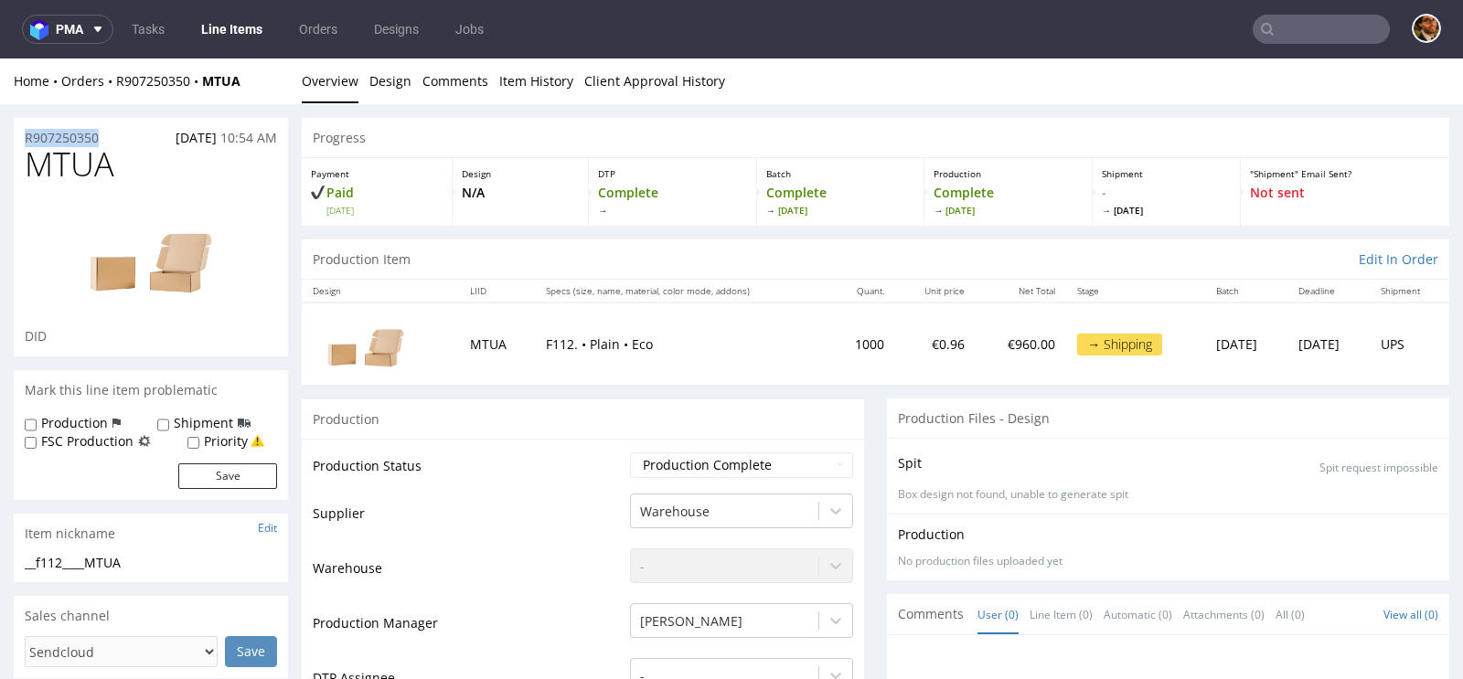
drag, startPoint x: 110, startPoint y: 138, endPoint x: 12, endPoint y: 138, distance: 97.8
copy p "R907250350"
